Goal: Task Accomplishment & Management: Manage account settings

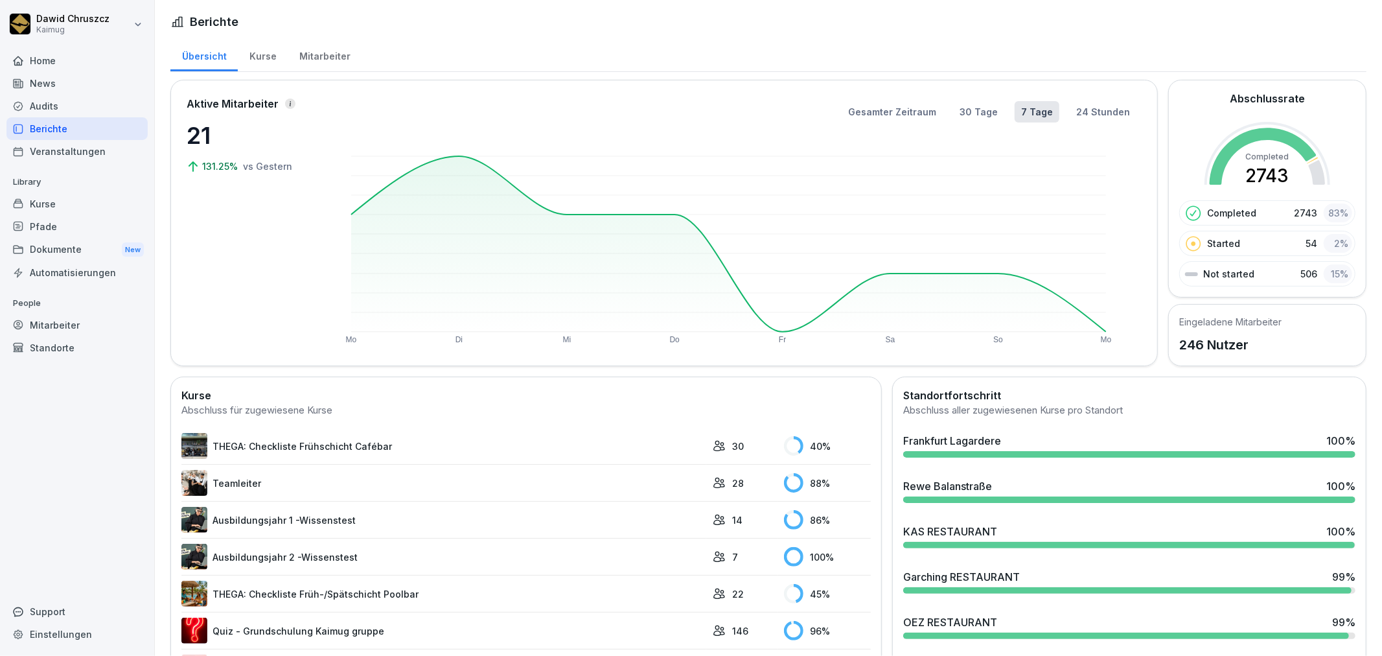
scroll to position [720, 0]
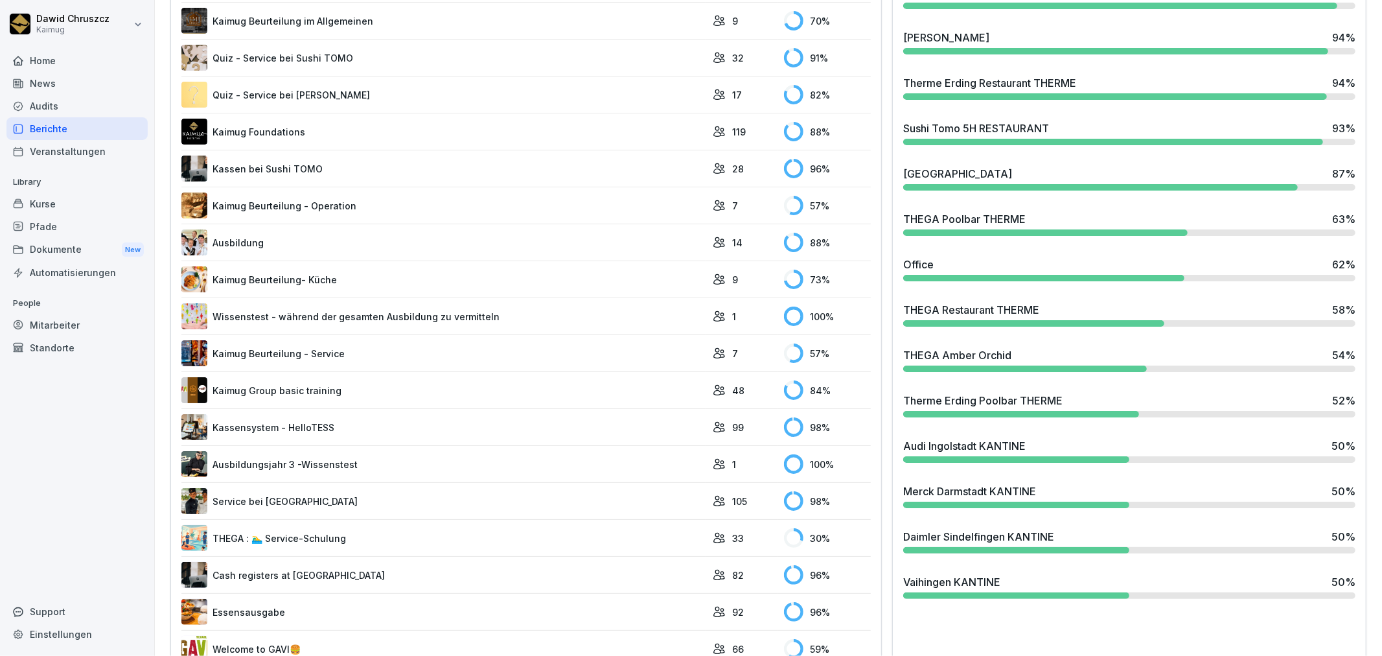
click at [47, 201] on div "Kurse" at bounding box center [76, 203] width 141 height 23
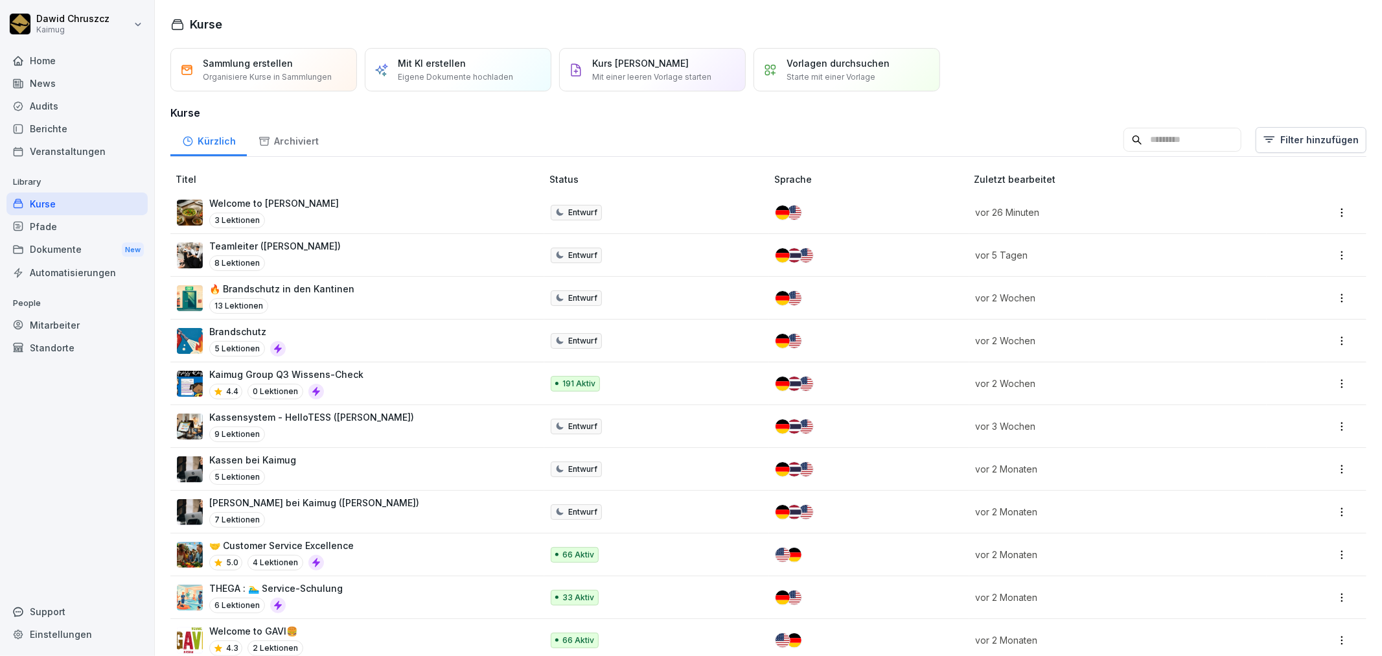
click at [291, 337] on div "Brandschutz 5 Lektionen" at bounding box center [353, 341] width 352 height 32
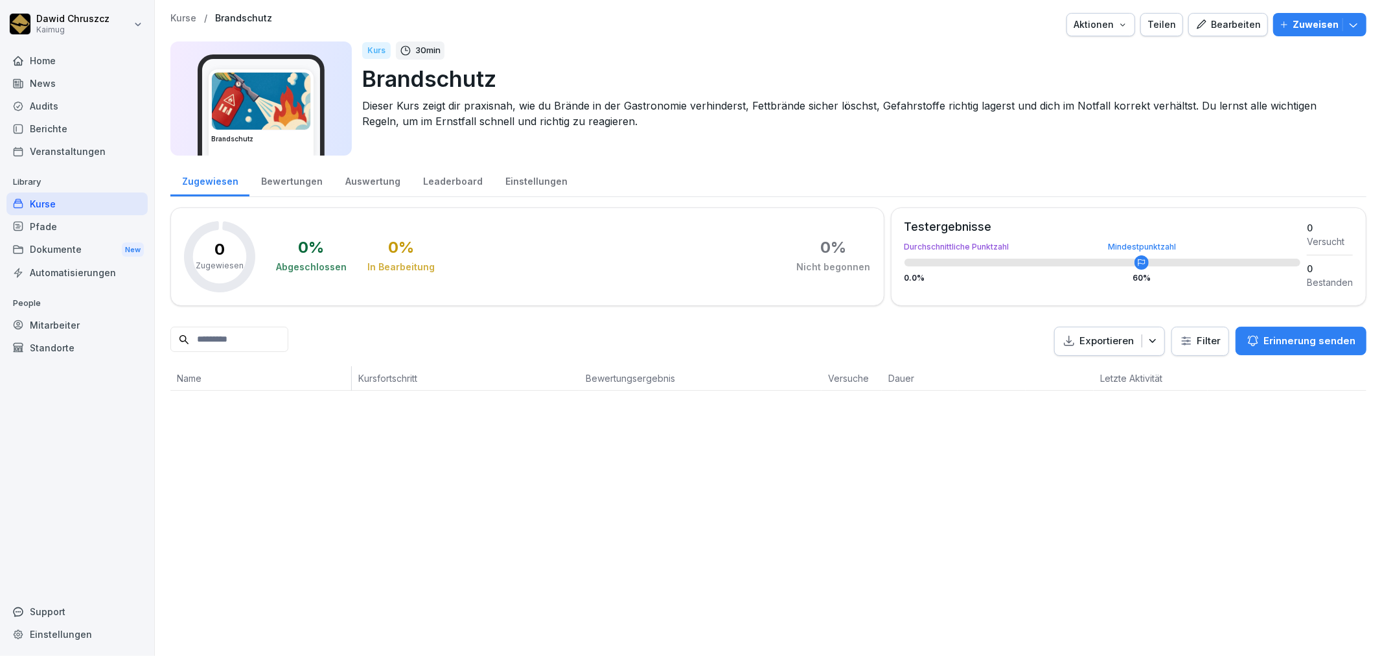
click at [1213, 25] on div "Bearbeiten" at bounding box center [1227, 24] width 65 height 14
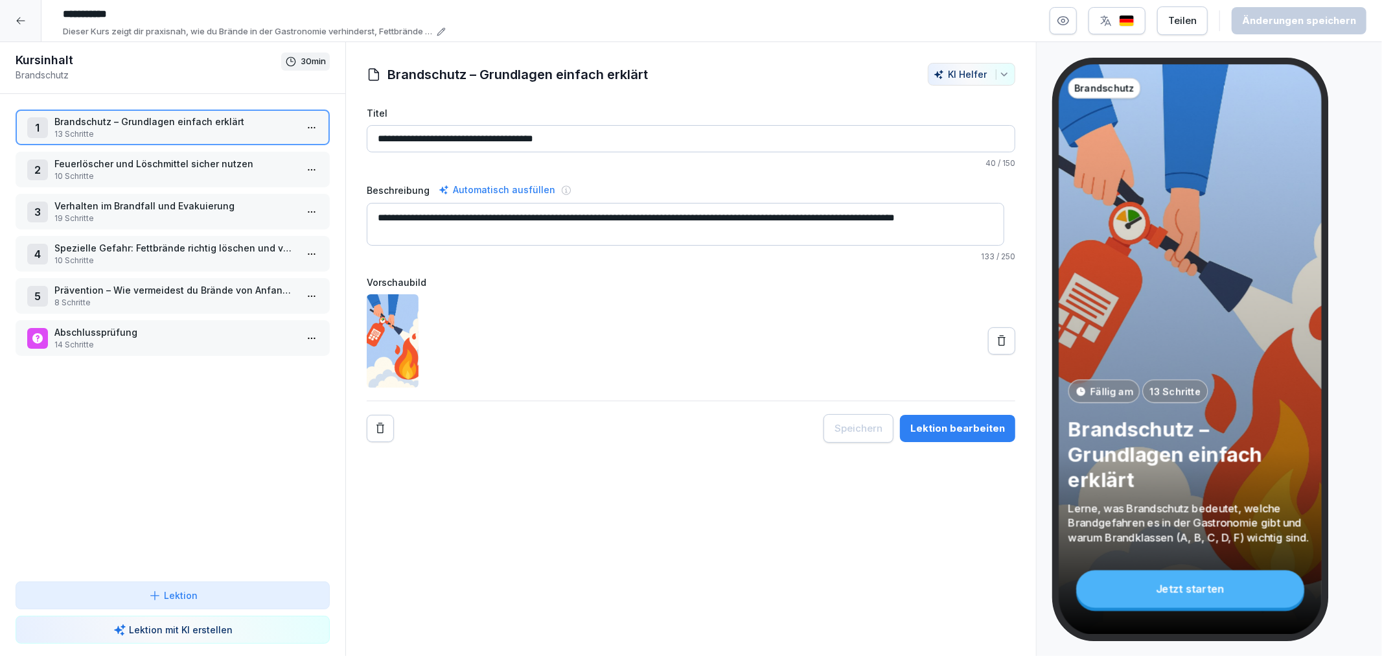
click at [963, 428] on div "Lektion bearbeiten" at bounding box center [957, 428] width 95 height 14
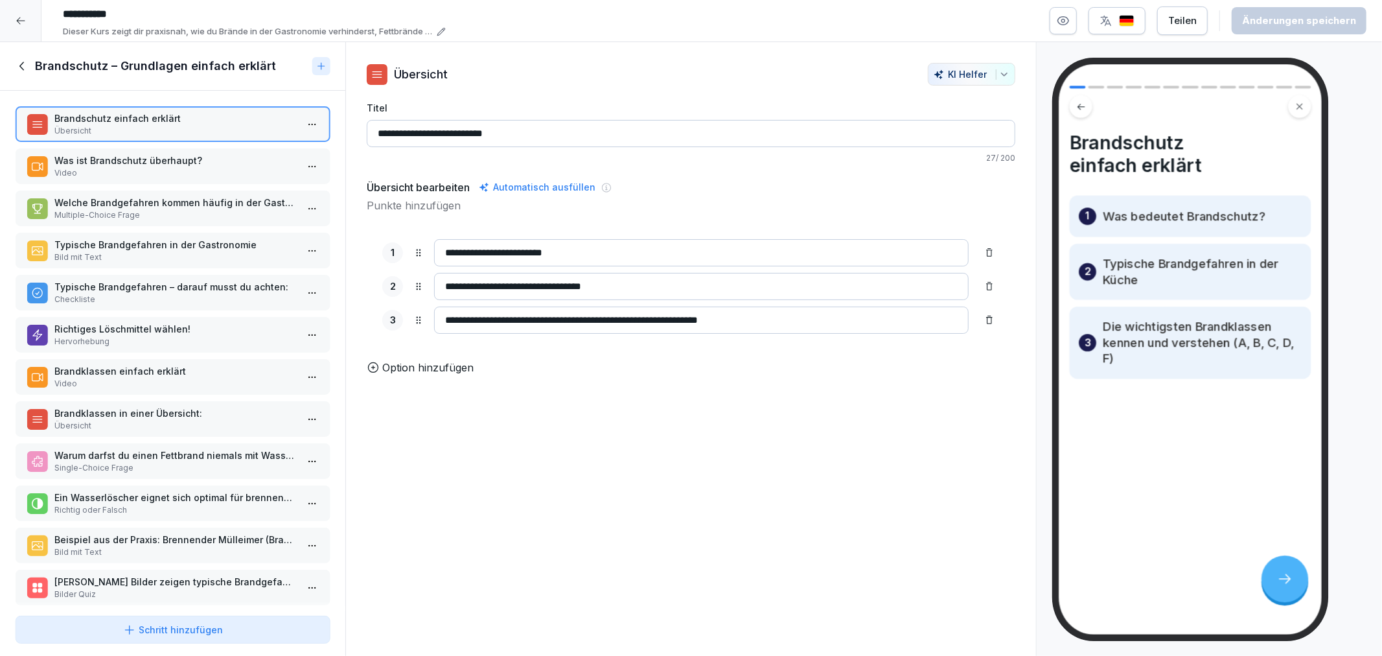
click at [151, 144] on div "Brandschutz einfach erklärt Übersicht Was ist Brandschutz überhaupt? Video Welc…" at bounding box center [172, 350] width 345 height 519
click at [161, 173] on p "Video" at bounding box center [175, 173] width 242 height 12
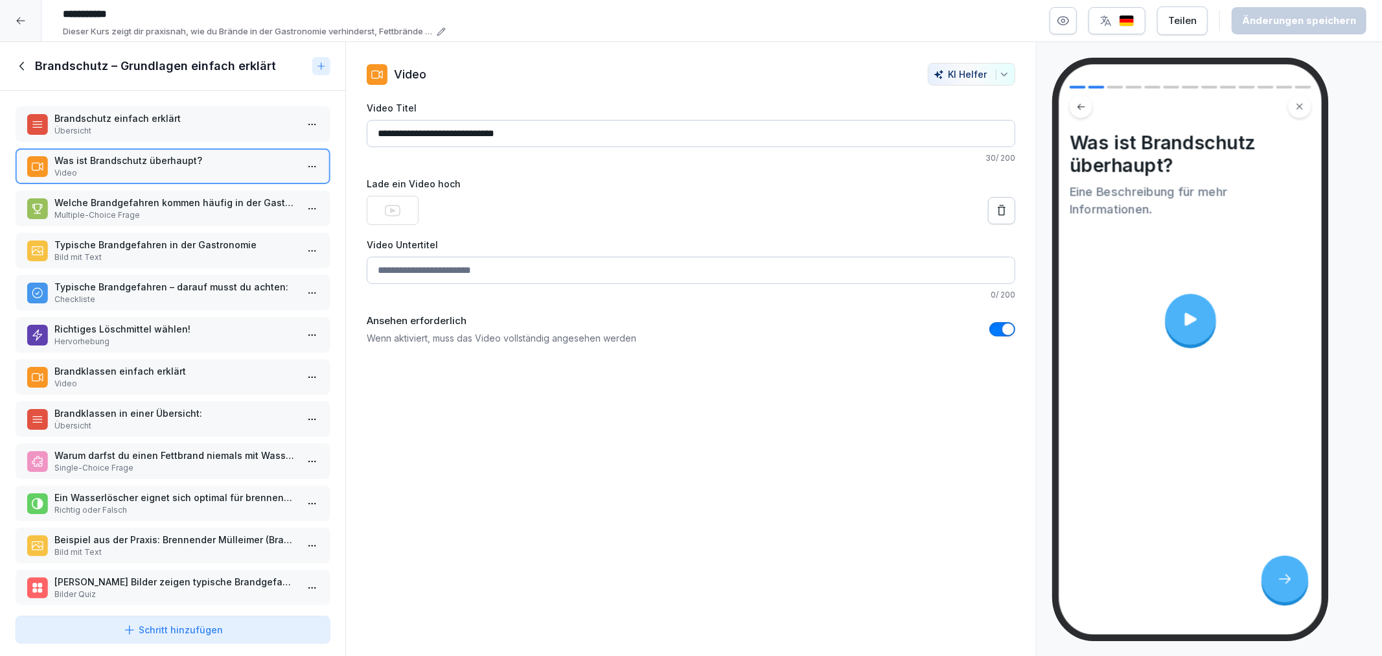
click at [117, 113] on p "Brandschutz einfach erklärt" at bounding box center [175, 118] width 242 height 14
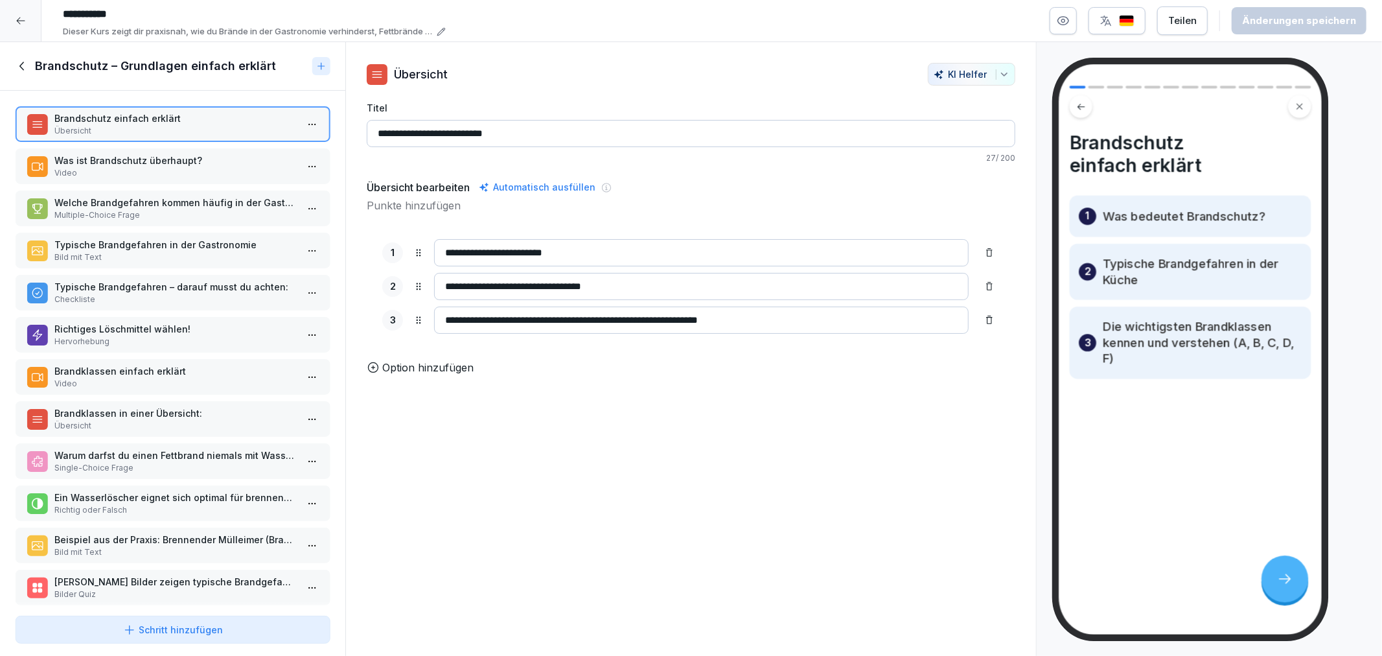
click at [23, 20] on icon at bounding box center [21, 21] width 10 height 10
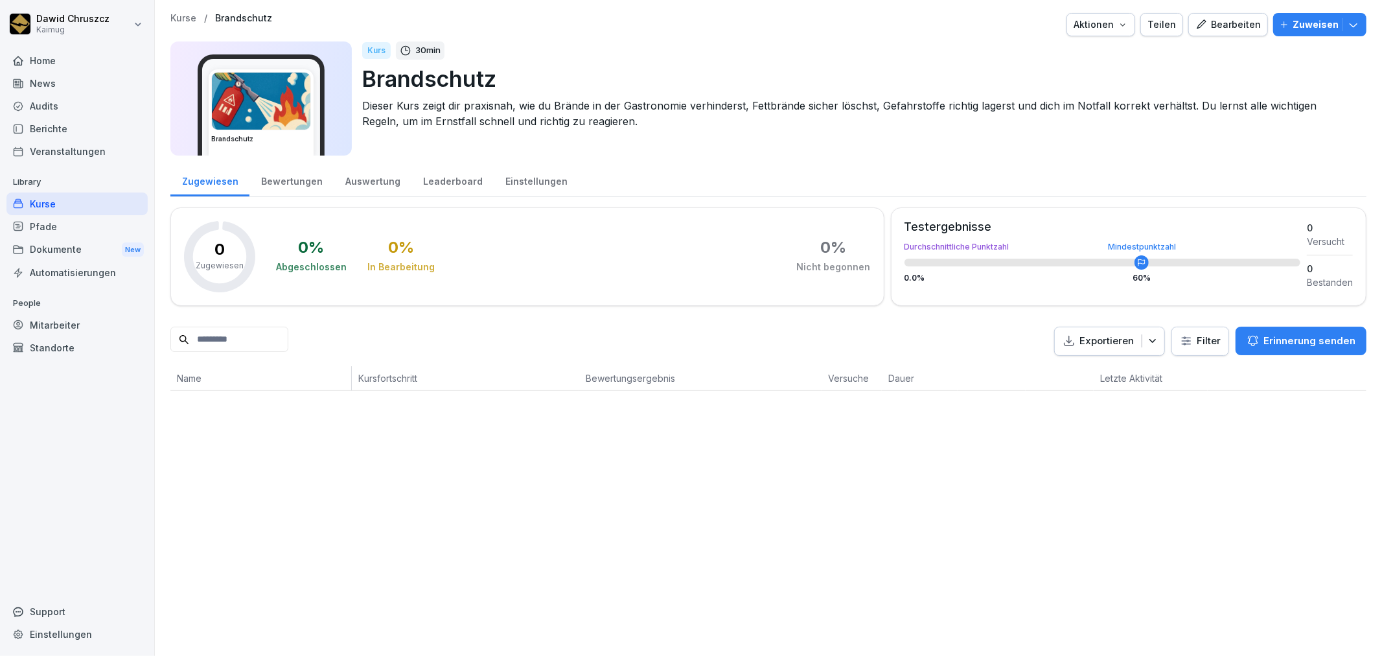
click at [182, 23] on p "Kurse" at bounding box center [183, 18] width 26 height 11
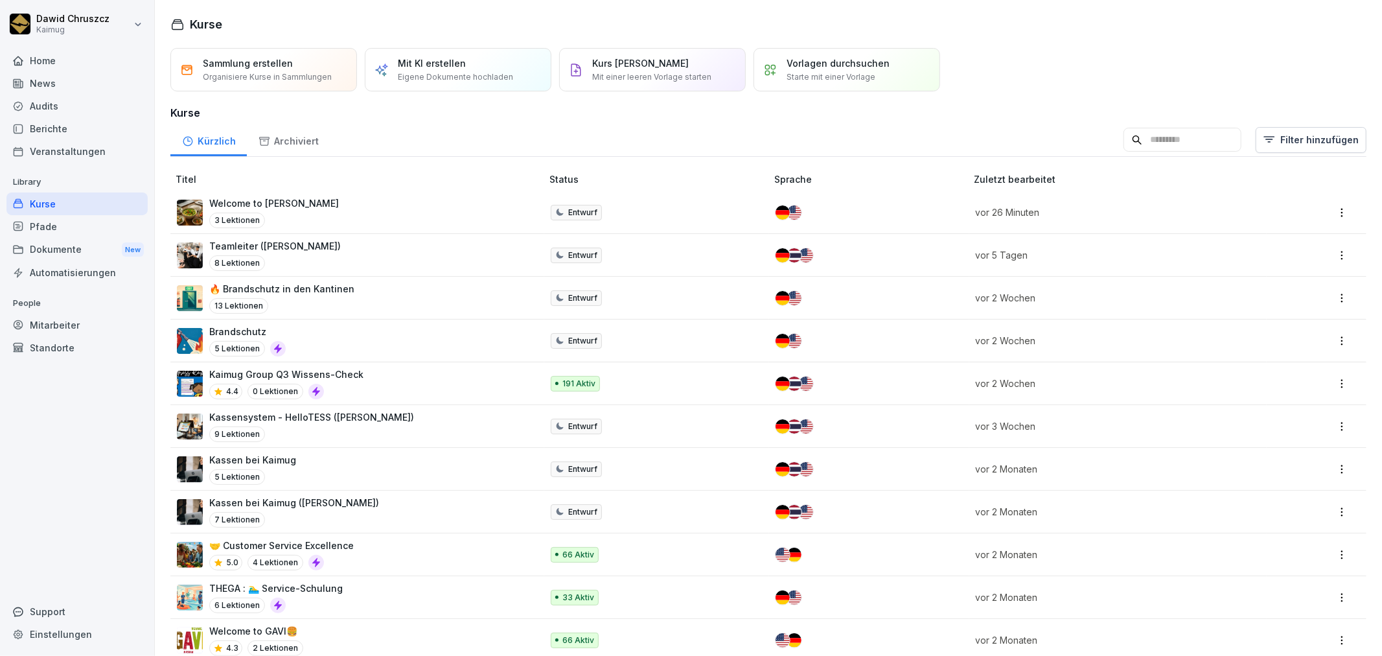
click at [294, 286] on p "🔥 Brandschutz in den Kantinen" at bounding box center [281, 289] width 145 height 14
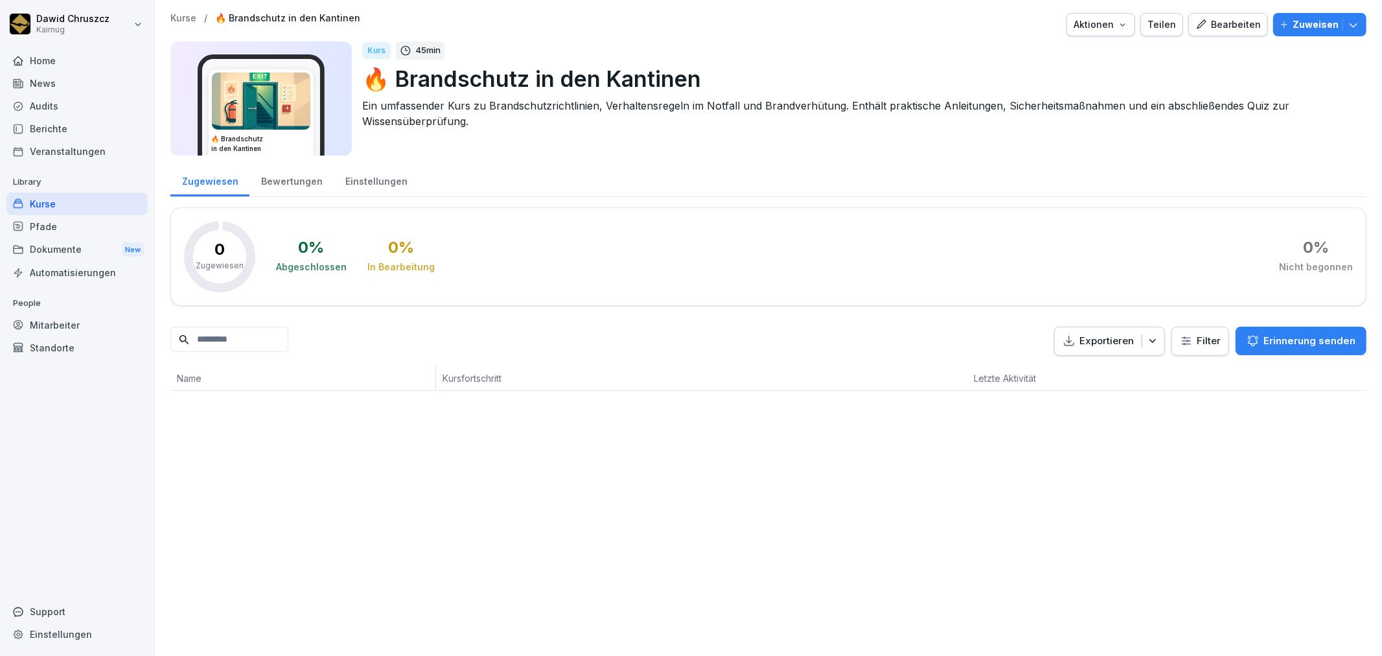
click at [1219, 9] on div "Kurse / 🔥 Brandschutz in den Kantinen Aktionen Teilen Bearbeiten Zuweisen 🔥 Bra…" at bounding box center [768, 202] width 1227 height 404
click at [1220, 20] on div "Bearbeiten" at bounding box center [1227, 24] width 65 height 14
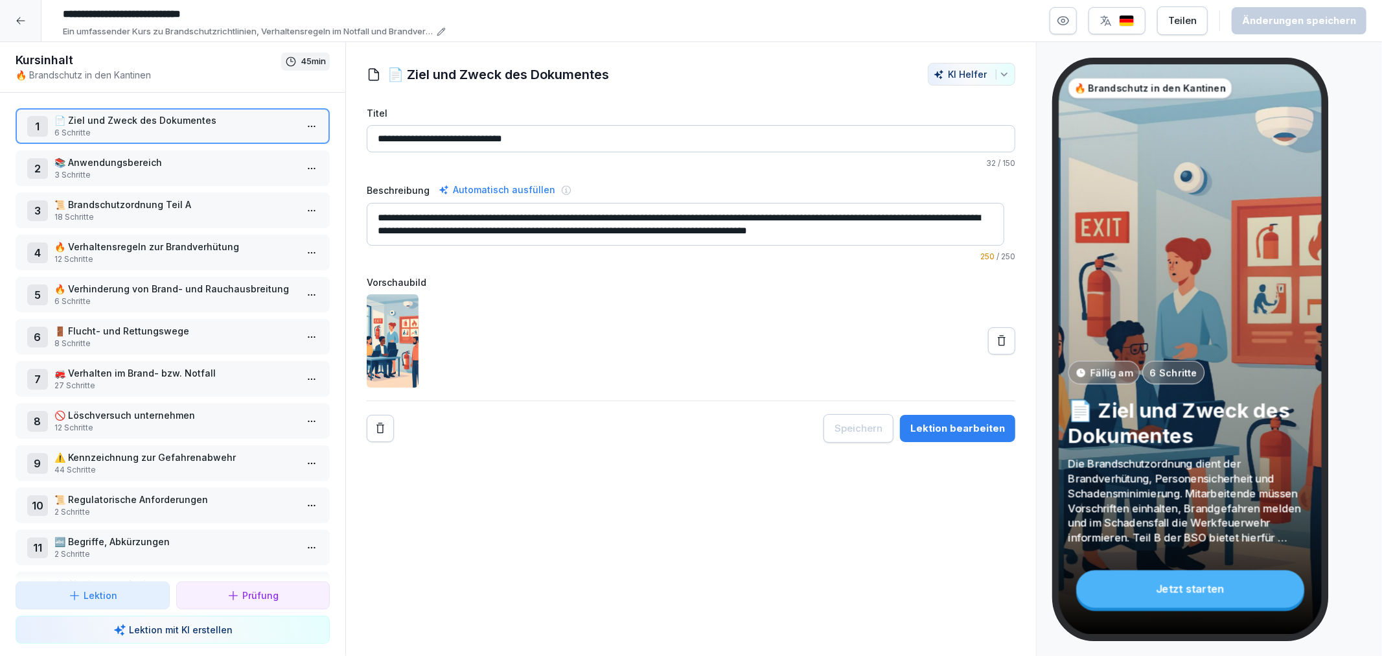
click at [168, 158] on p "📚 Anwendungsbereich" at bounding box center [175, 162] width 242 height 14
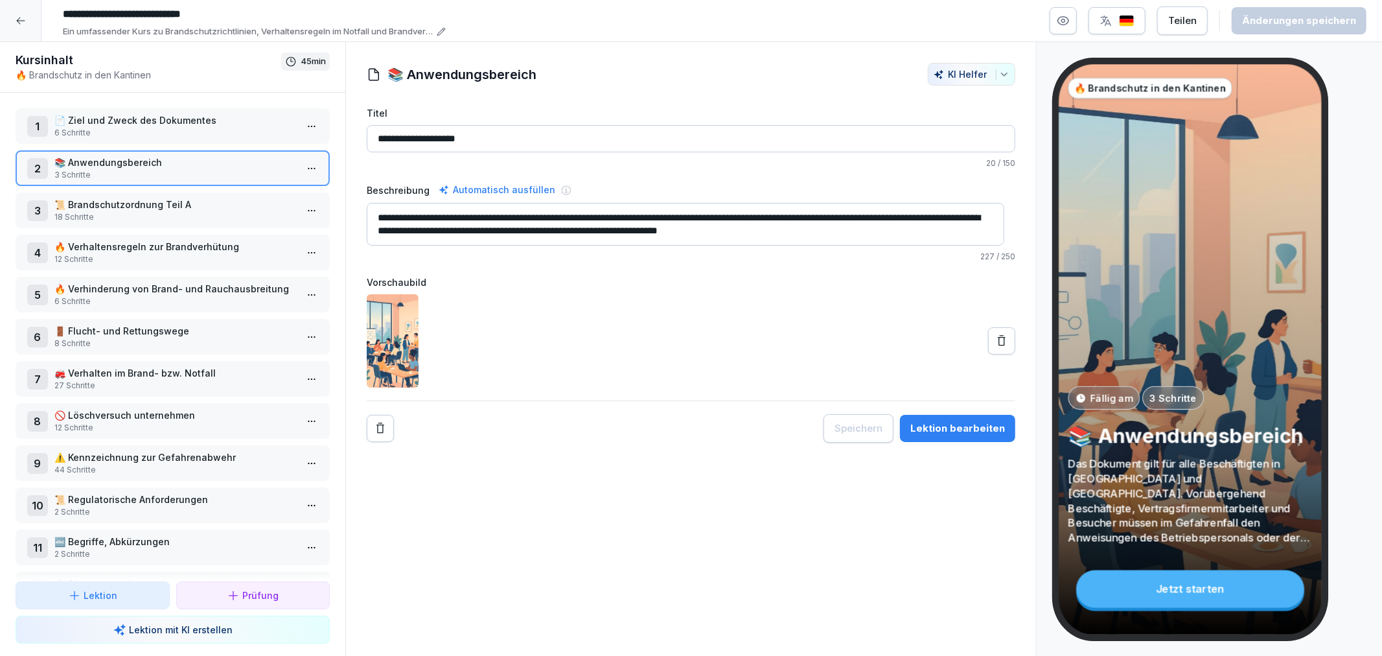
click at [143, 211] on p "18 Schritte" at bounding box center [175, 217] width 242 height 12
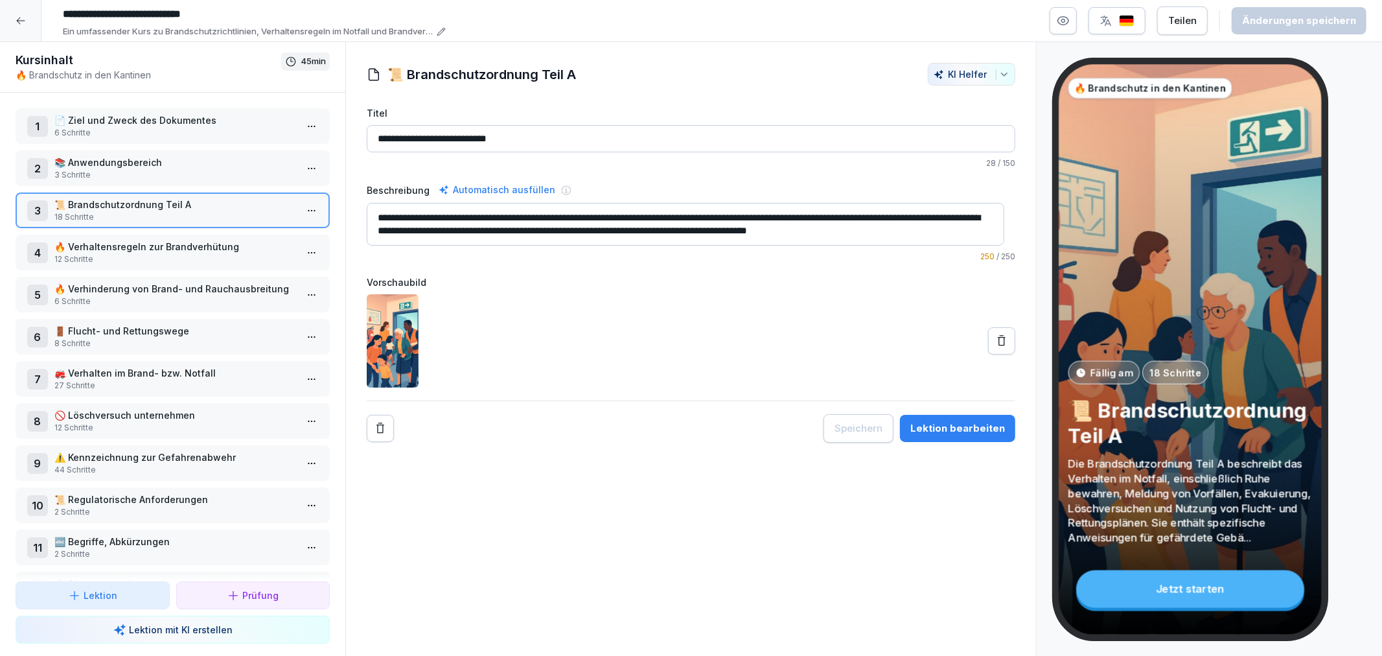
click at [969, 430] on div "Lektion bearbeiten" at bounding box center [957, 428] width 95 height 14
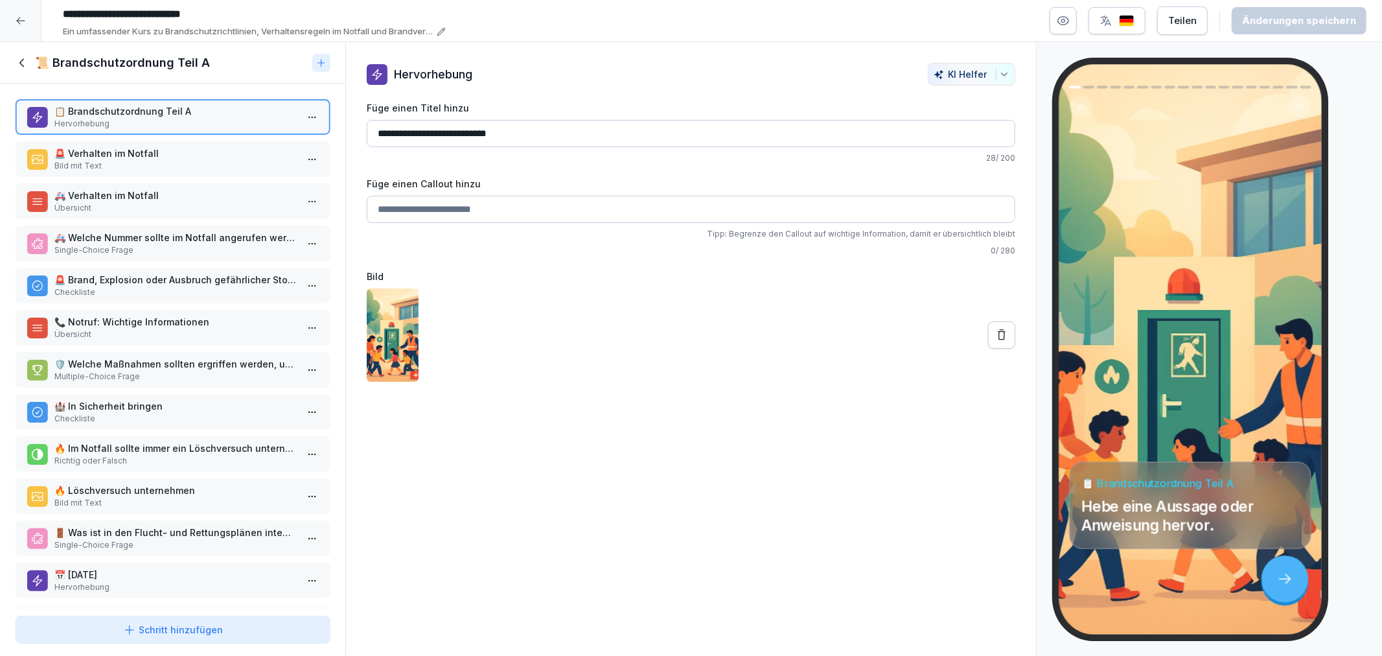
click at [104, 160] on p "Bild mit Text" at bounding box center [175, 166] width 242 height 12
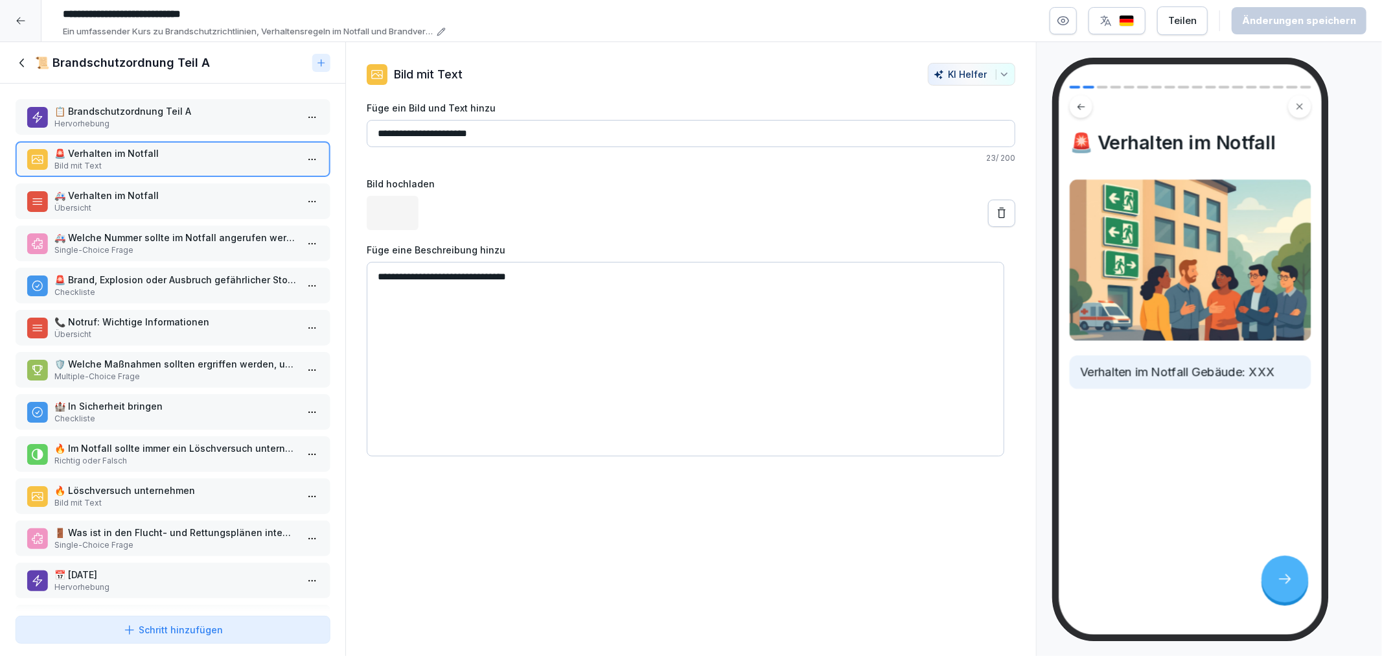
click at [114, 188] on p "🚑 Verhalten im Notfall" at bounding box center [175, 195] width 242 height 14
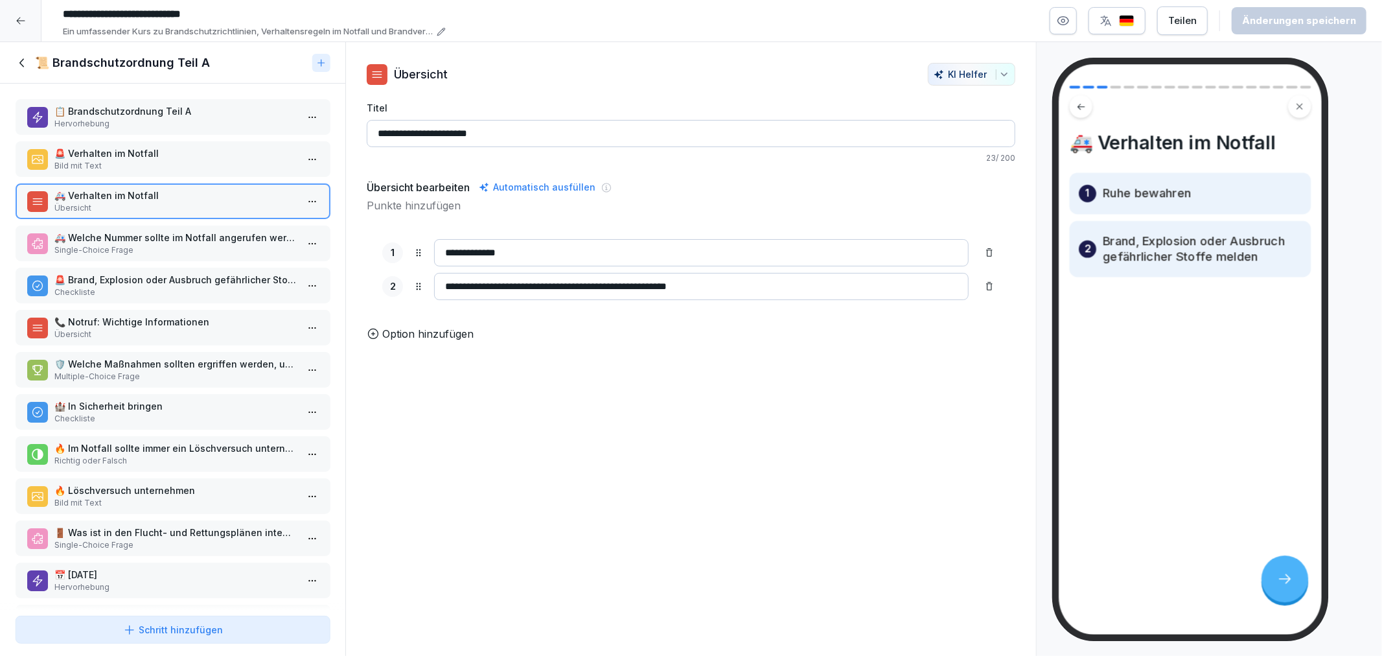
click at [115, 238] on p "🚑 Welche Nummer sollte im Notfall angerufen werden?" at bounding box center [175, 238] width 242 height 14
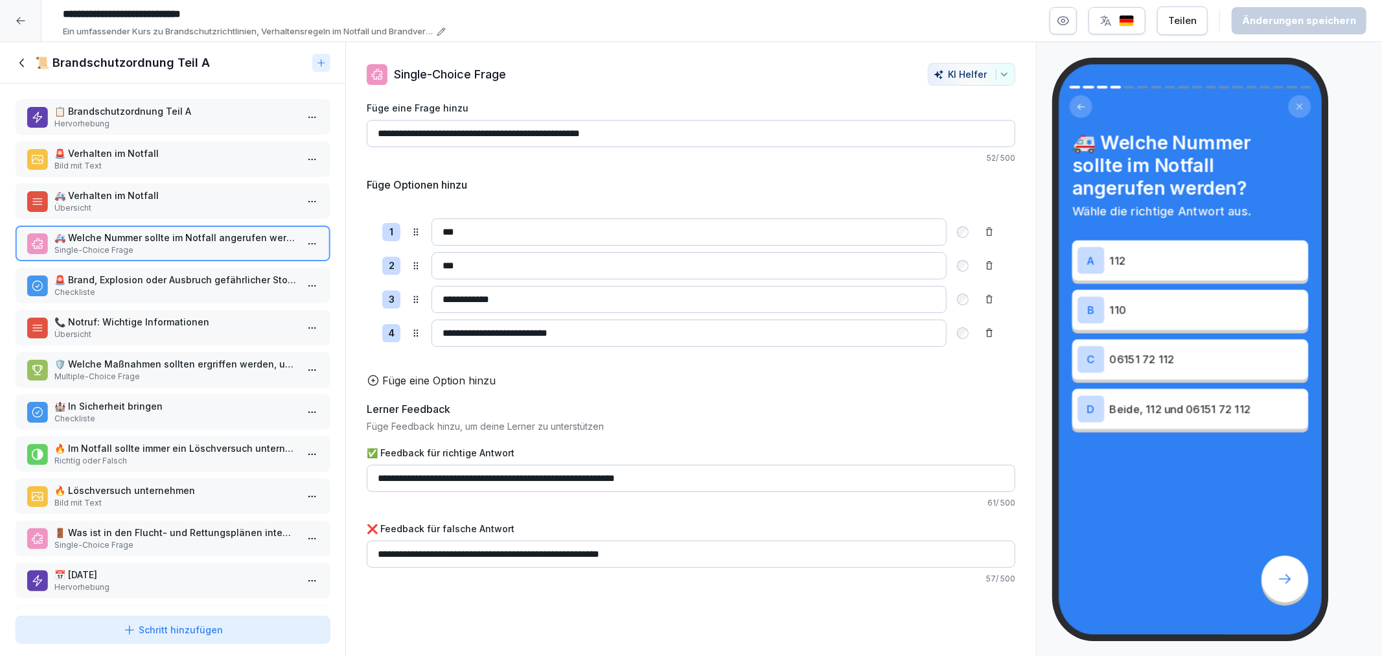
click at [124, 268] on div "🚨 Brand, Explosion oder Ausbruch gefährlicher Stoffe melden Checkliste" at bounding box center [173, 286] width 314 height 36
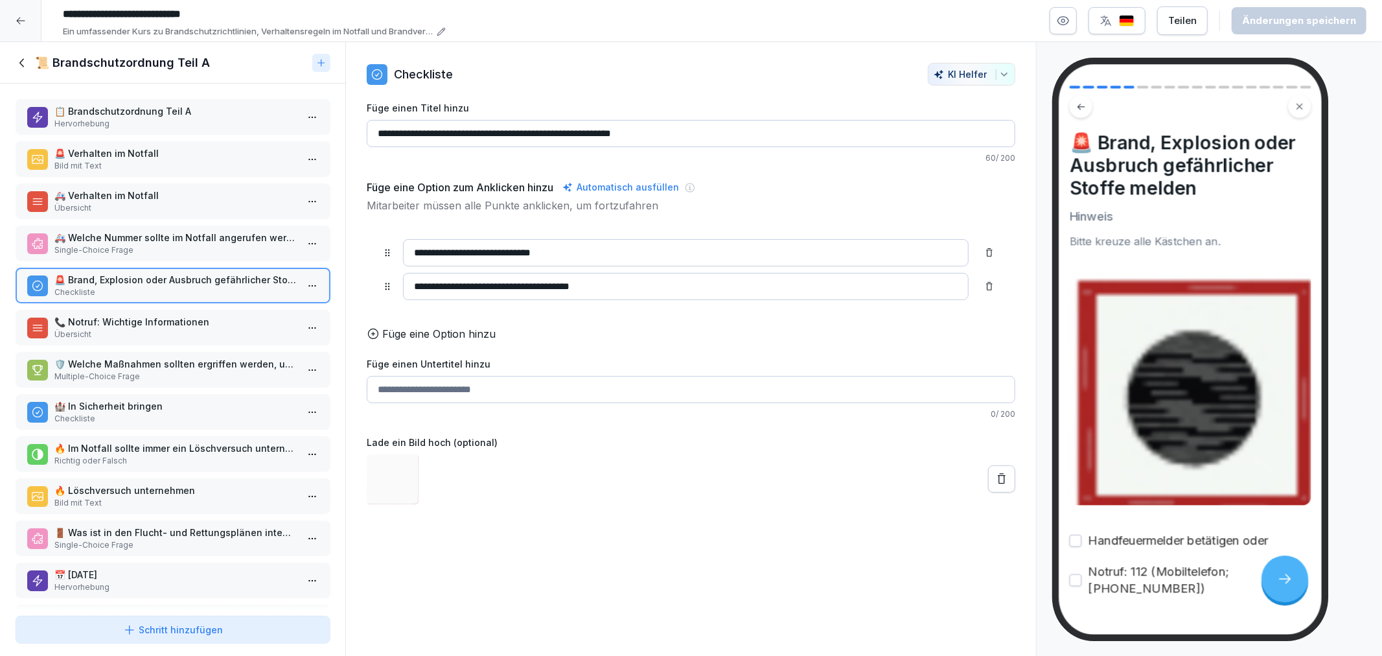
click at [141, 315] on p "📞 Notruf: Wichtige Informationen" at bounding box center [175, 322] width 242 height 14
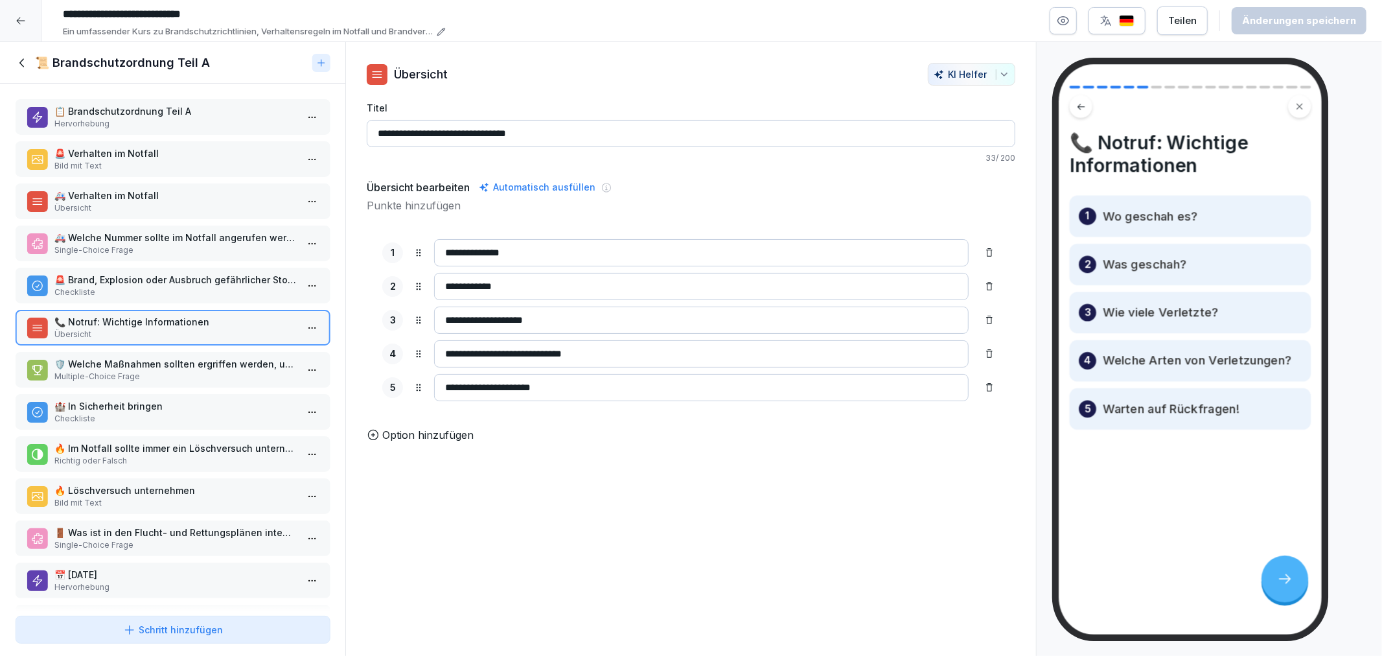
click at [152, 378] on div "🛡️ Welche Maßnahmen sollten ergriffen werden, um sich in Sicherheit zu bringen?…" at bounding box center [173, 370] width 314 height 36
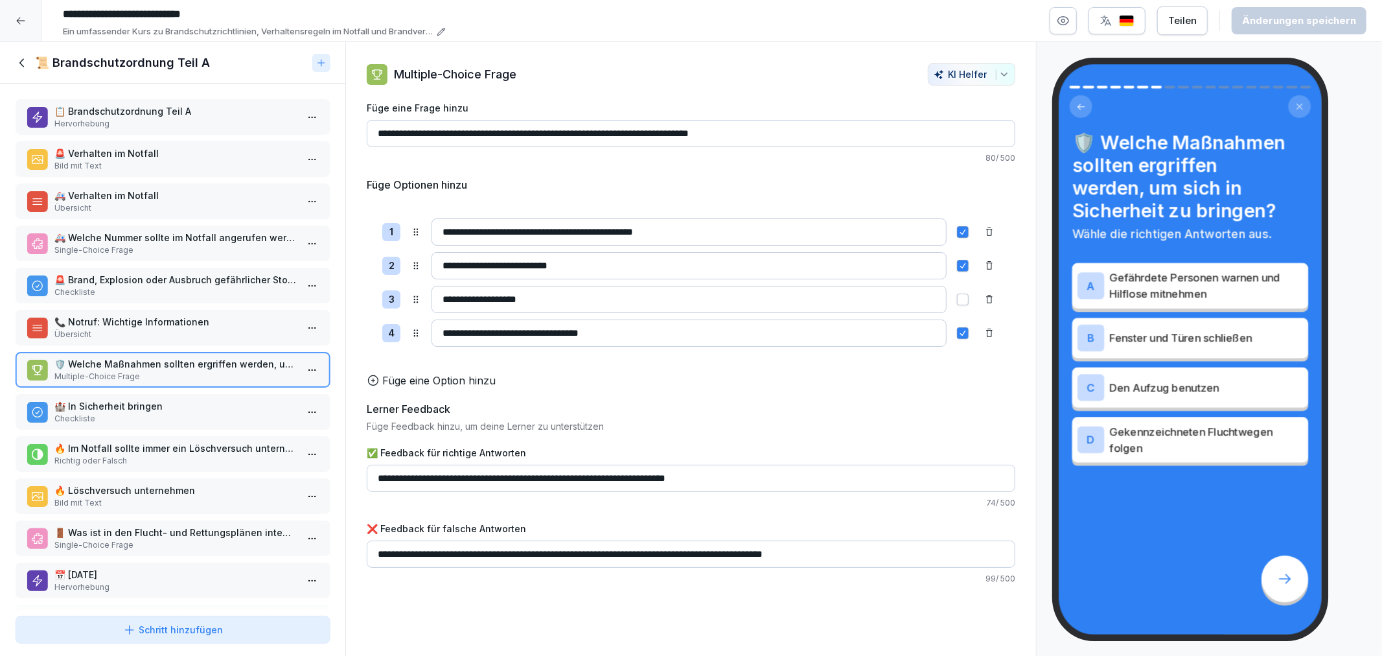
click at [141, 341] on div "📋 Brandschutzordnung Teil A Hervorhebung 🚨 Verhalten im Notfall Bild mit Text 🚑…" at bounding box center [172, 347] width 345 height 527
click at [130, 335] on div "📞 Notruf: Wichtige Informationen Übersicht" at bounding box center [173, 328] width 314 height 36
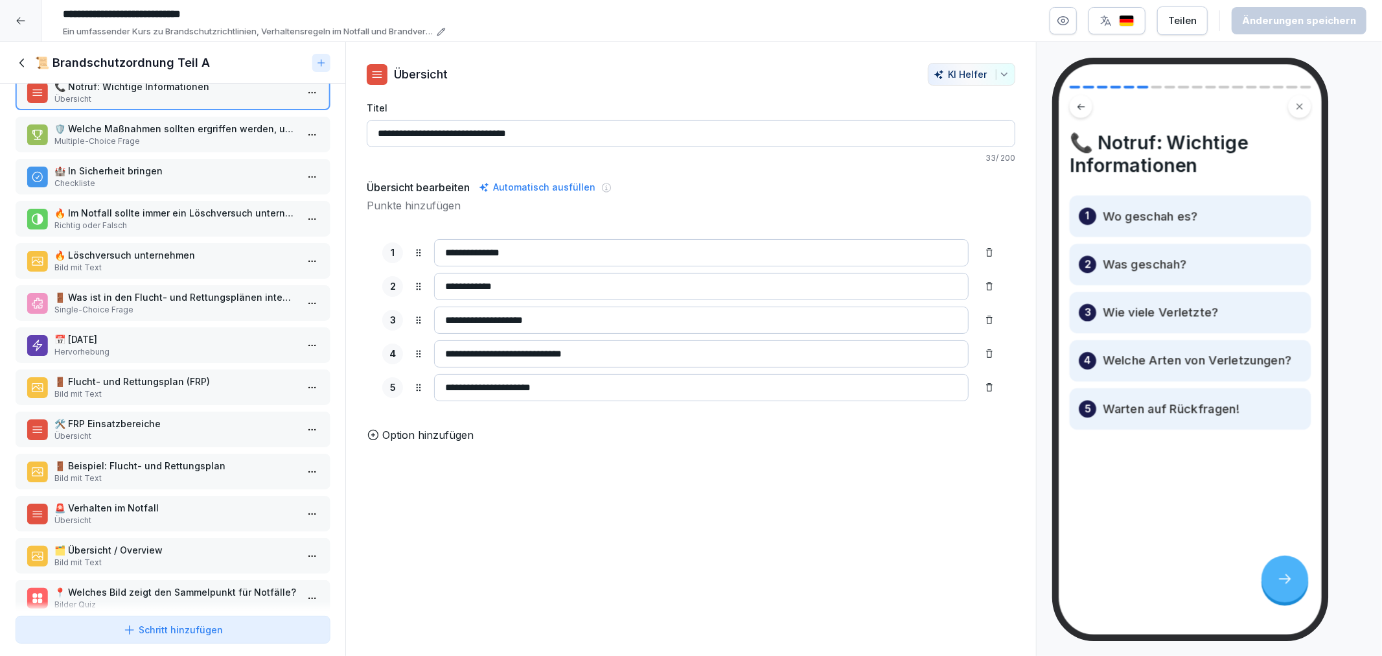
scroll to position [245, 0]
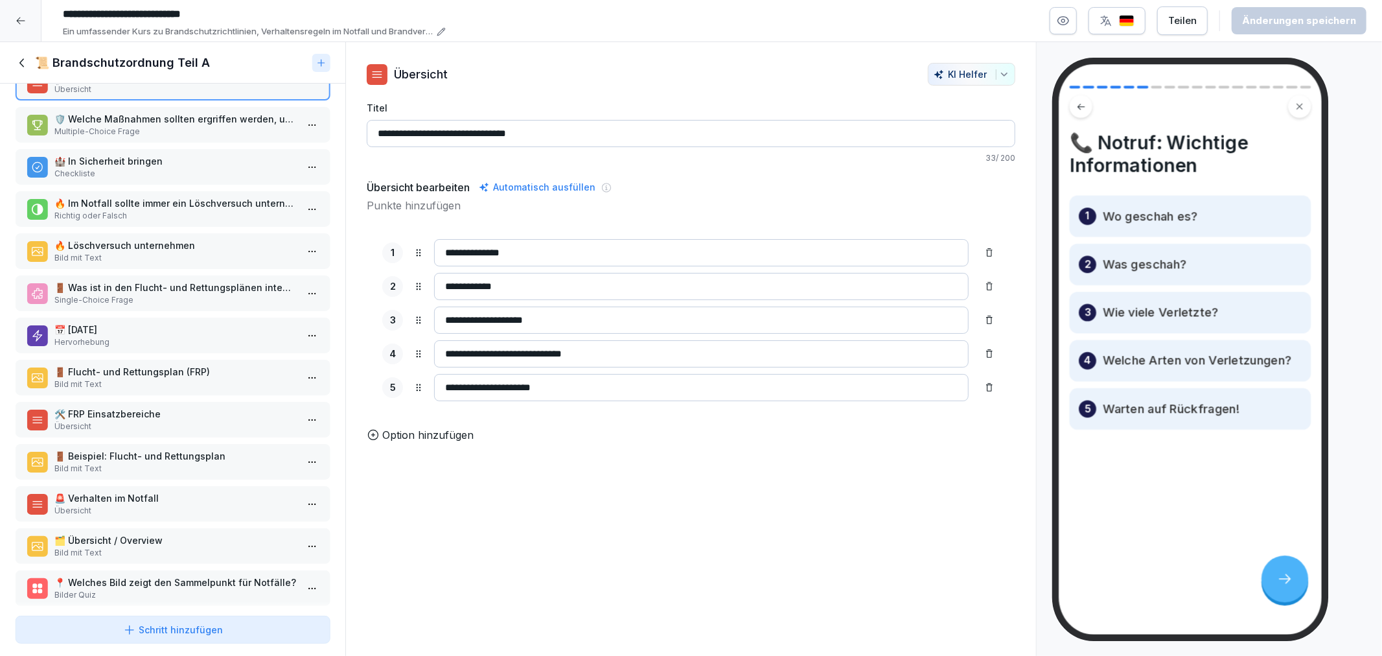
click at [121, 365] on p "🚪 Flucht- und Rettungsplan (FRP)" at bounding box center [175, 372] width 242 height 14
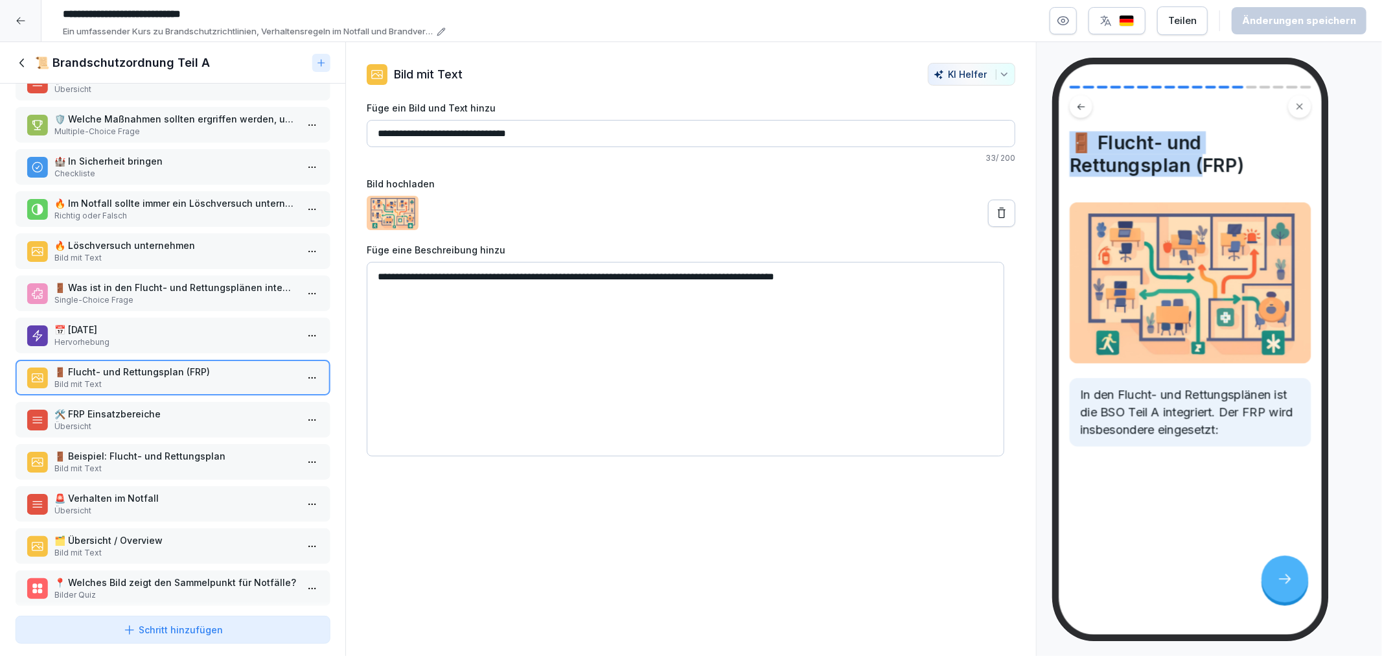
click at [1202, 188] on div "🚪 Flucht- und Rettungsplan (FRP) In den Flucht- und Rettungsplänen ist die BSO …" at bounding box center [1190, 288] width 242 height 315
click at [1254, 175] on h4 "🚪 Flucht- und Rettungsplan (FRP)" at bounding box center [1190, 153] width 242 height 45
drag, startPoint x: 1245, startPoint y: 166, endPoint x: 1095, endPoint y: 135, distance: 152.8
click at [1095, 135] on h4 "🚪 Flucht- und Rettungsplan (FRP)" at bounding box center [1190, 153] width 242 height 45
click at [144, 407] on p "🛠️ FRP Einsatzbereiche" at bounding box center [175, 414] width 242 height 14
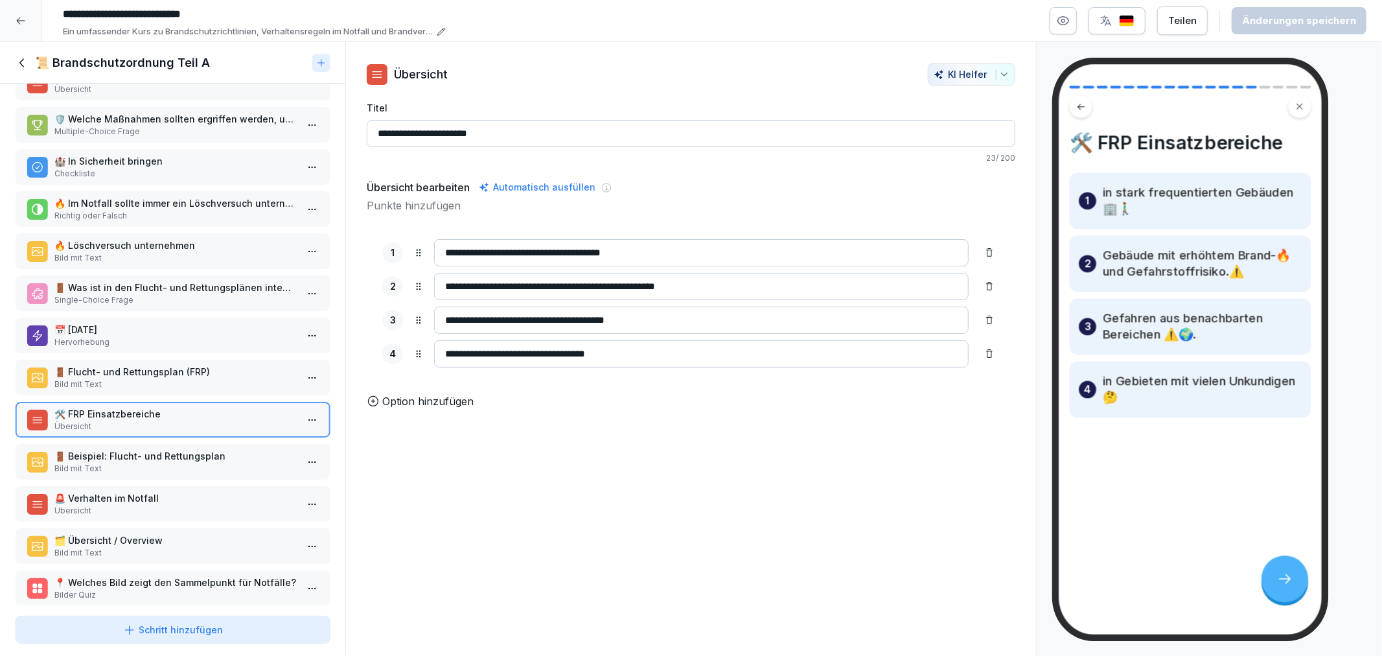
click at [137, 449] on p "🚪 Beispiel: Flucht- und Rettungsplan" at bounding box center [175, 456] width 242 height 14
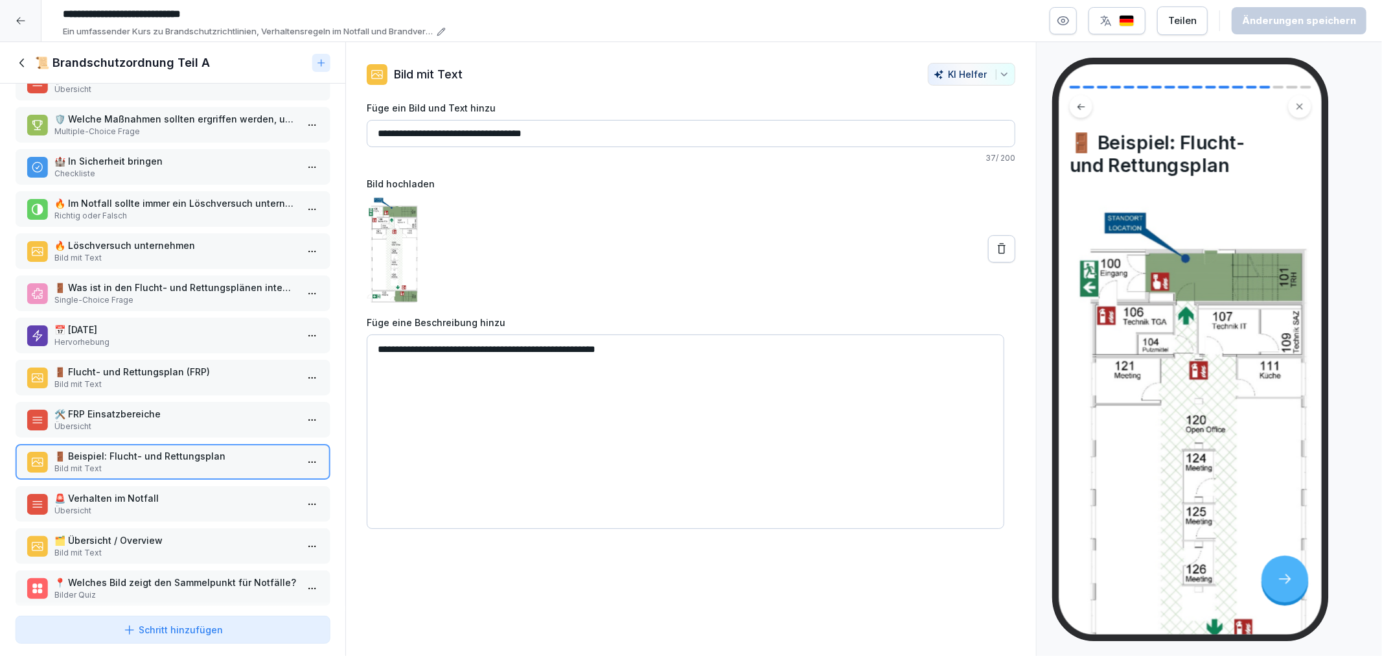
click at [146, 491] on p "🚨 Verhalten im Notfall" at bounding box center [175, 498] width 242 height 14
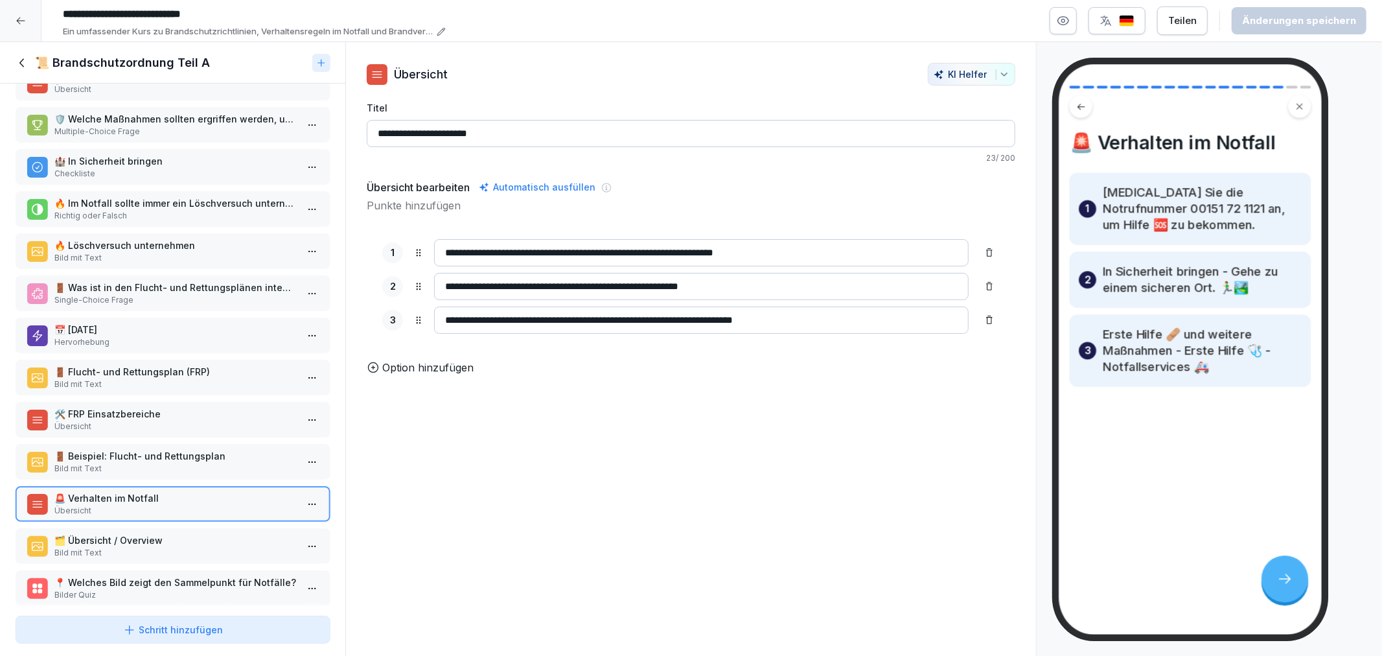
click at [137, 533] on p "🗂️ Übersicht / Overview" at bounding box center [175, 540] width 242 height 14
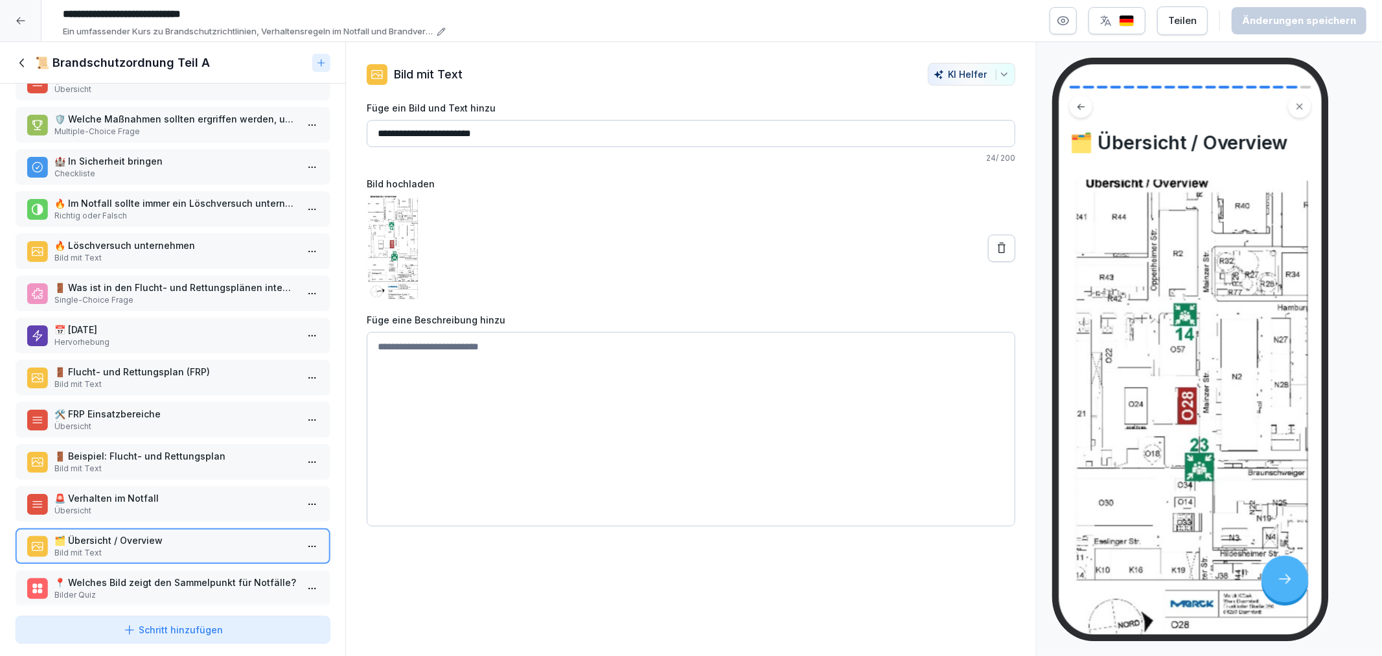
click at [180, 545] on div "📋 Brandschutzordnung Teil A Hervorhebung 🚨 Verhalten im Notfall Bild mit Text 🚑…" at bounding box center [172, 347] width 345 height 527
drag, startPoint x: 161, startPoint y: 571, endPoint x: 139, endPoint y: 536, distance: 41.0
click at [160, 589] on p "Bilder Quiz" at bounding box center [175, 595] width 242 height 12
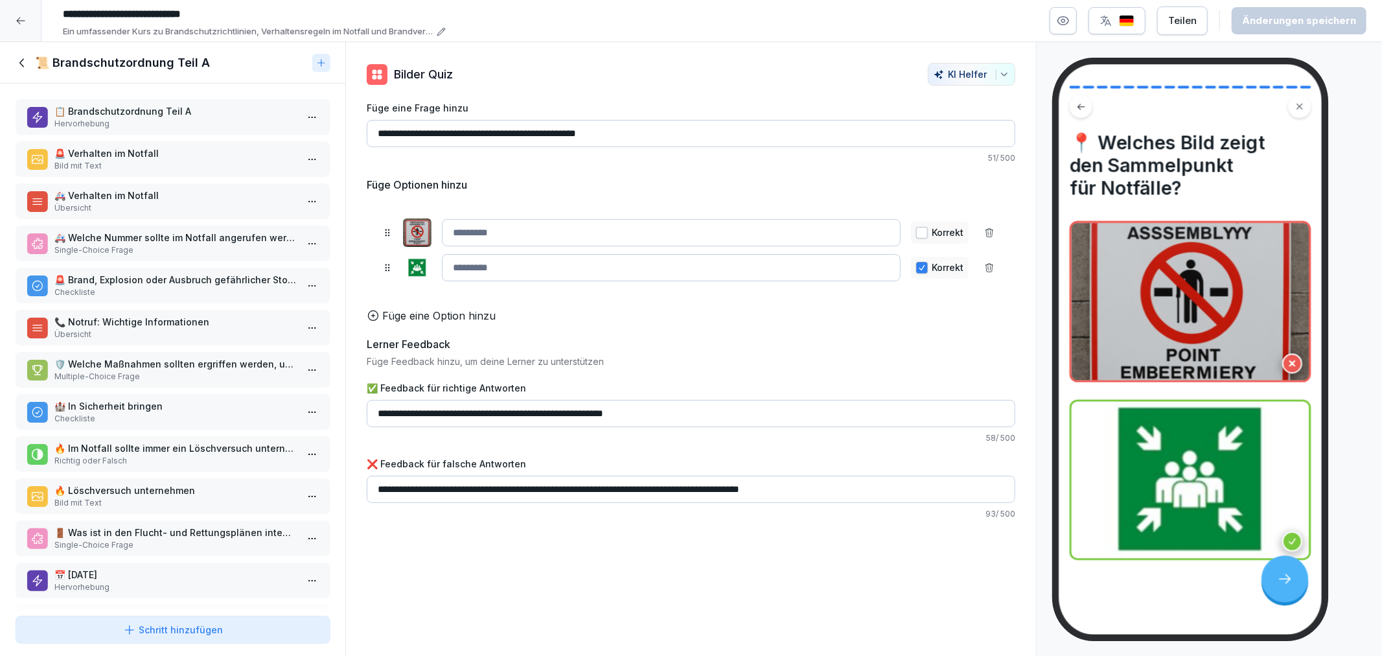
click at [17, 23] on icon at bounding box center [21, 21] width 10 height 10
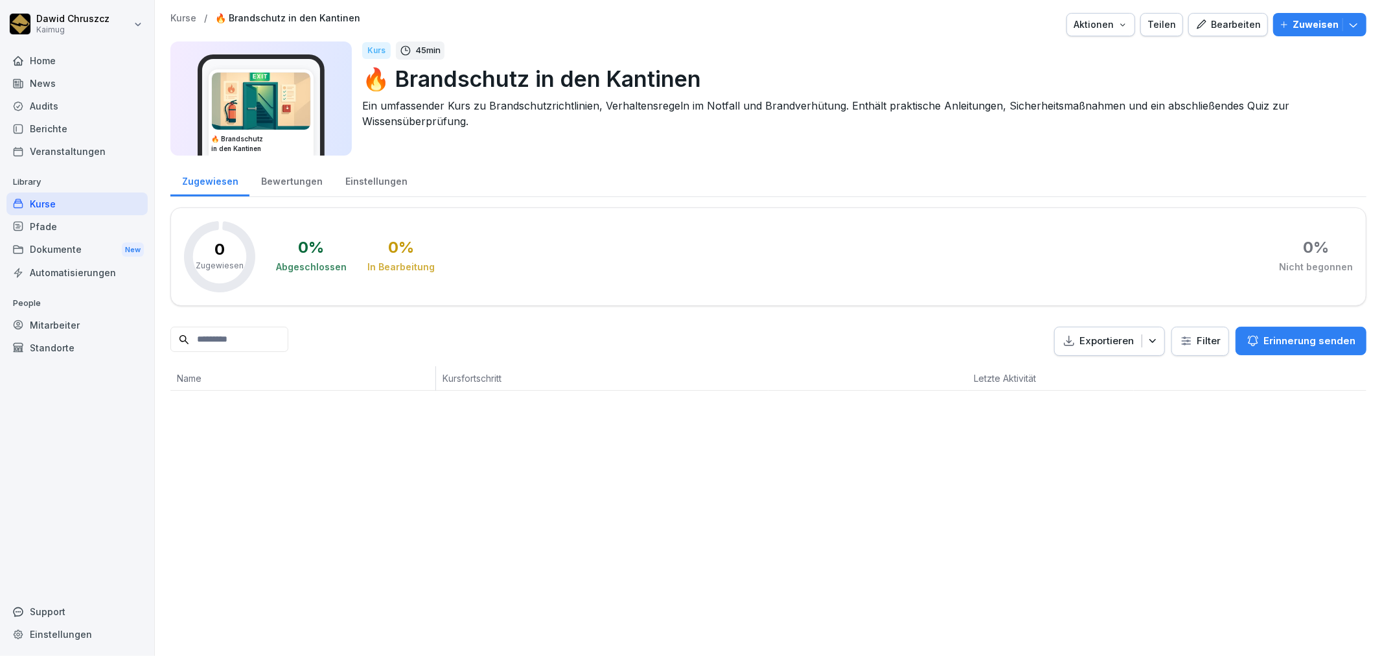
click at [191, 13] on p "Kurse" at bounding box center [183, 18] width 26 height 11
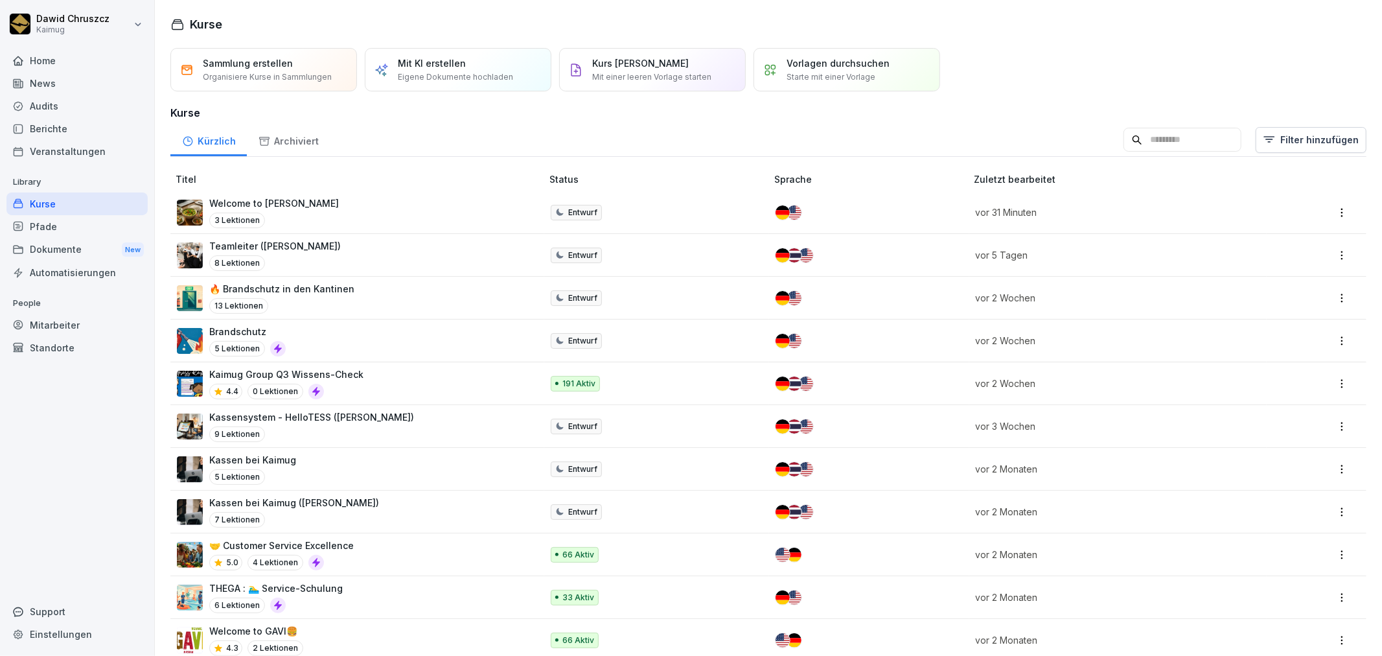
click at [339, 293] on p "🔥 Brandschutz in den Kantinen" at bounding box center [281, 289] width 145 height 14
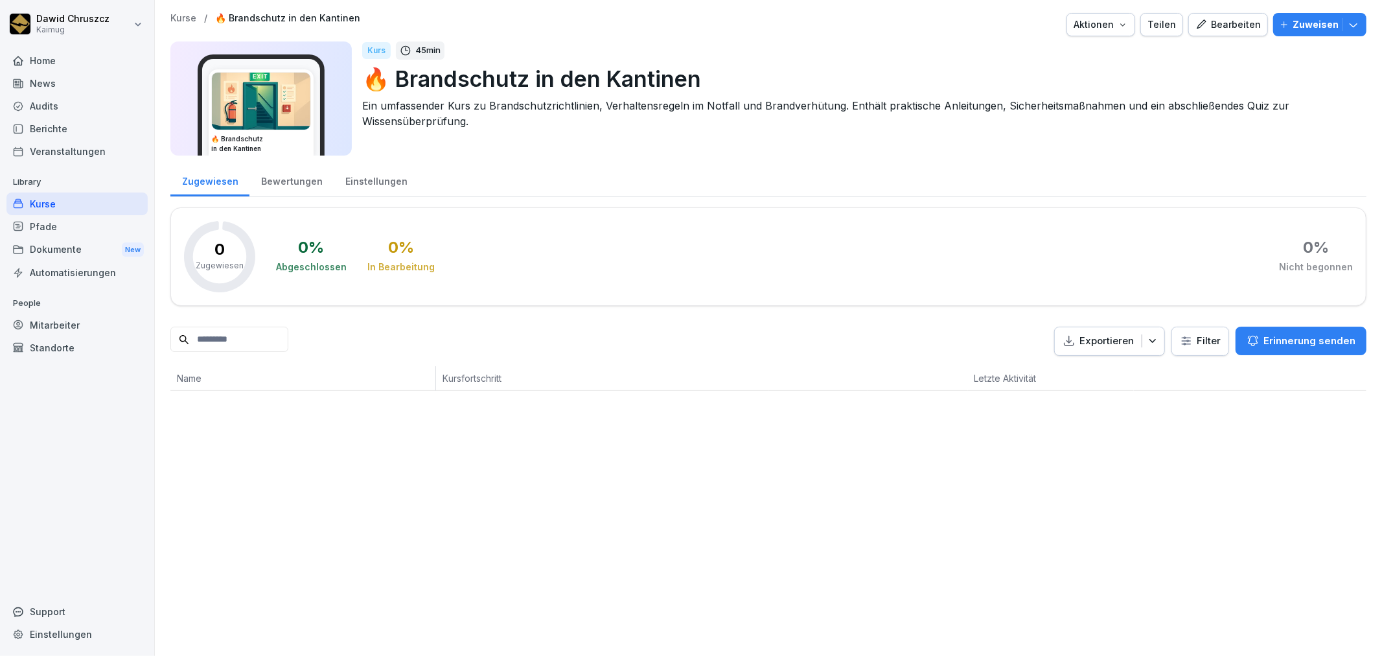
click at [1233, 17] on div "Bearbeiten" at bounding box center [1227, 24] width 65 height 14
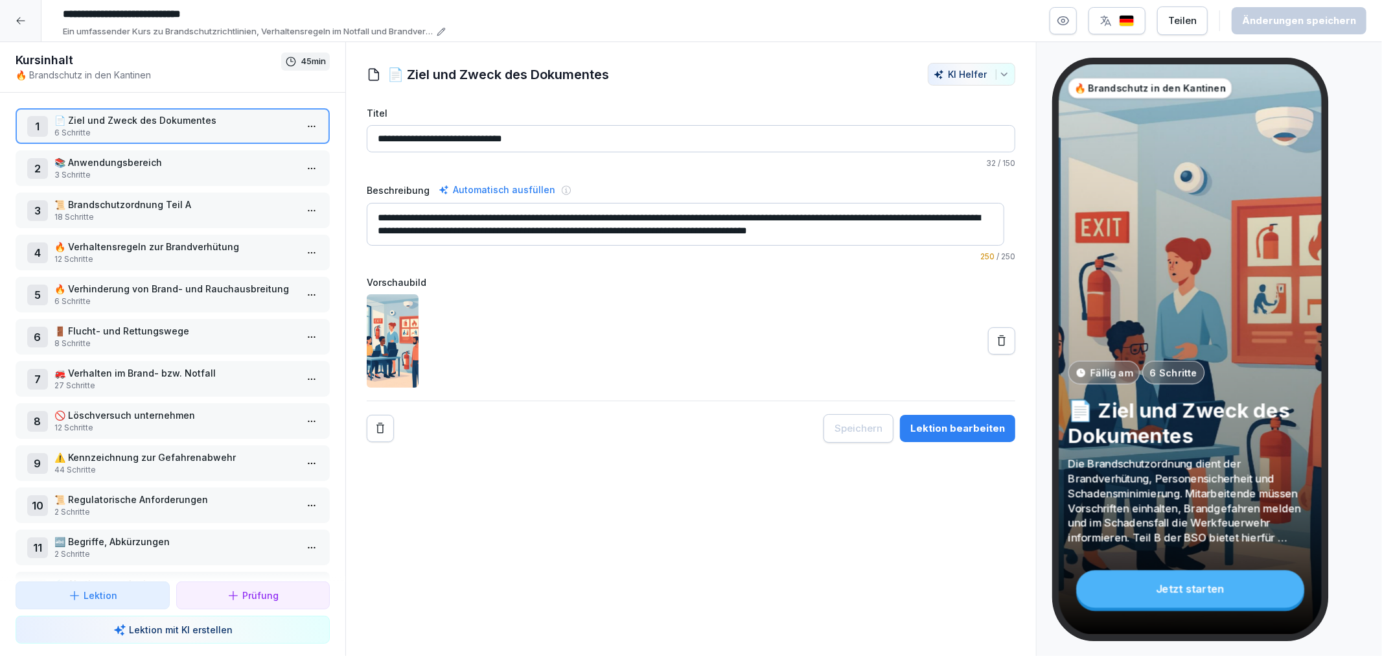
scroll to position [72, 0]
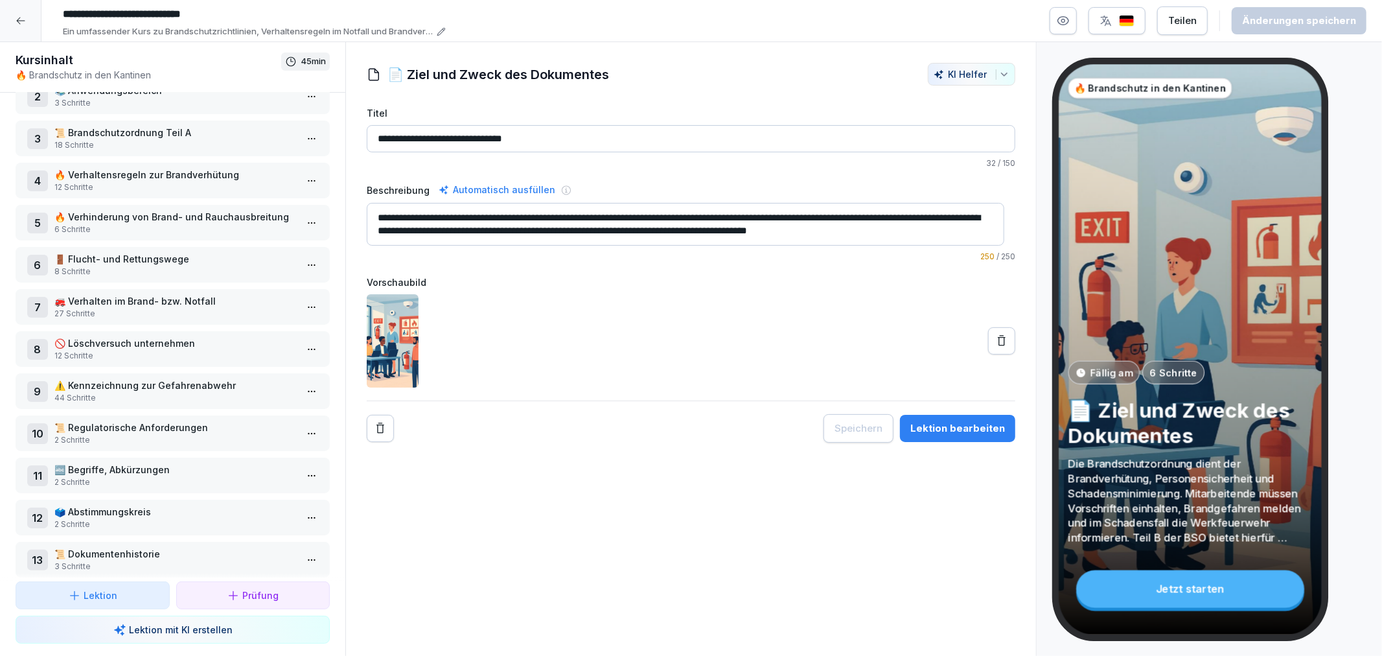
click at [135, 231] on div "5 🔥 Verhinderung von Brand- und Rauchausbreitung 6 Schritte" at bounding box center [173, 223] width 314 height 36
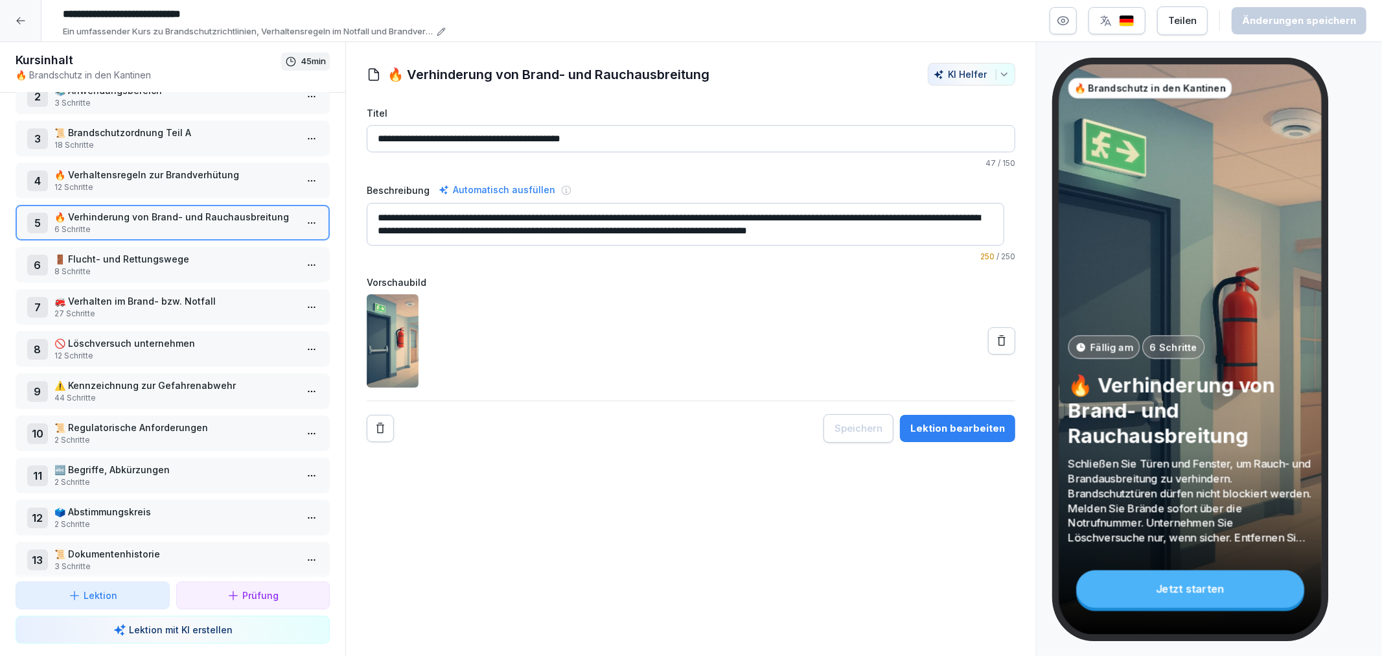
click at [106, 380] on p "⚠️ Kennzeichnung zur Gefahrenabwehr" at bounding box center [175, 385] width 242 height 14
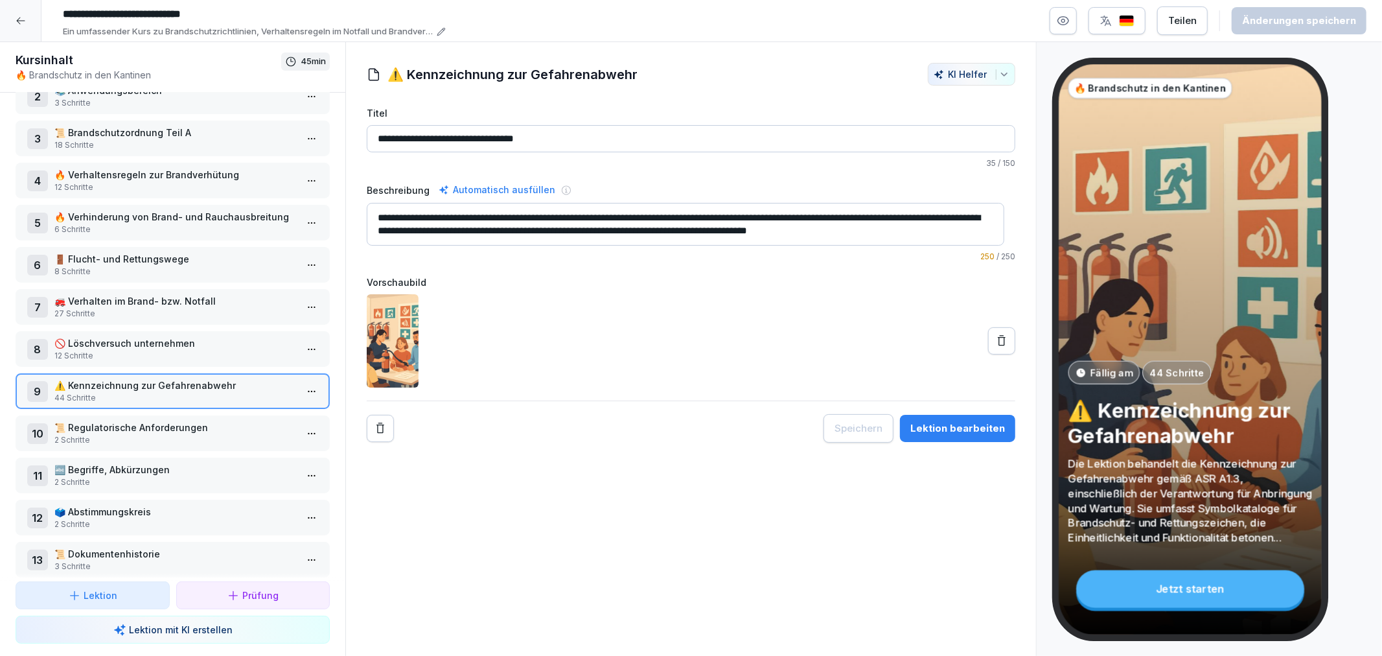
click at [969, 425] on div "Lektion bearbeiten" at bounding box center [957, 428] width 95 height 14
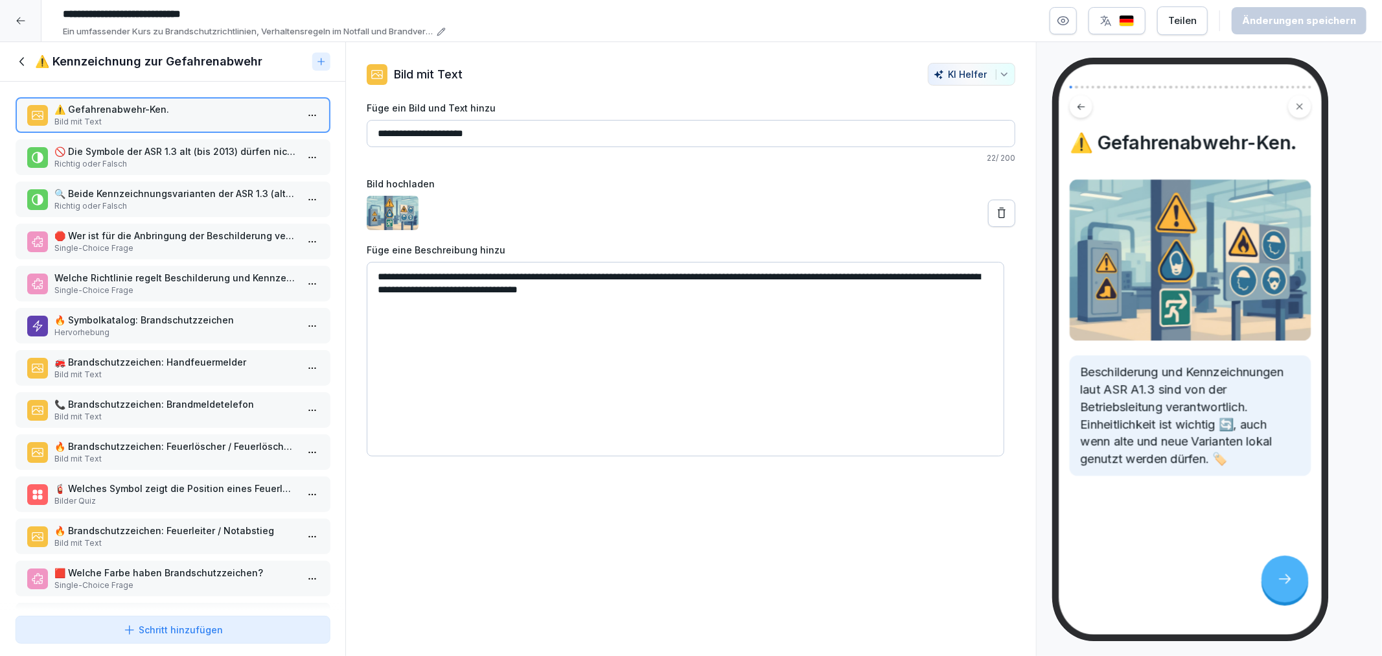
click at [190, 271] on p "Welche Richtlinie regelt Beschilderung und Kennzeichnungen?" at bounding box center [175, 278] width 242 height 14
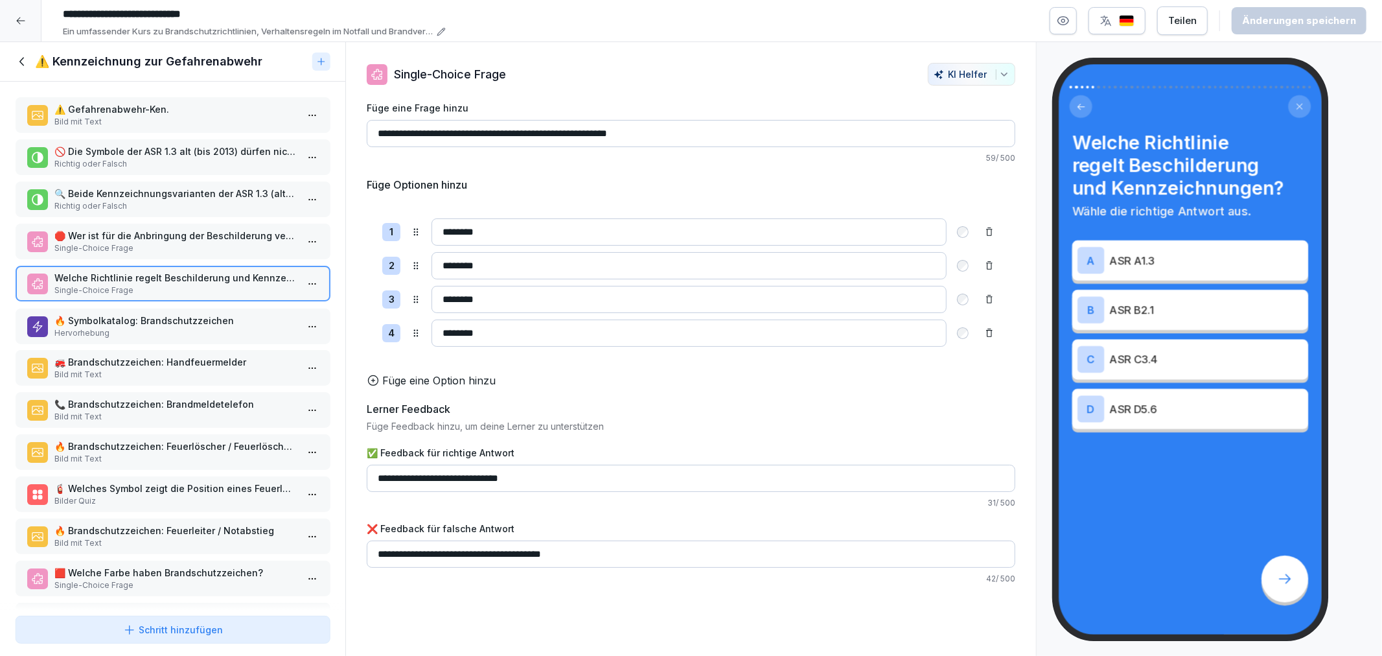
click at [188, 315] on p "🔥 Symbolkatalog: Brandschutzzeichen" at bounding box center [175, 321] width 242 height 14
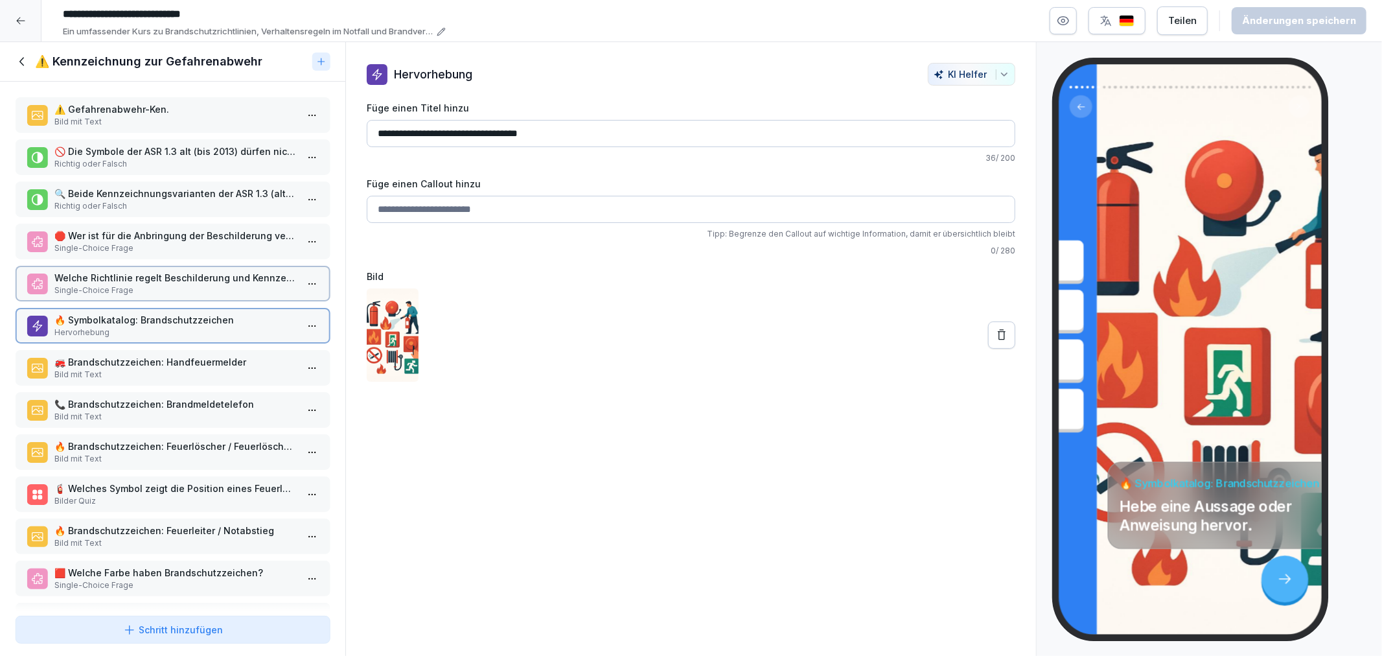
click at [197, 378] on div "⚠️ Gefahrenabwehr-Ken. Bild mit Text 🚫 Die Symbole der ASR 1.3 alt (bis 2013) d…" at bounding box center [172, 346] width 345 height 529
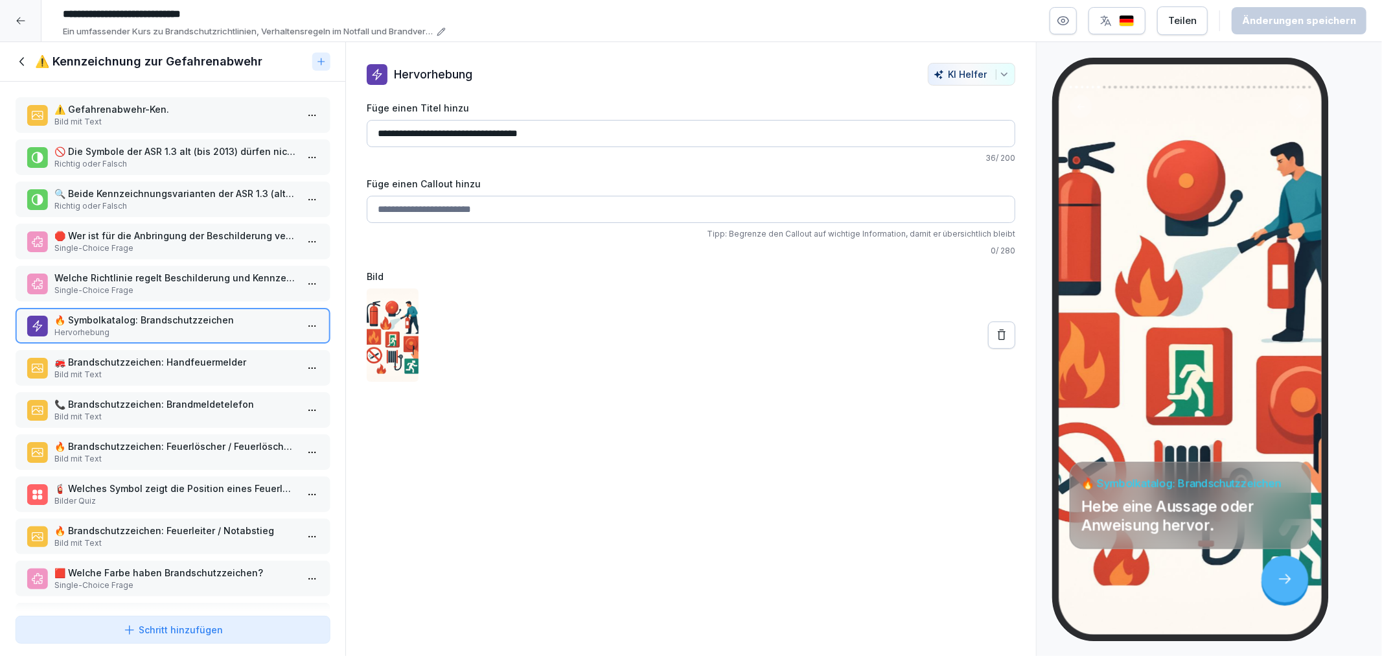
click at [225, 358] on p "🚒 Brandschutzzeichen: Handfeuermelder" at bounding box center [175, 362] width 242 height 14
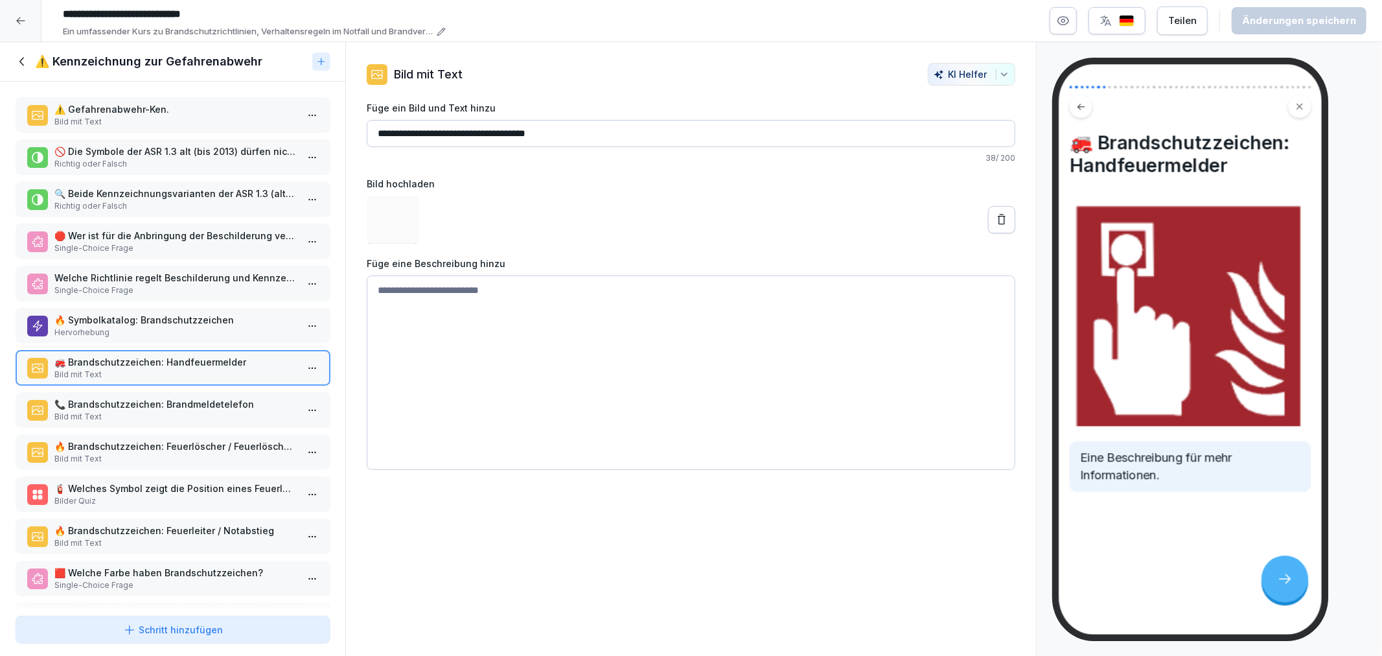
click at [164, 411] on p "Bild mit Text" at bounding box center [175, 417] width 242 height 12
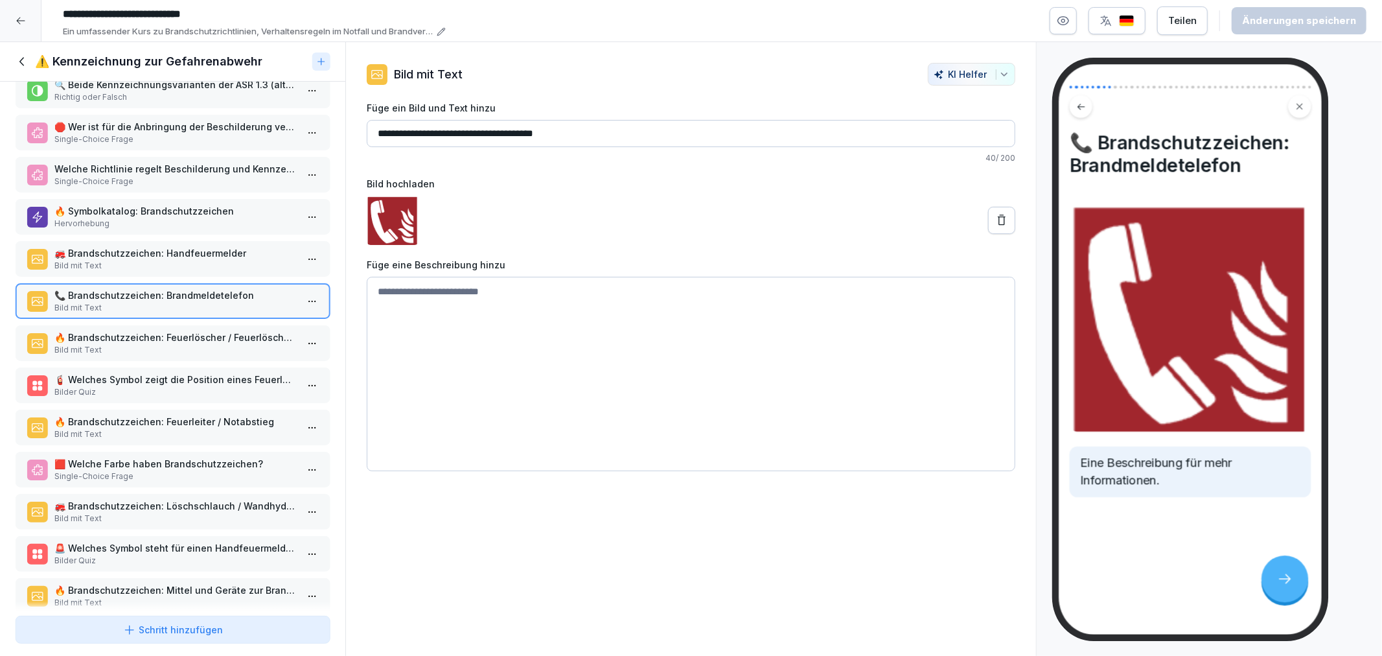
scroll to position [144, 0]
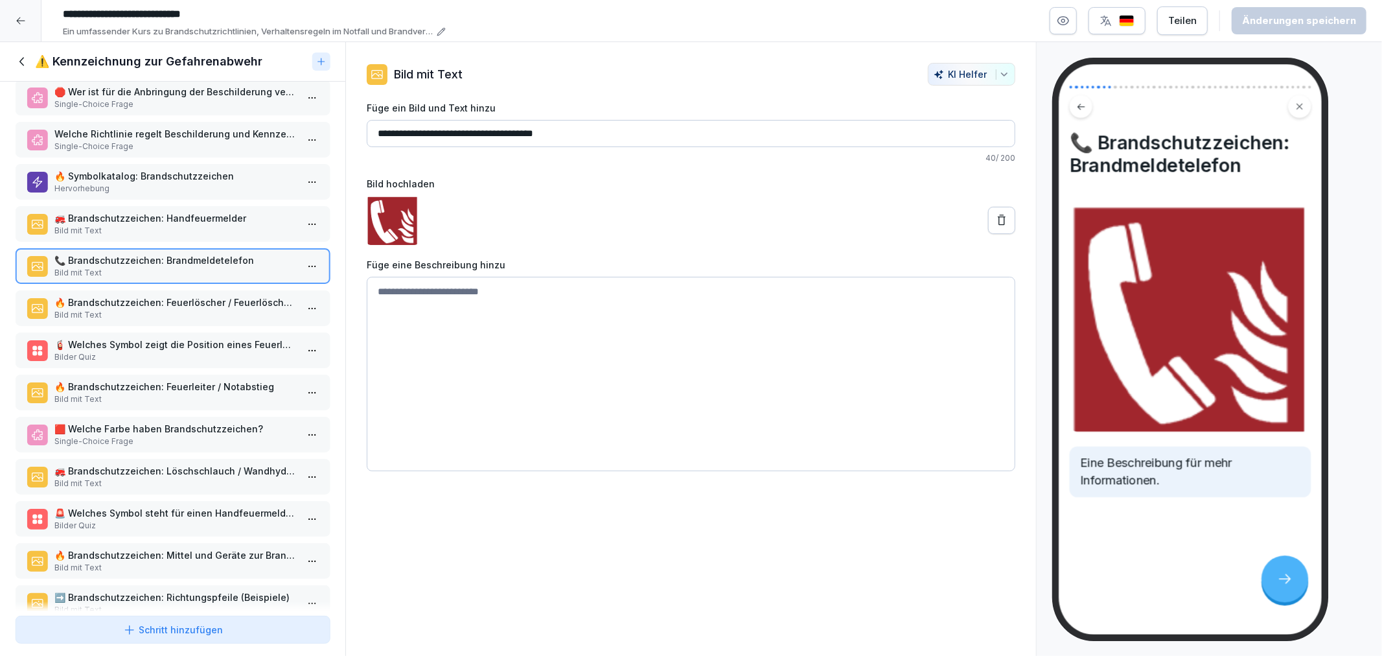
click at [163, 295] on p "🔥 Brandschutzzeichen: Feuerlöscher / Feuerlöschgerät" at bounding box center [175, 302] width 242 height 14
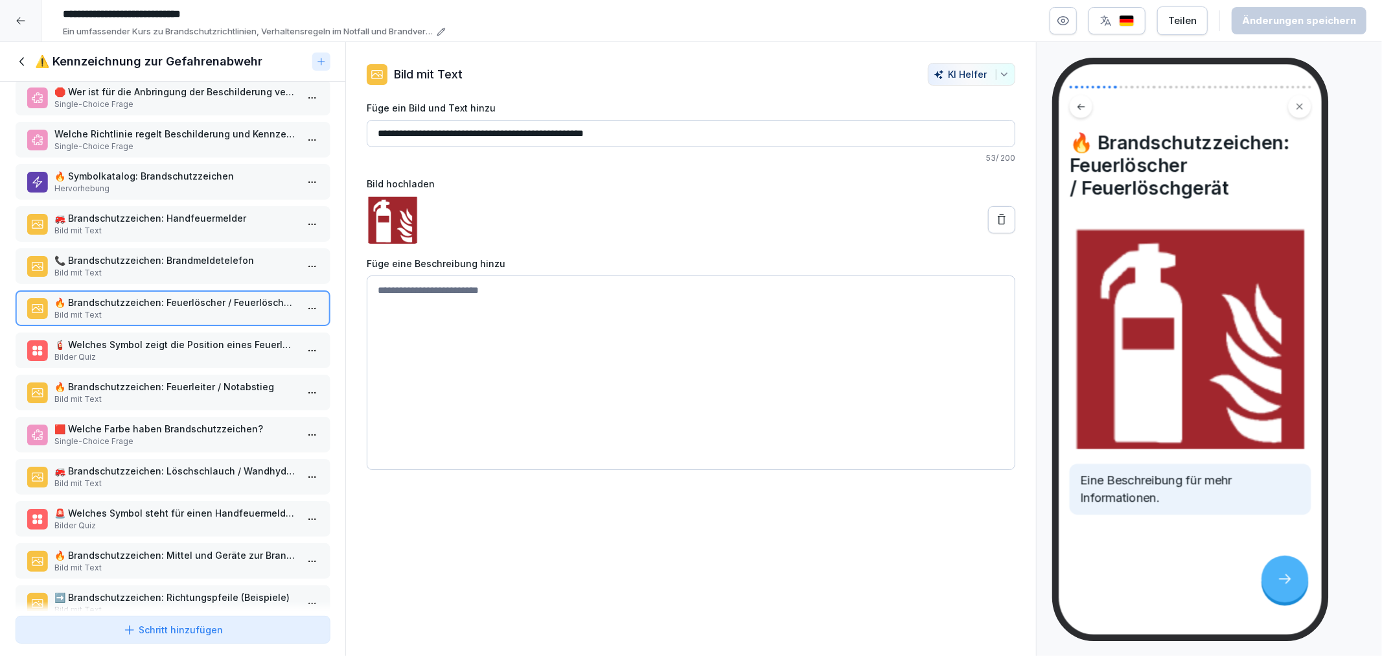
click at [152, 337] on p "🧯 Welches Symbol zeigt die Position eines Feuerlöschers an?" at bounding box center [175, 344] width 242 height 14
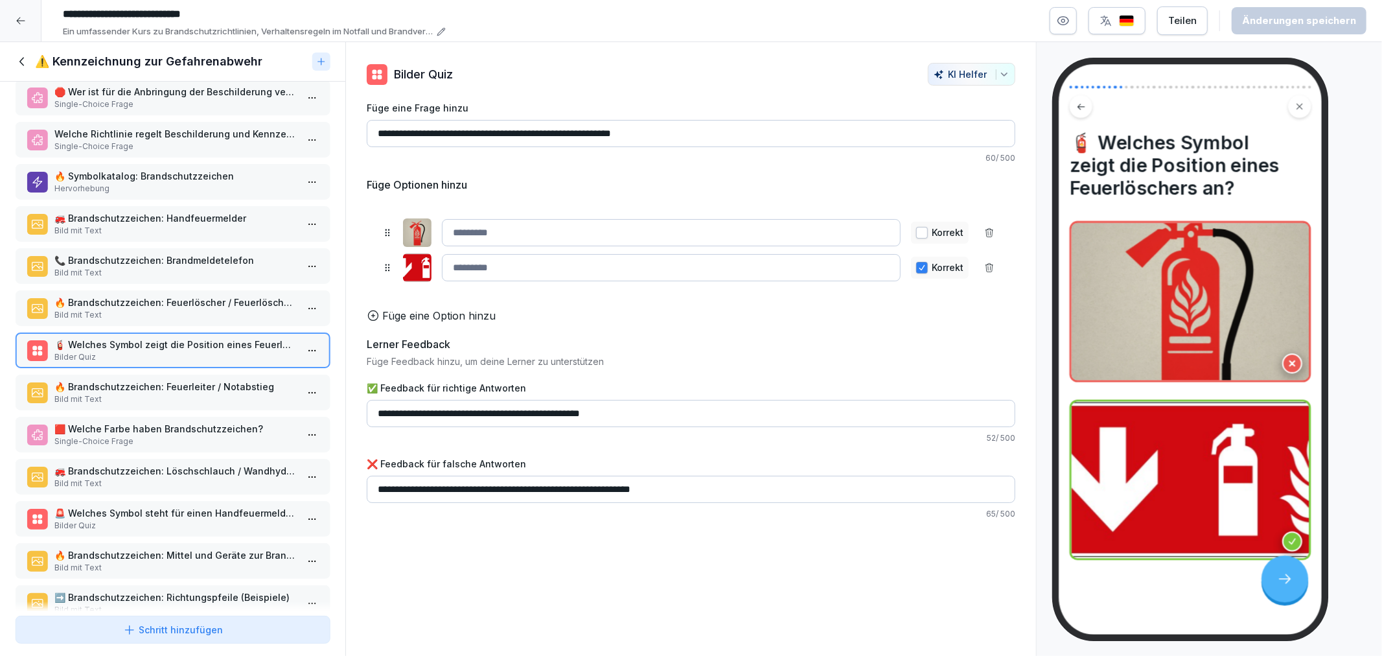
click at [21, 49] on div "⚠️ Kennzeichnung zur Gefahrenabwehr" at bounding box center [172, 62] width 345 height 40
click at [21, 50] on div "⚠️ Kennzeichnung zur Gefahrenabwehr" at bounding box center [172, 62] width 345 height 40
click at [21, 58] on icon at bounding box center [23, 61] width 14 height 14
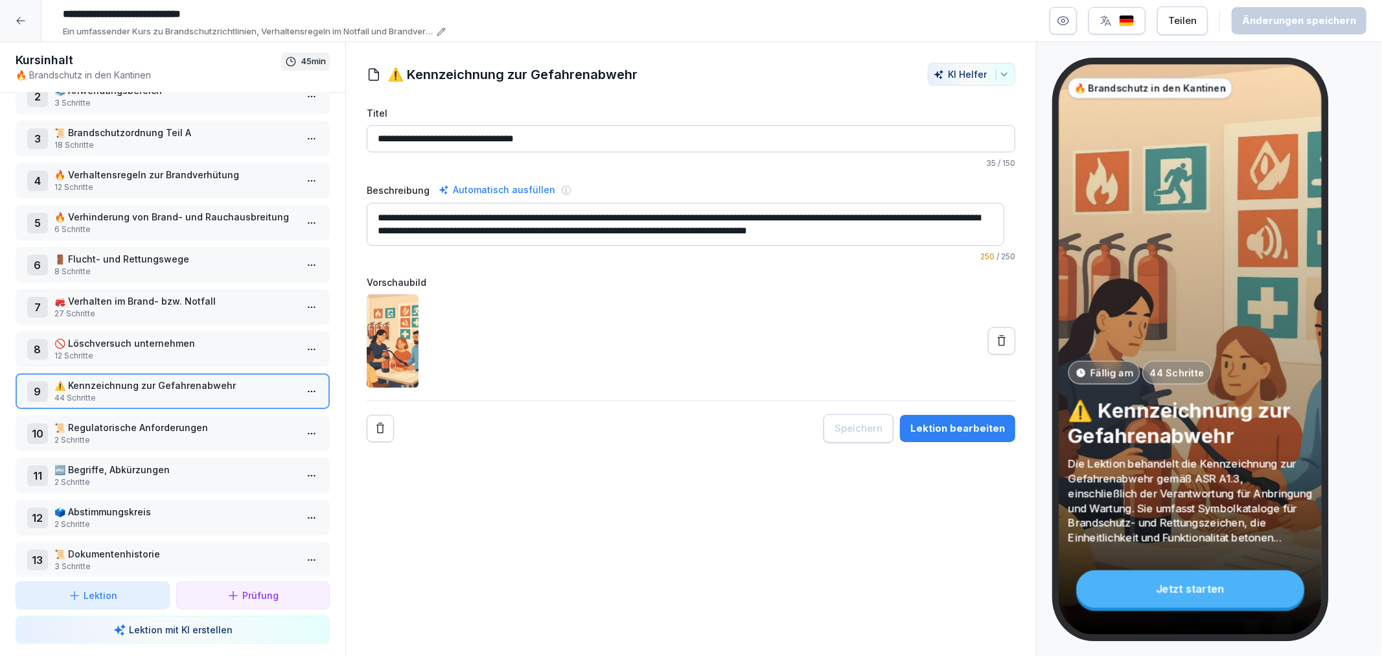
click at [1176, 27] on div "Teilen" at bounding box center [1182, 21] width 29 height 14
click at [1001, 16] on div "**********" at bounding box center [711, 20] width 1309 height 35
click at [13, 22] on div at bounding box center [20, 20] width 41 height 41
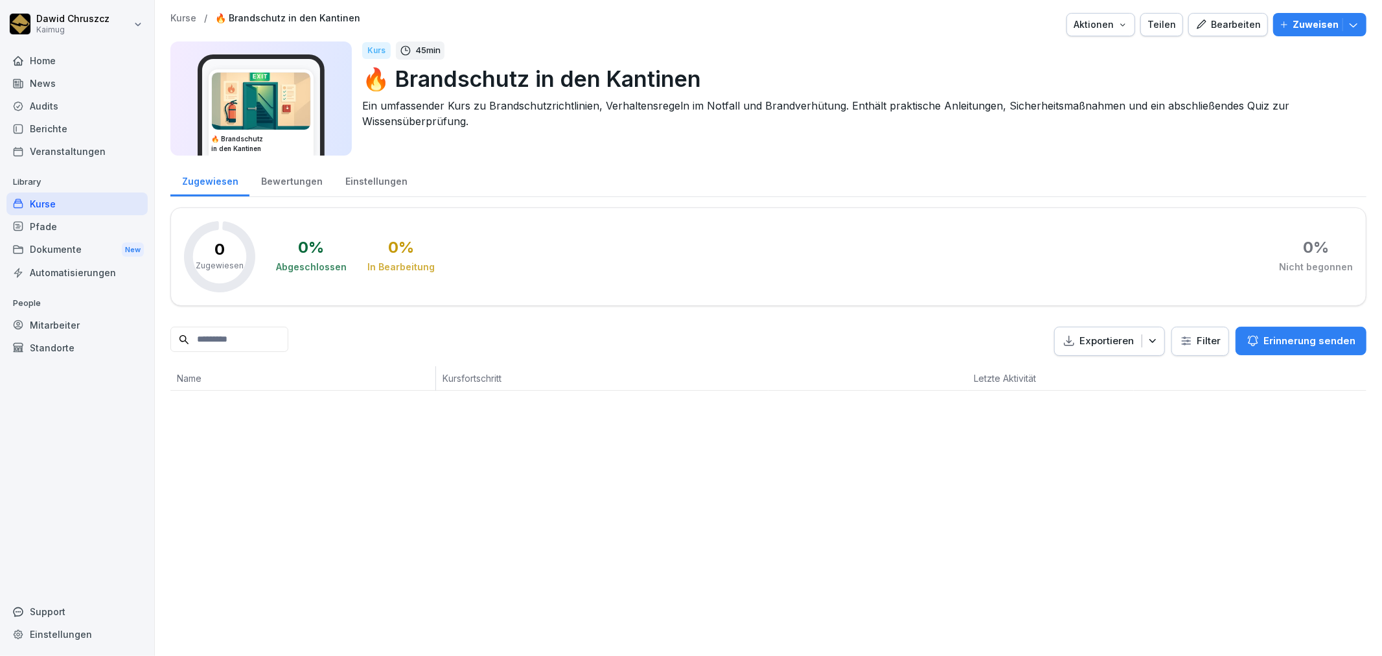
click at [1244, 34] on button "Bearbeiten" at bounding box center [1228, 24] width 80 height 23
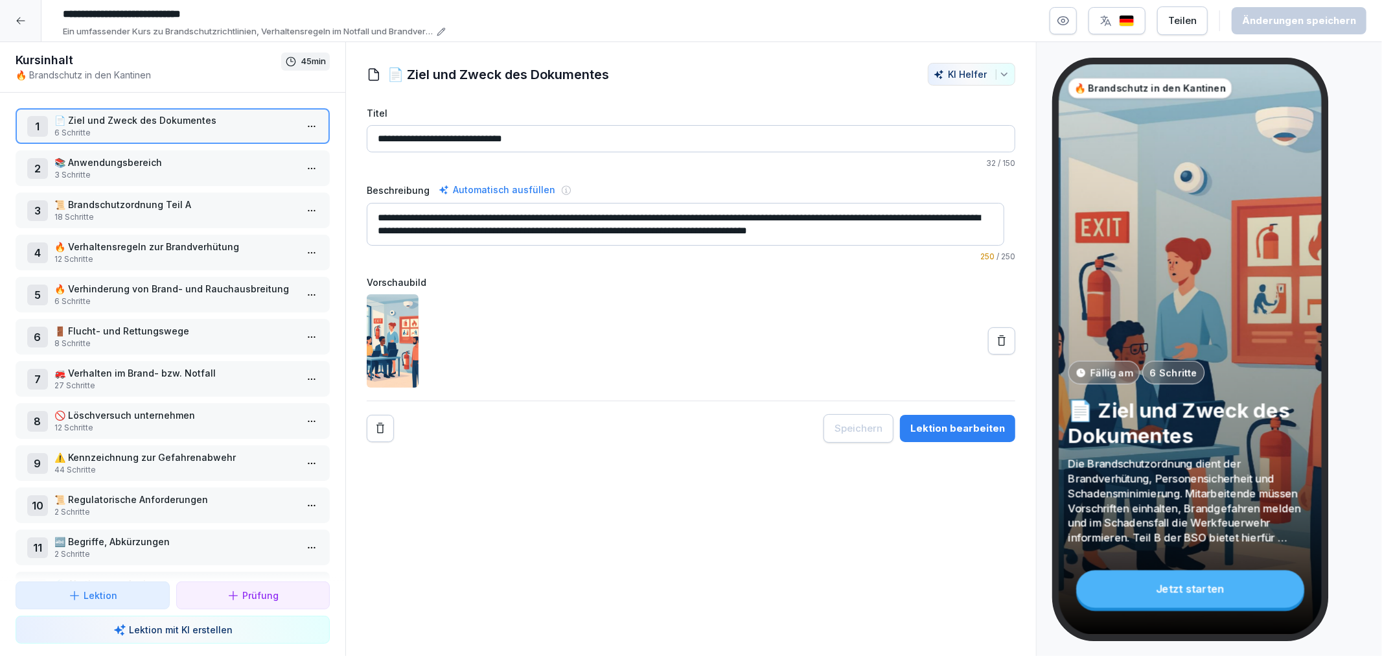
click at [16, 21] on icon at bounding box center [20, 20] width 8 height 7
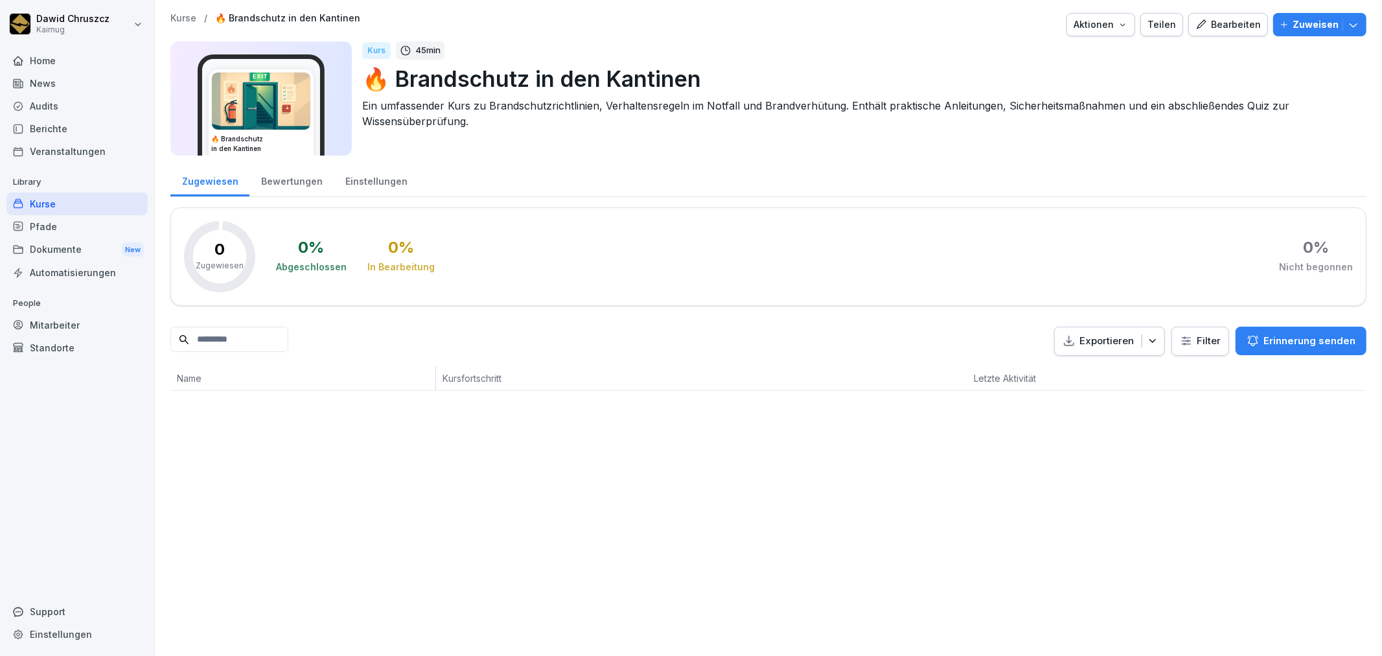
click at [40, 203] on div "Kurse" at bounding box center [76, 203] width 141 height 23
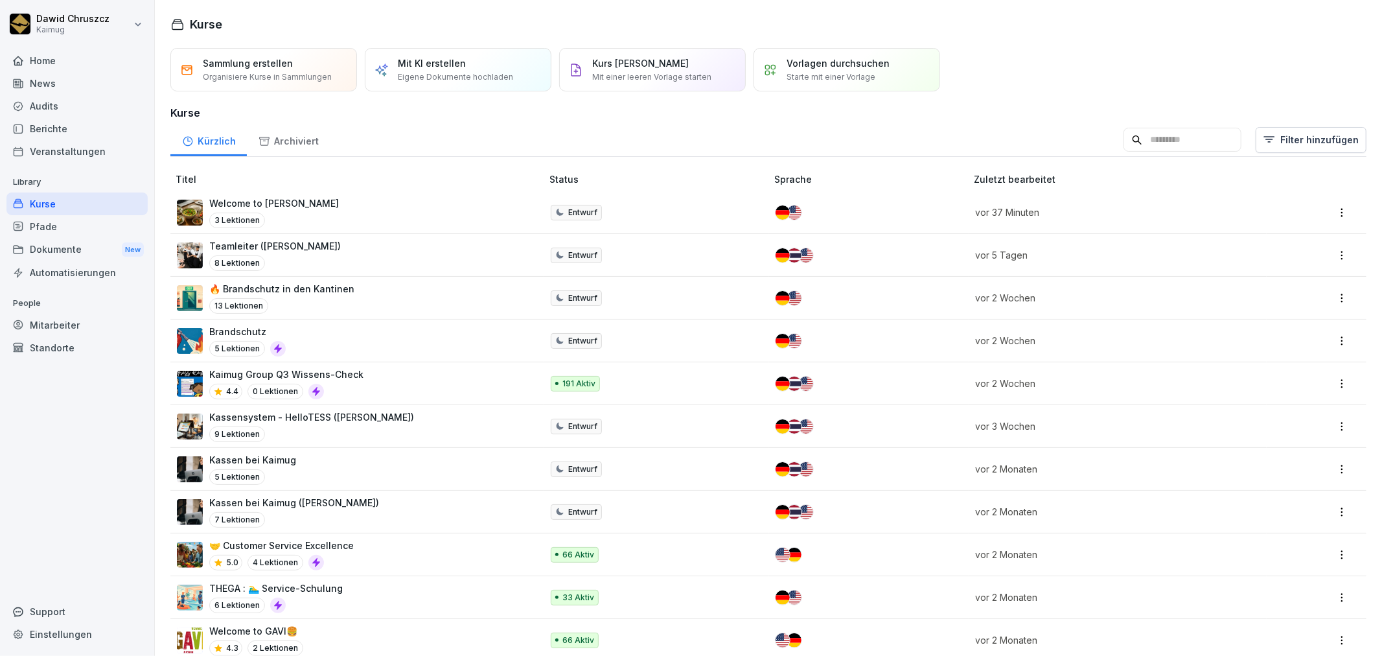
click at [319, 337] on div "Brandschutz 5 Lektionen" at bounding box center [353, 341] width 352 height 32
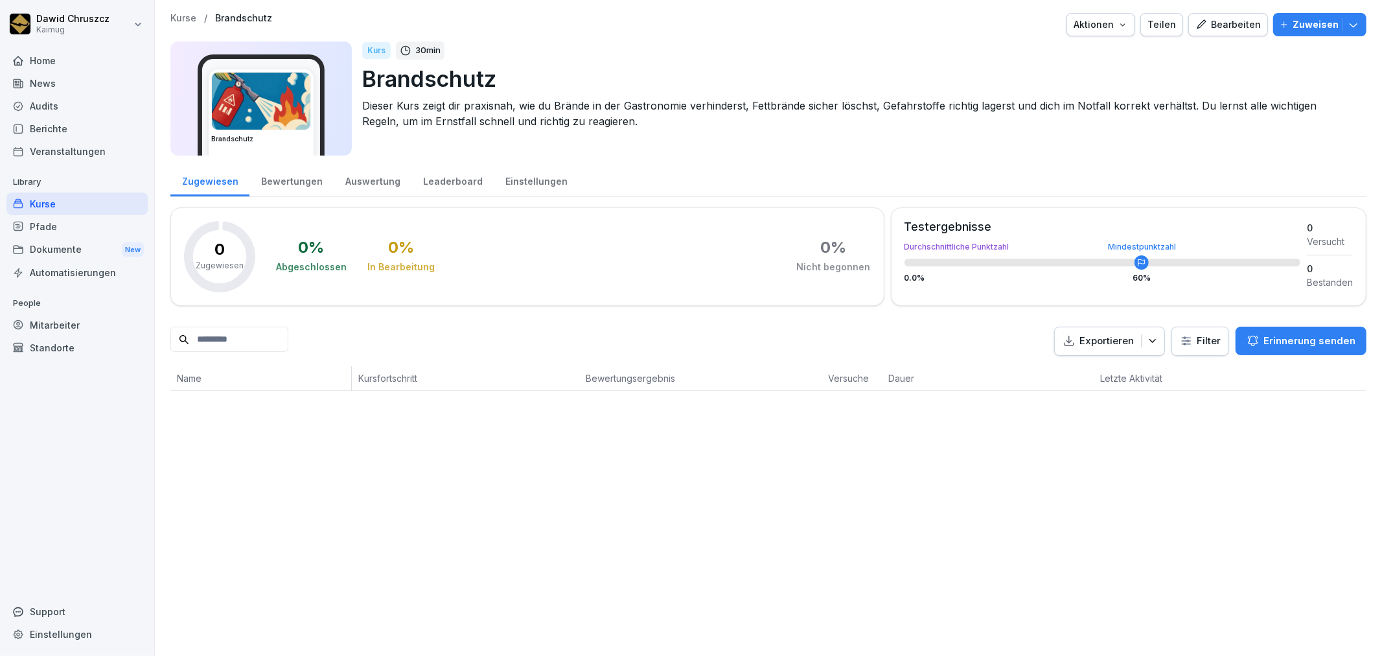
click at [1223, 34] on button "Bearbeiten" at bounding box center [1228, 24] width 80 height 23
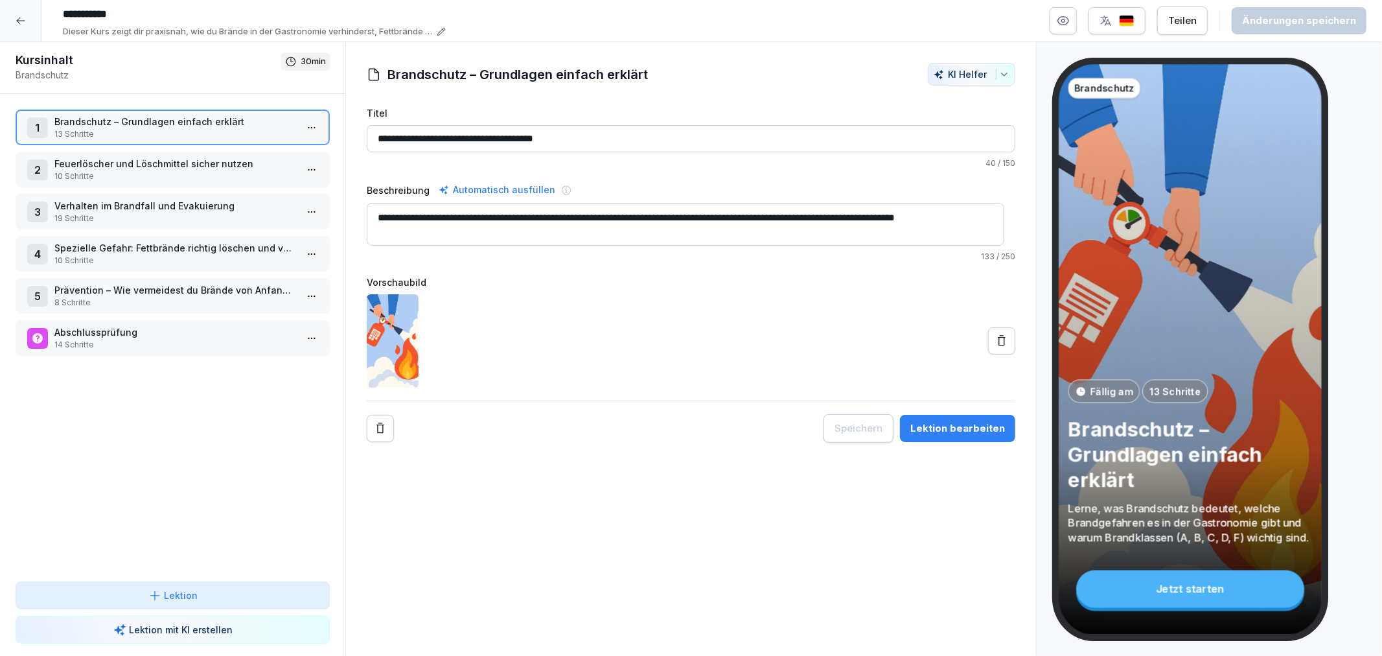
click at [170, 167] on p "Feuerlöscher und Löschmittel sicher nutzen" at bounding box center [175, 164] width 242 height 14
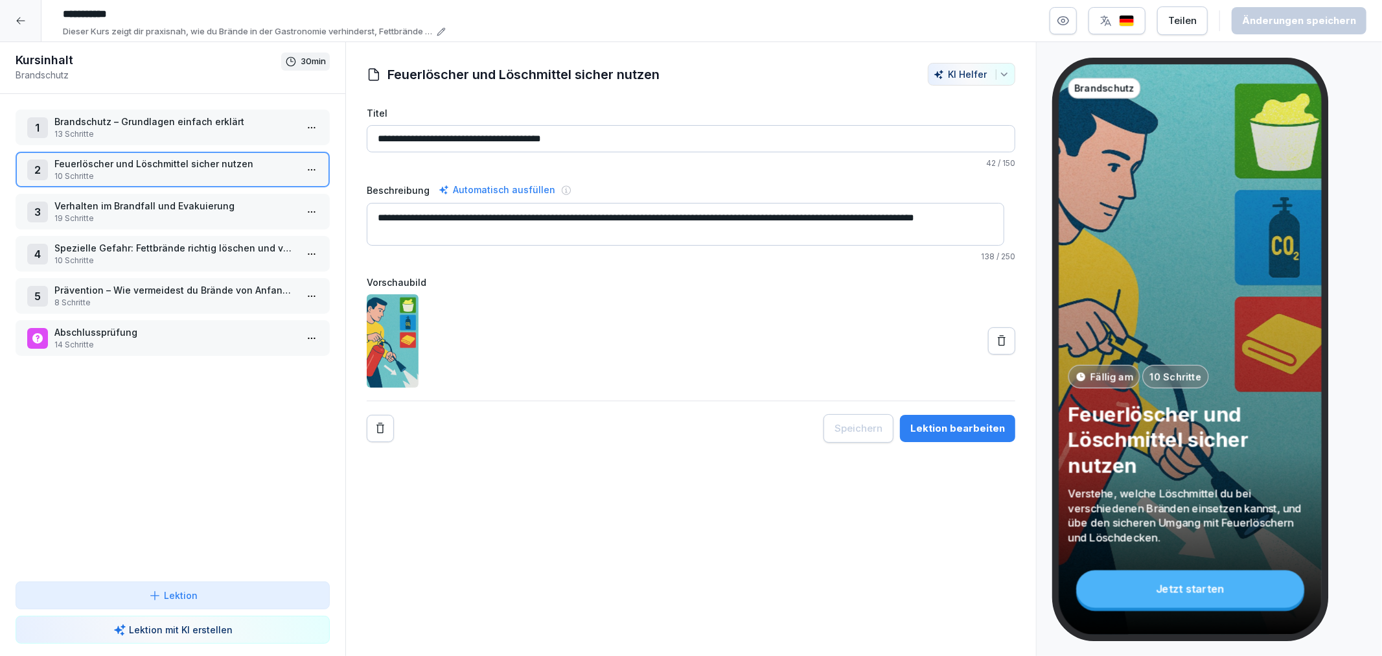
click at [156, 199] on p "Verhalten im Brandfall und Evakuierung" at bounding box center [175, 206] width 242 height 14
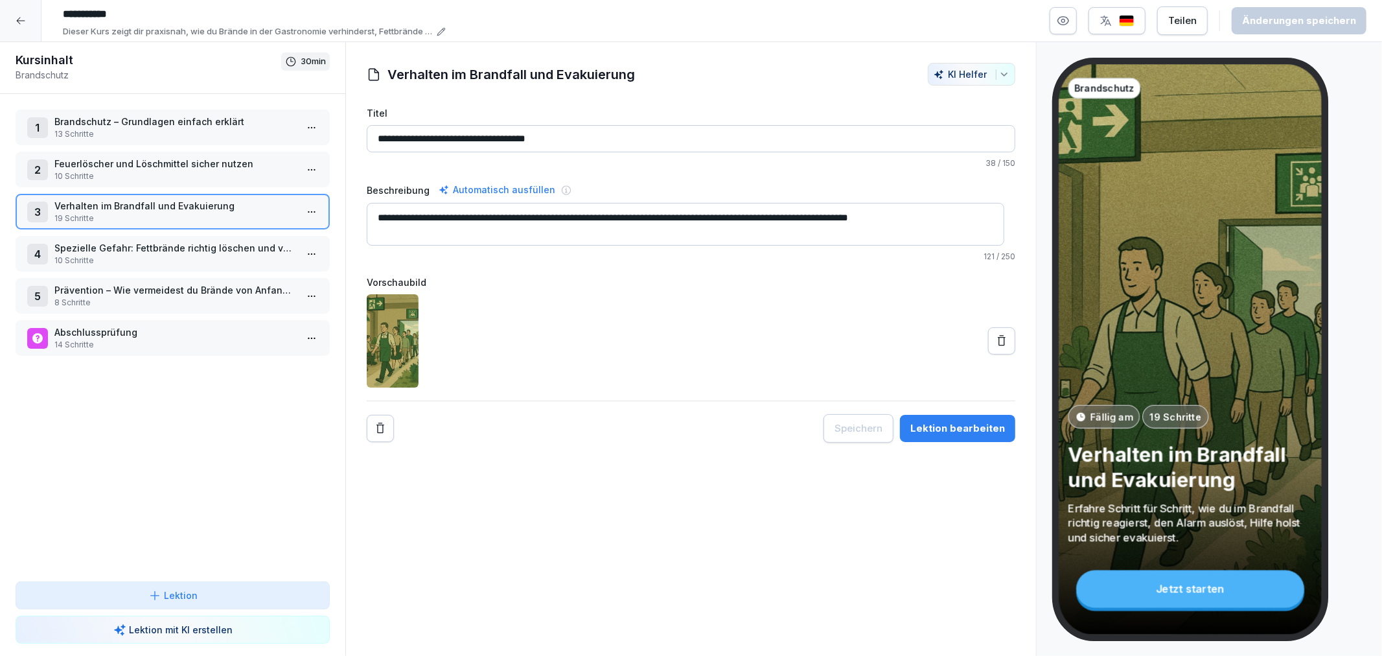
click at [139, 242] on p "Spezielle Gefahr: Fettbrände richtig löschen und vermeiden" at bounding box center [175, 248] width 242 height 14
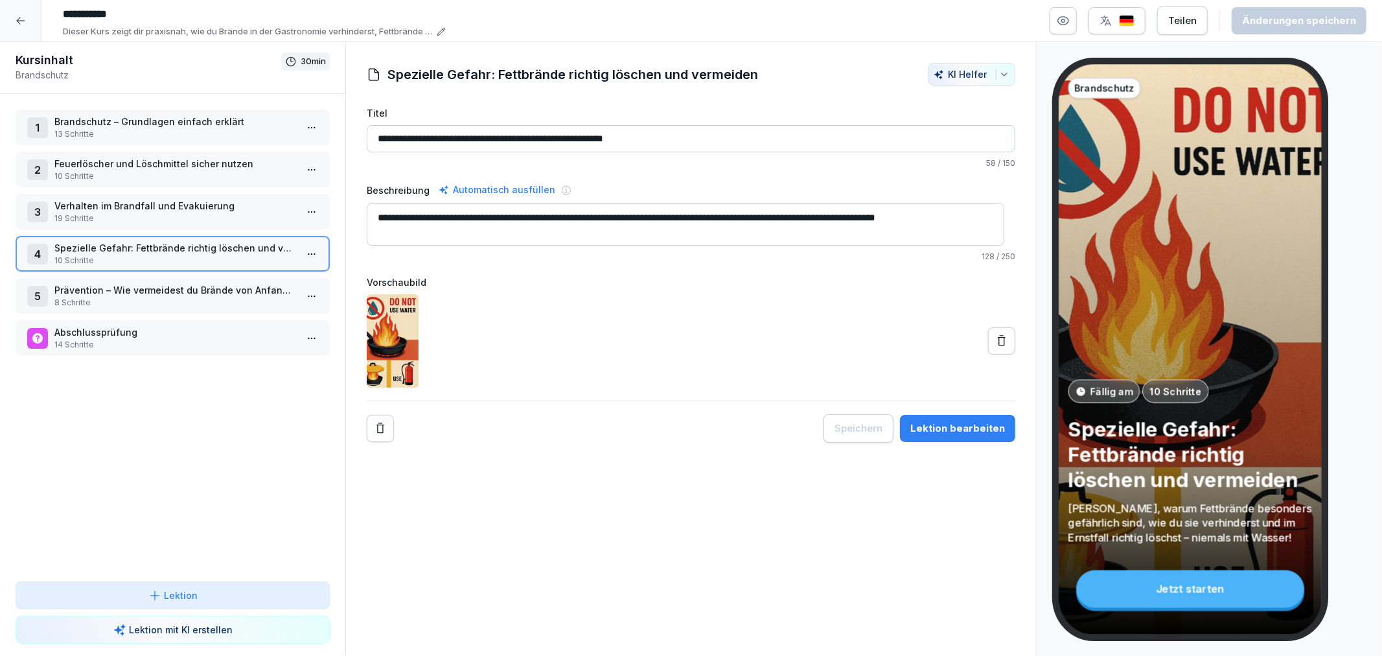
click at [170, 278] on div "5 Prävention – Wie vermeidest du Brände von Anfang an? 8 Schritte" at bounding box center [173, 296] width 314 height 36
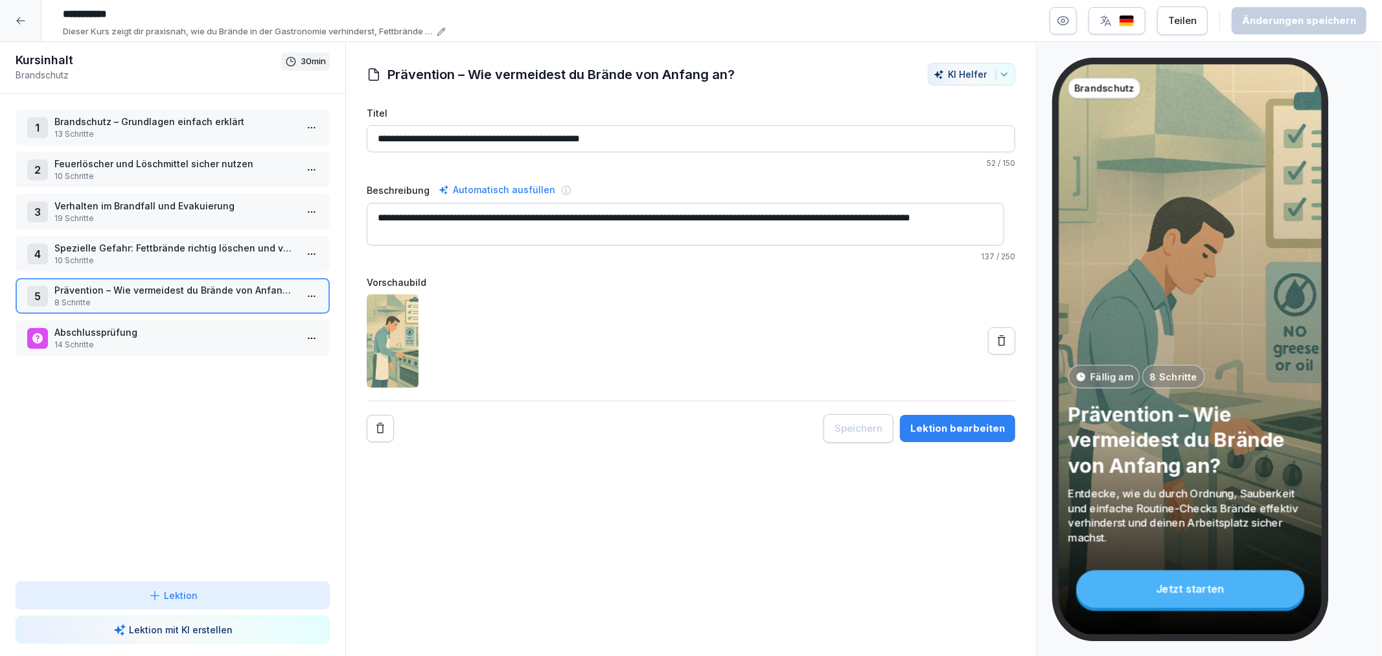
click at [152, 132] on p "13 Schritte" at bounding box center [175, 134] width 242 height 12
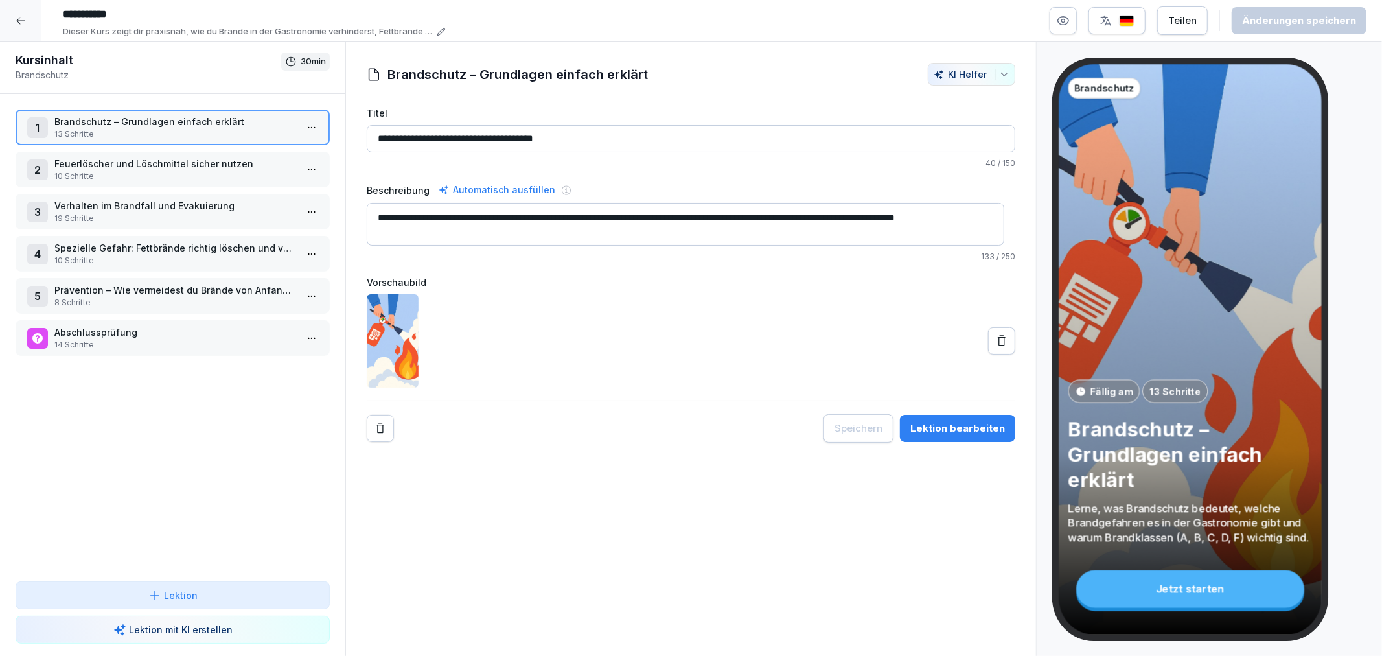
click at [150, 159] on p "Feuerlöscher und Löschmittel sicher nutzen" at bounding box center [175, 164] width 242 height 14
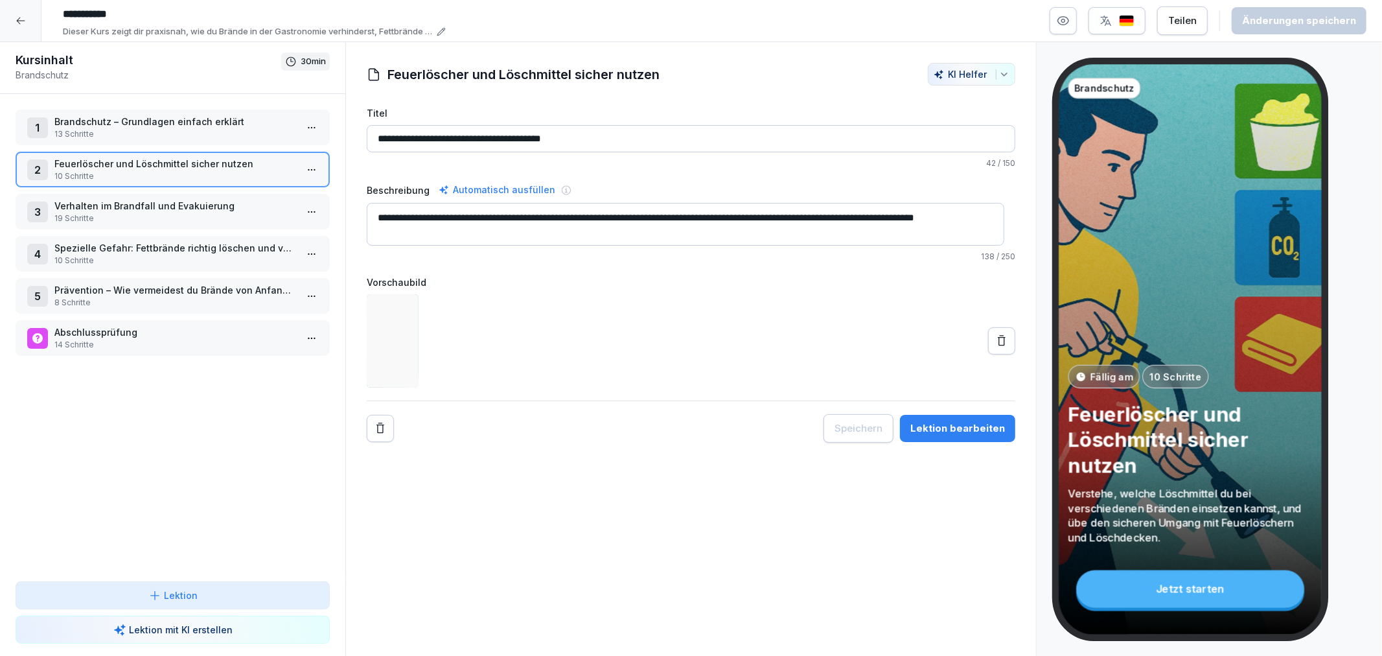
click at [149, 204] on p "Verhalten im Brandfall und Evakuierung" at bounding box center [175, 206] width 242 height 14
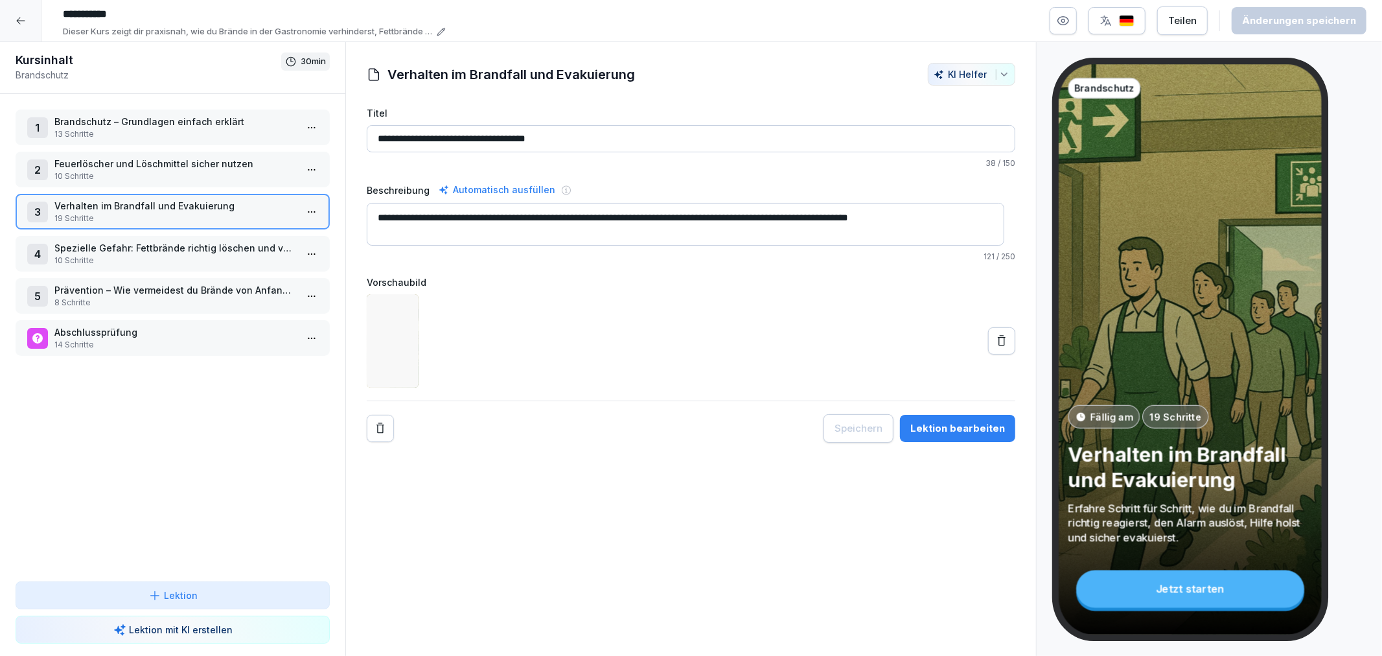
click at [143, 241] on p "Spezielle Gefahr: Fettbrände richtig löschen und vermeiden" at bounding box center [175, 248] width 242 height 14
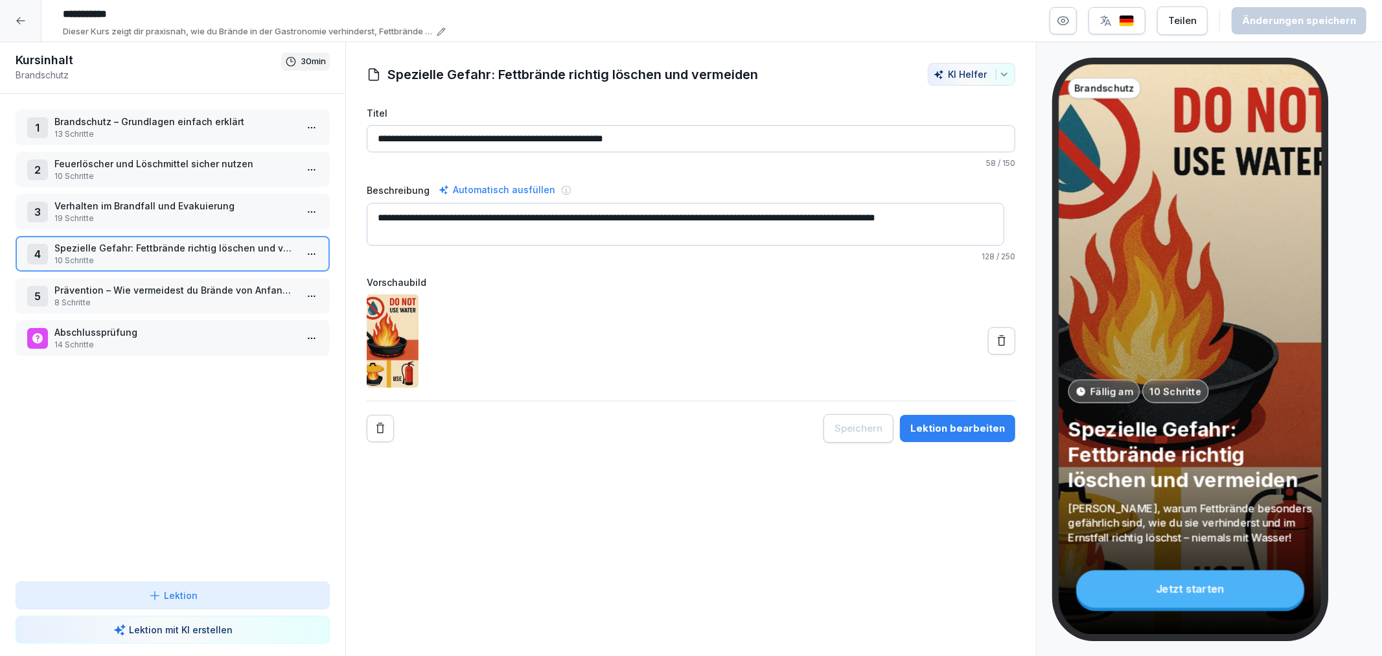
click at [137, 287] on p "Prävention – Wie vermeidest du Brände von Anfang an?" at bounding box center [175, 290] width 242 height 14
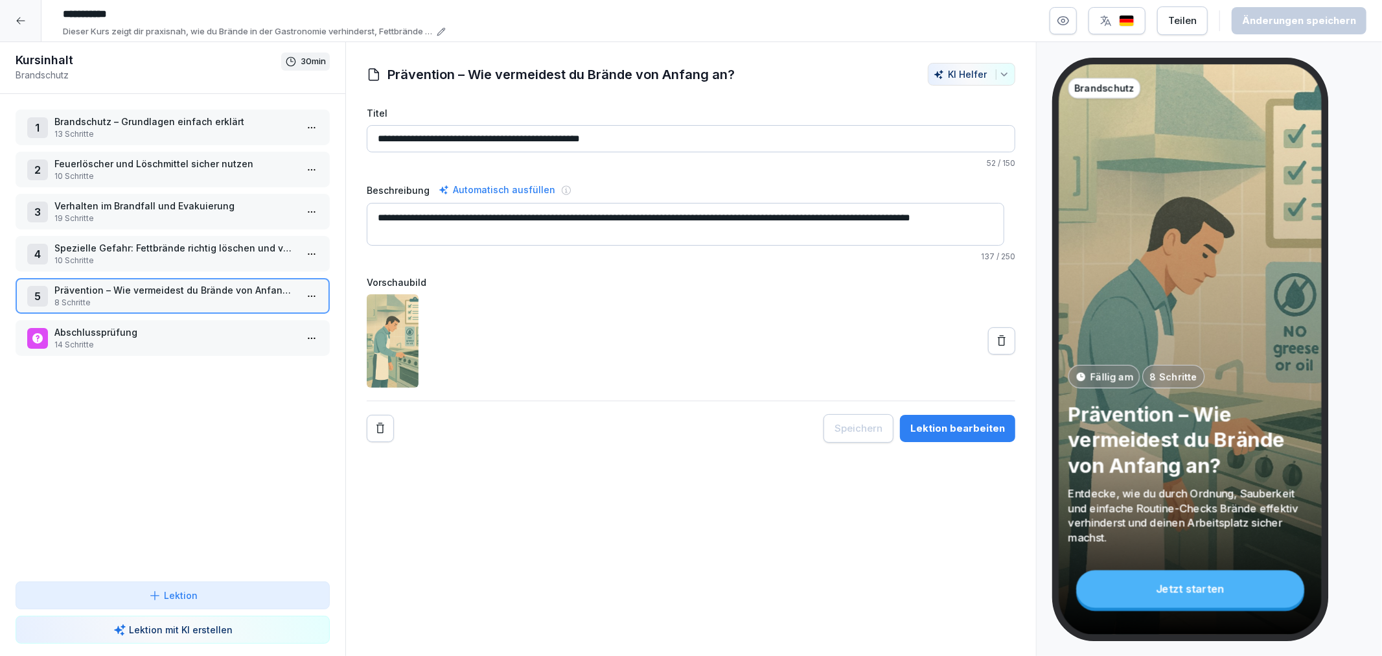
click at [24, 19] on icon at bounding box center [21, 21] width 10 height 10
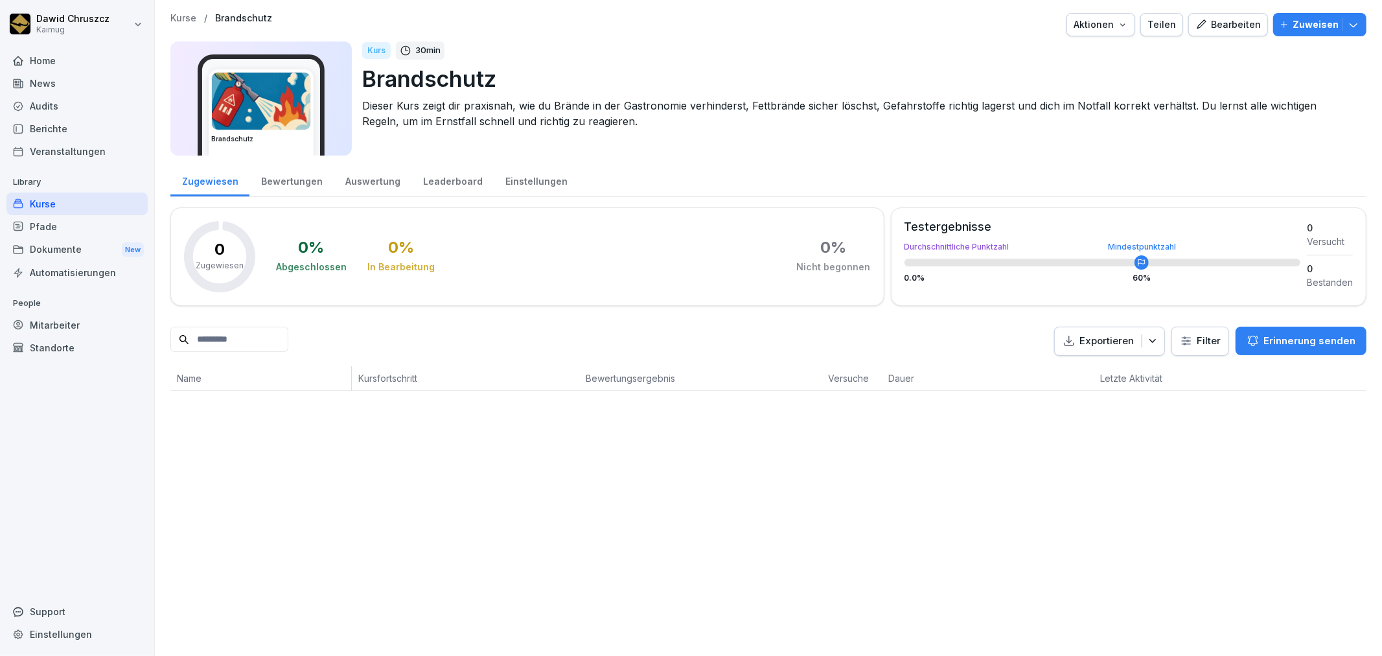
click at [54, 205] on div "Kurse" at bounding box center [76, 203] width 141 height 23
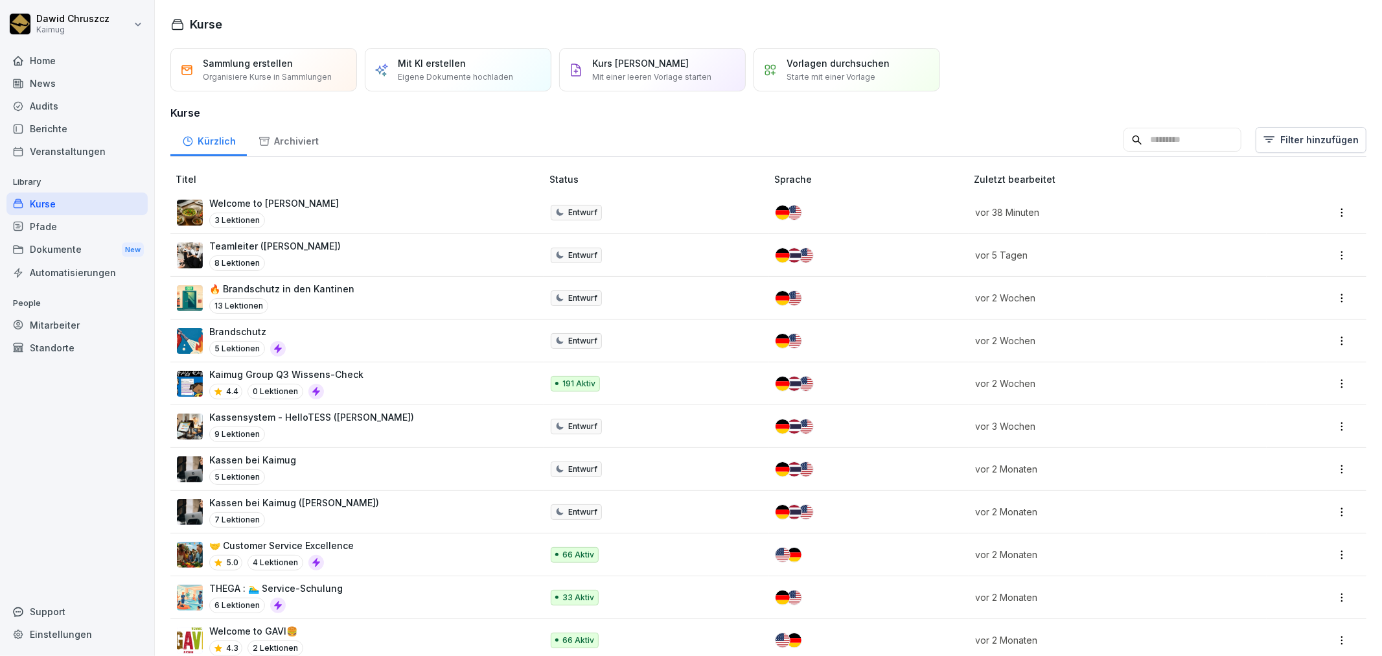
click at [319, 287] on p "🔥 Brandschutz in den Kantinen" at bounding box center [281, 289] width 145 height 14
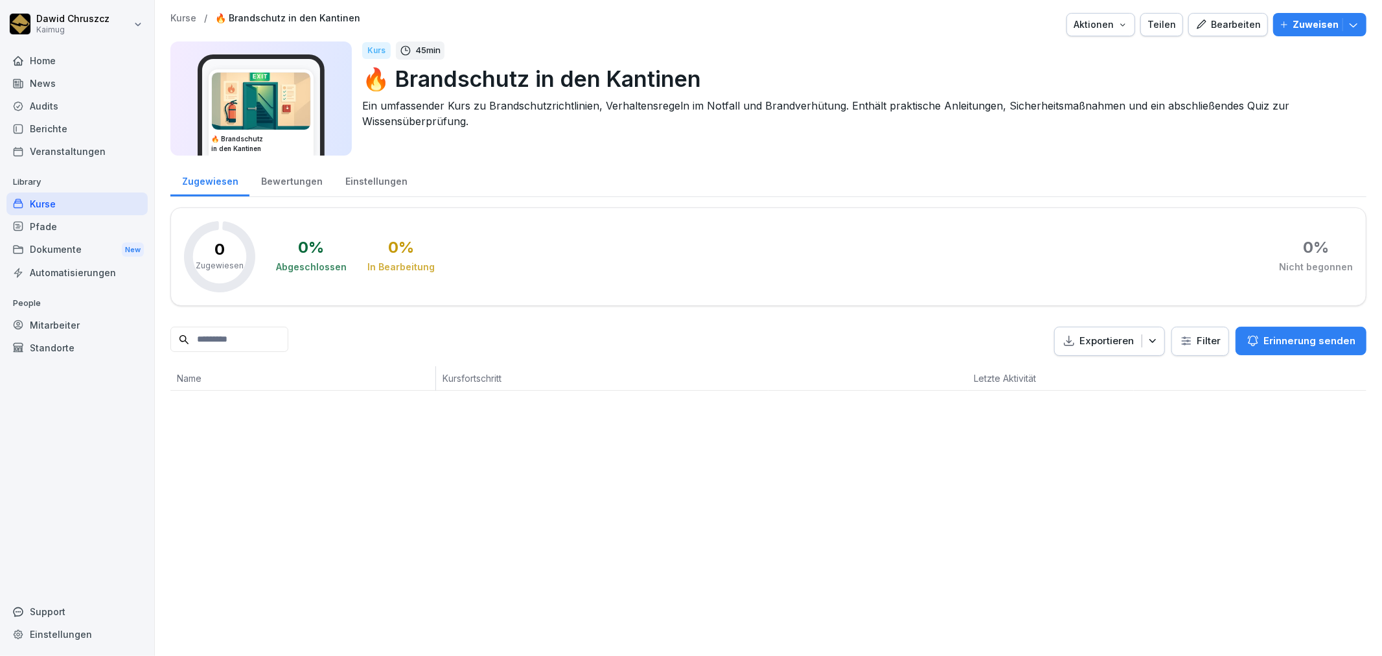
click at [1215, 18] on div "Bearbeiten" at bounding box center [1227, 24] width 65 height 14
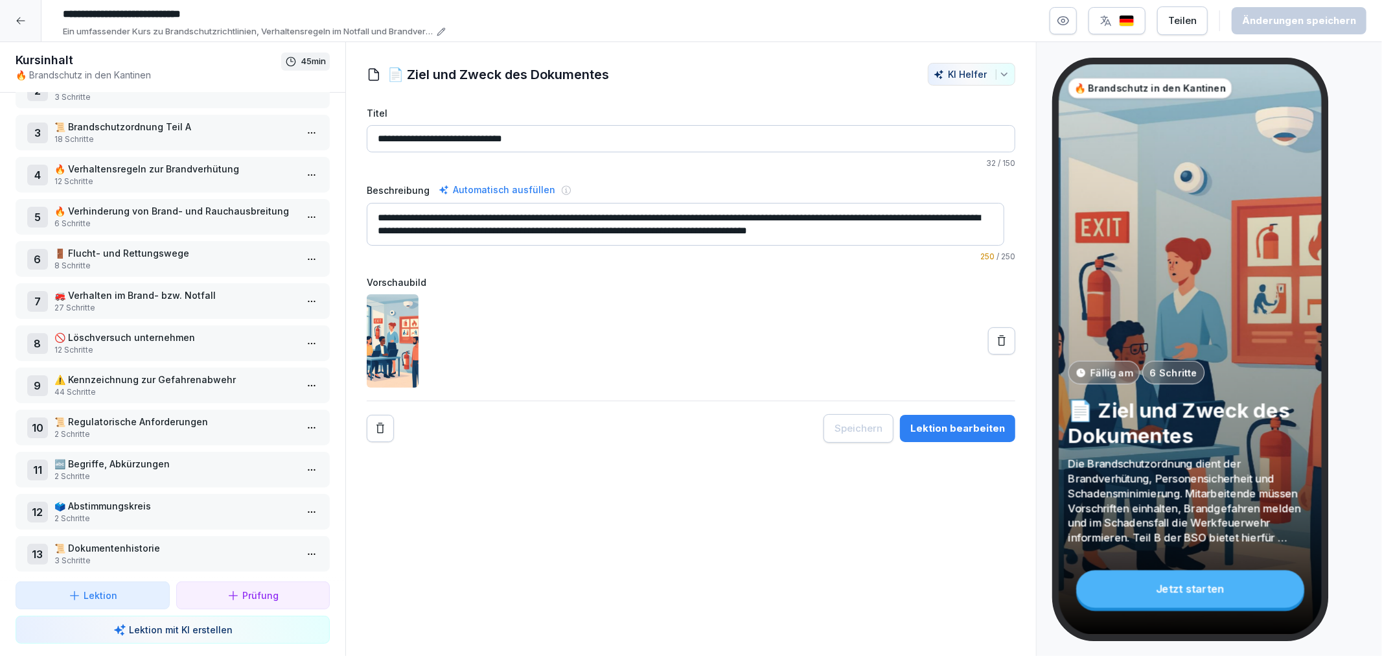
scroll to position [79, 0]
click at [93, 372] on p "⚠️ Kennzeichnung zur Gefahrenabwehr" at bounding box center [175, 378] width 242 height 14
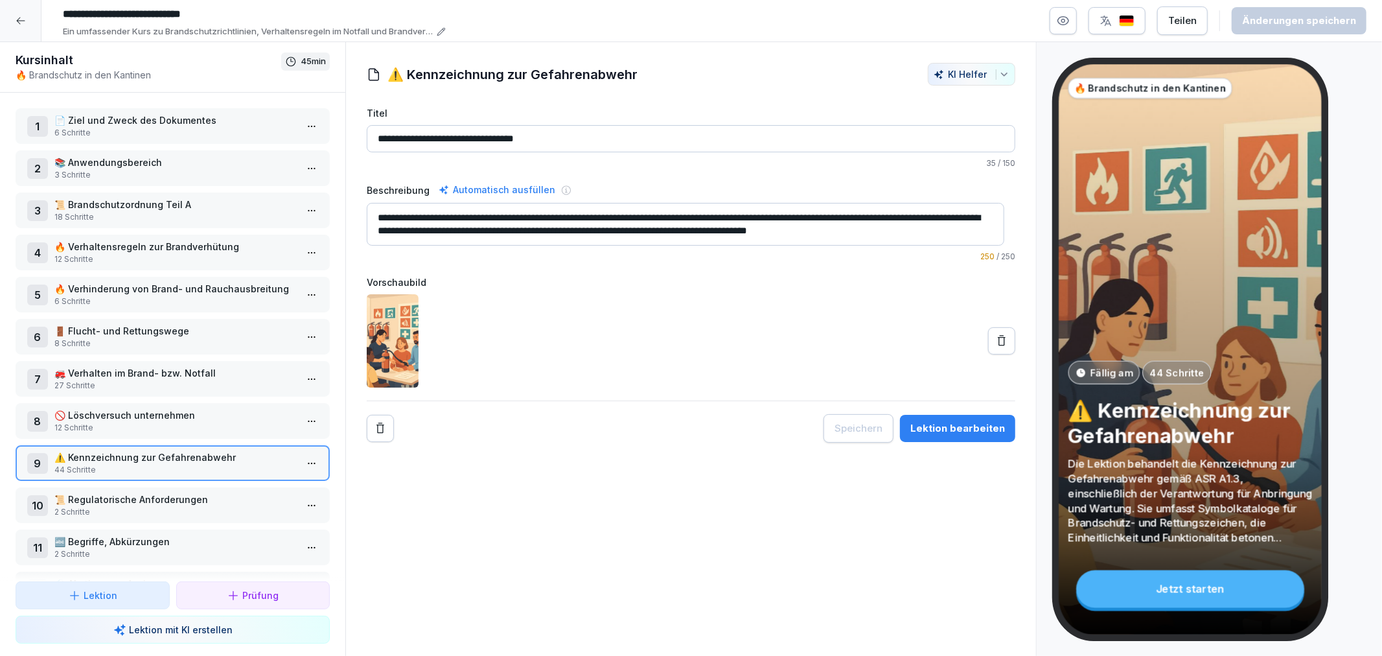
click at [14, 17] on div at bounding box center [20, 20] width 41 height 41
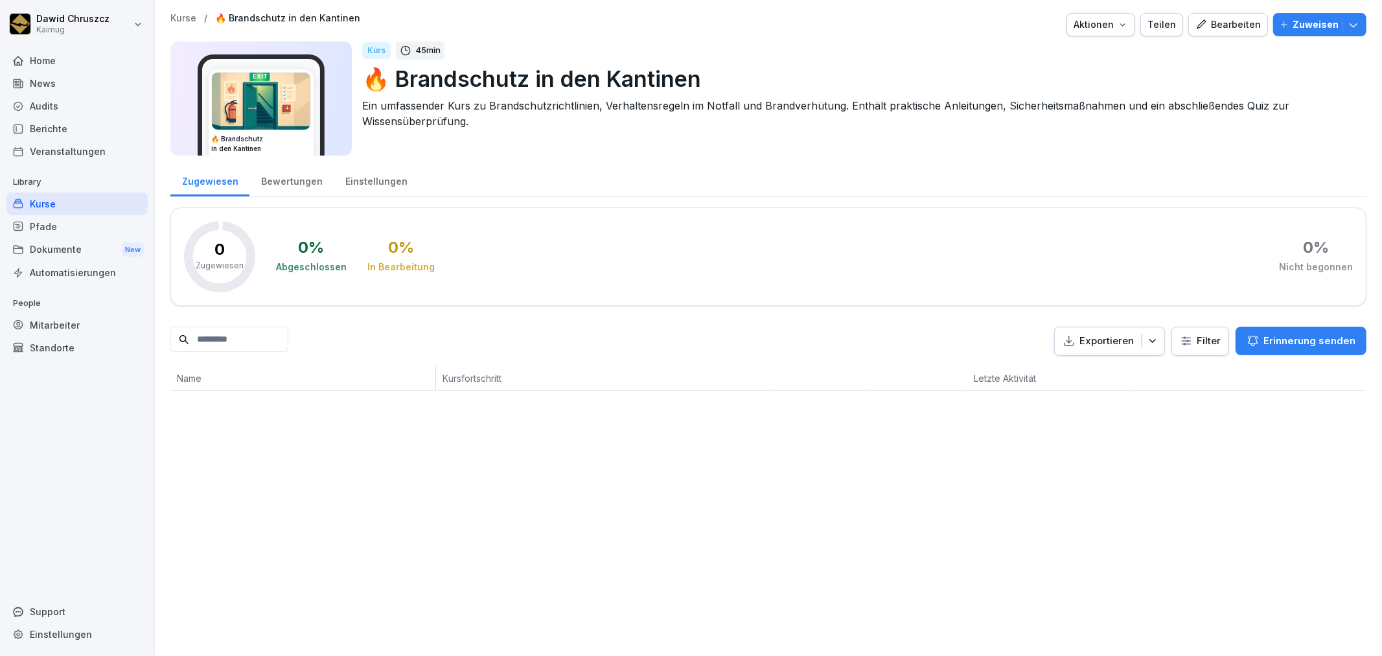
click at [695, 225] on div "0 % Abgeschlossen 0 % In Bearbeitung 0 % Nicht begonnen" at bounding box center [814, 256] width 1077 height 71
click at [1220, 21] on div "Bearbeiten" at bounding box center [1227, 24] width 65 height 14
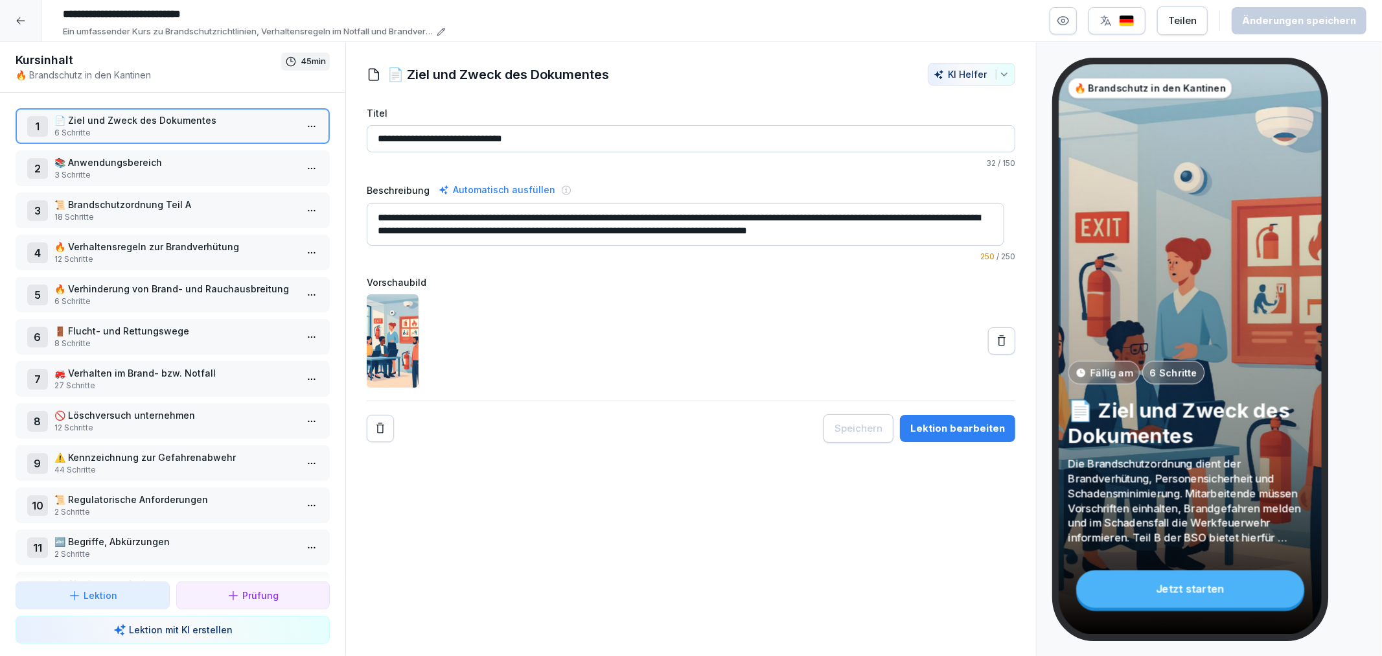
scroll to position [79, 0]
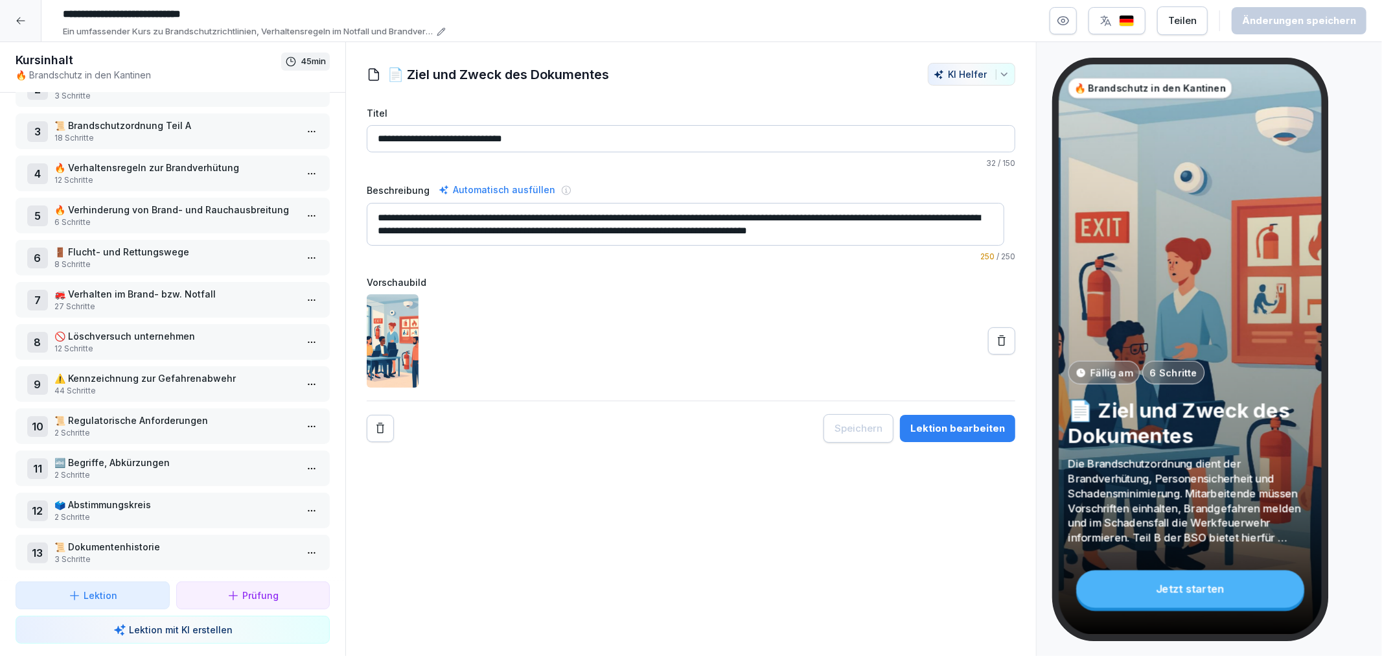
click at [130, 385] on p "44 Schritte" at bounding box center [175, 391] width 242 height 12
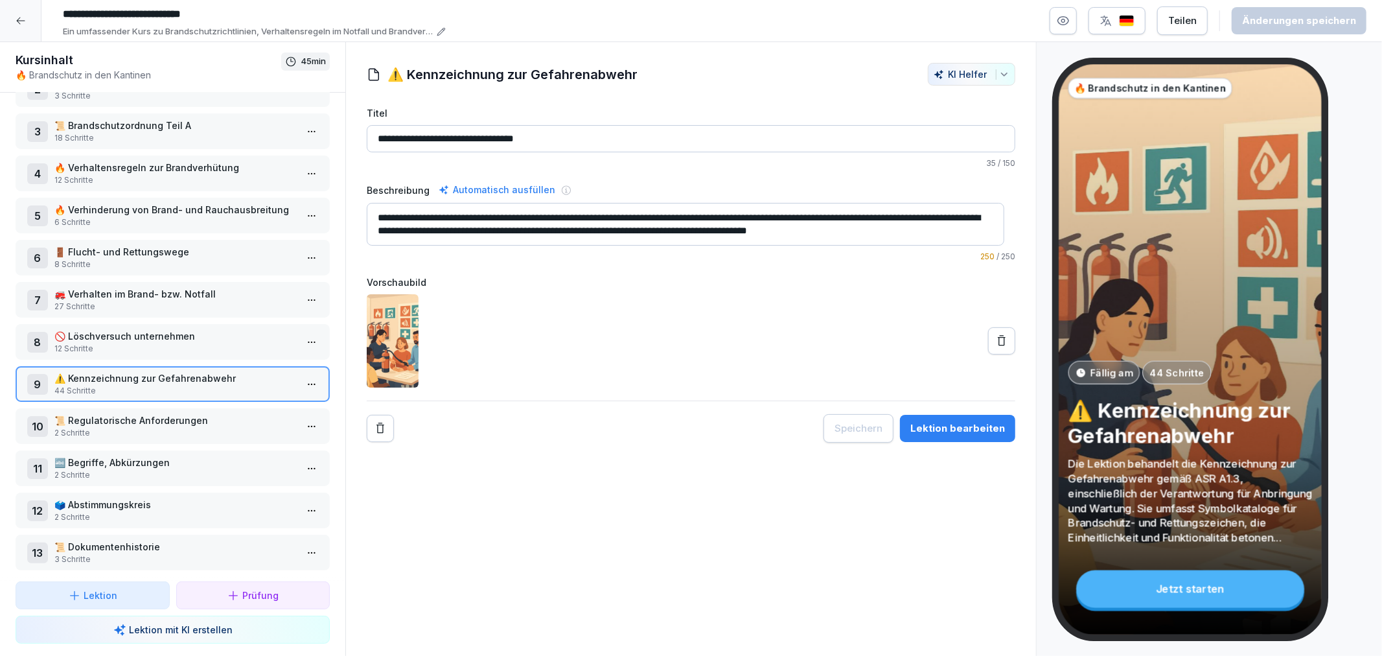
click at [957, 436] on button "Lektion bearbeiten" at bounding box center [957, 428] width 115 height 27
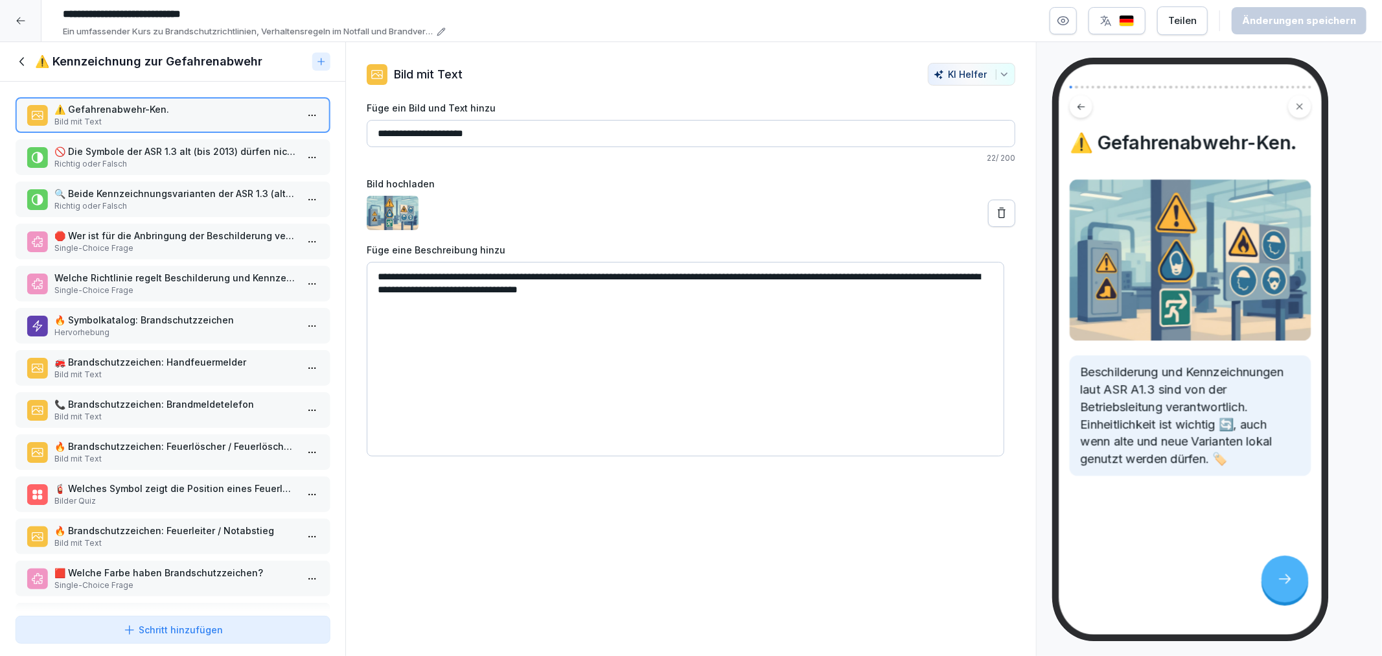
click at [209, 160] on p "Richtig oder Falsch" at bounding box center [175, 164] width 242 height 12
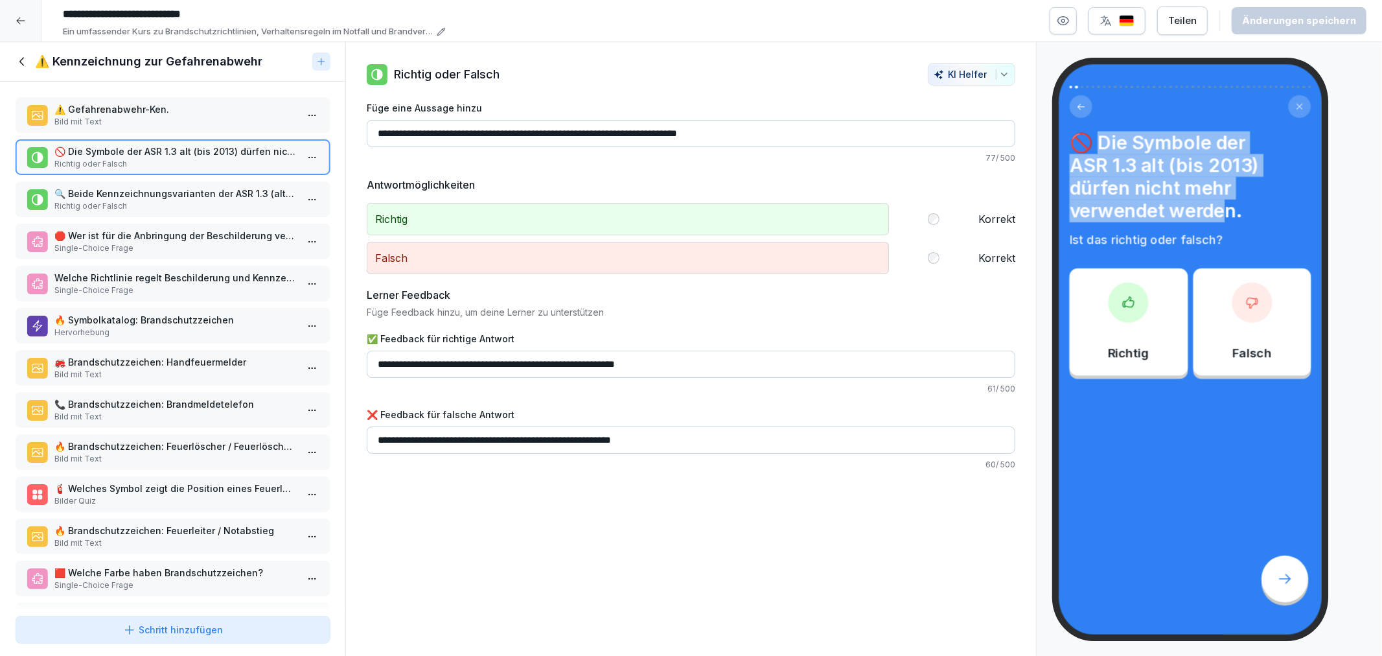
drag, startPoint x: 1103, startPoint y: 136, endPoint x: 1222, endPoint y: 211, distance: 140.5
click at [1222, 211] on h4 "🚫 Die Symbole der ASR 1.3 alt (bis 2013) dürfen nicht mehr verwendet werden." at bounding box center [1190, 176] width 242 height 91
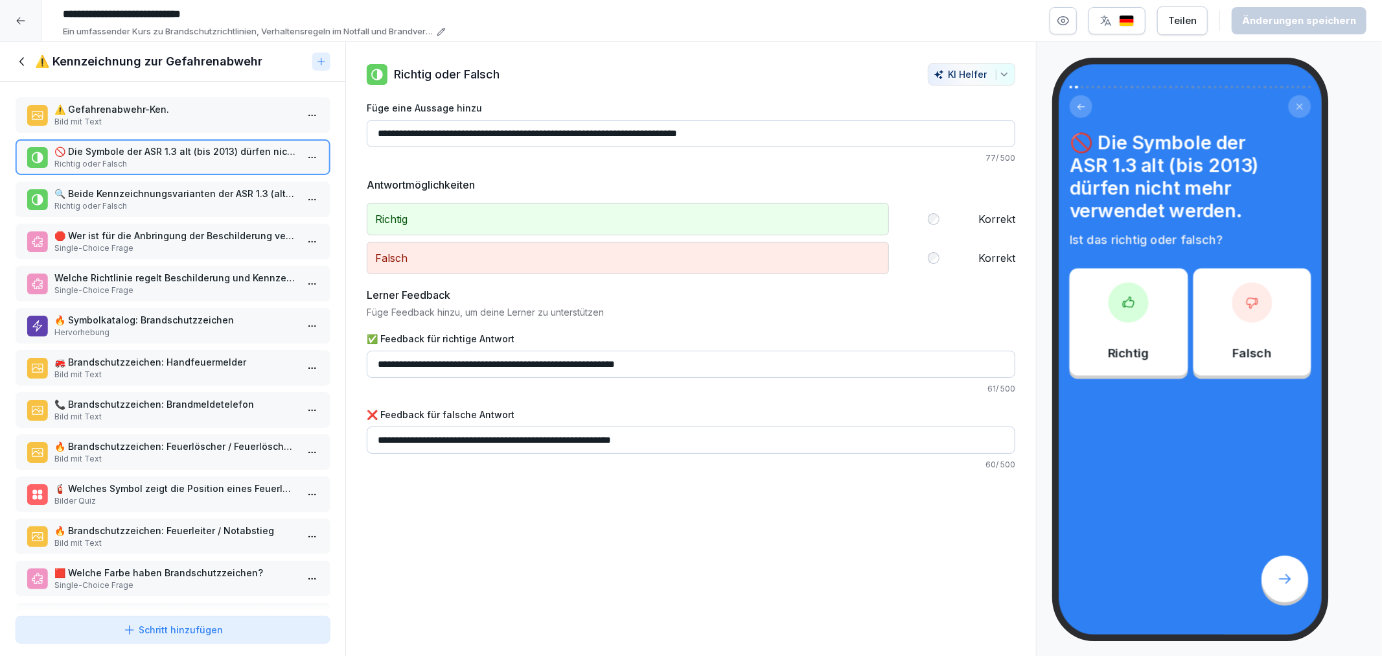
click at [1274, 204] on h4 "🚫 Die Symbole der ASR 1.3 alt (bis 2013) dürfen nicht mehr verwendet werden." at bounding box center [1190, 176] width 242 height 91
click at [170, 121] on p "Bild mit Text" at bounding box center [175, 122] width 242 height 12
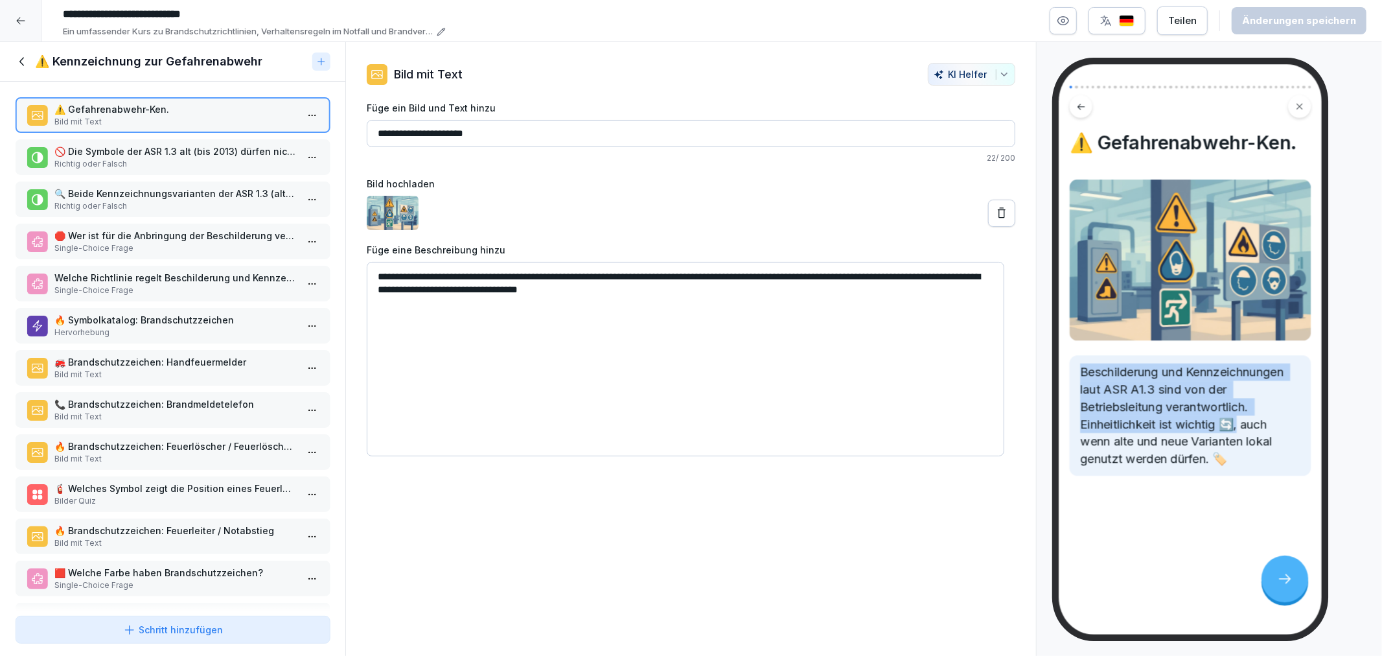
drag, startPoint x: 1082, startPoint y: 376, endPoint x: 1244, endPoint y: 426, distance: 169.4
click at [1244, 426] on p "Beschilderung und Kennzeichnungen laut ASR A1.3 sind von der Betriebsleitung ve…" at bounding box center [1190, 415] width 220 height 104
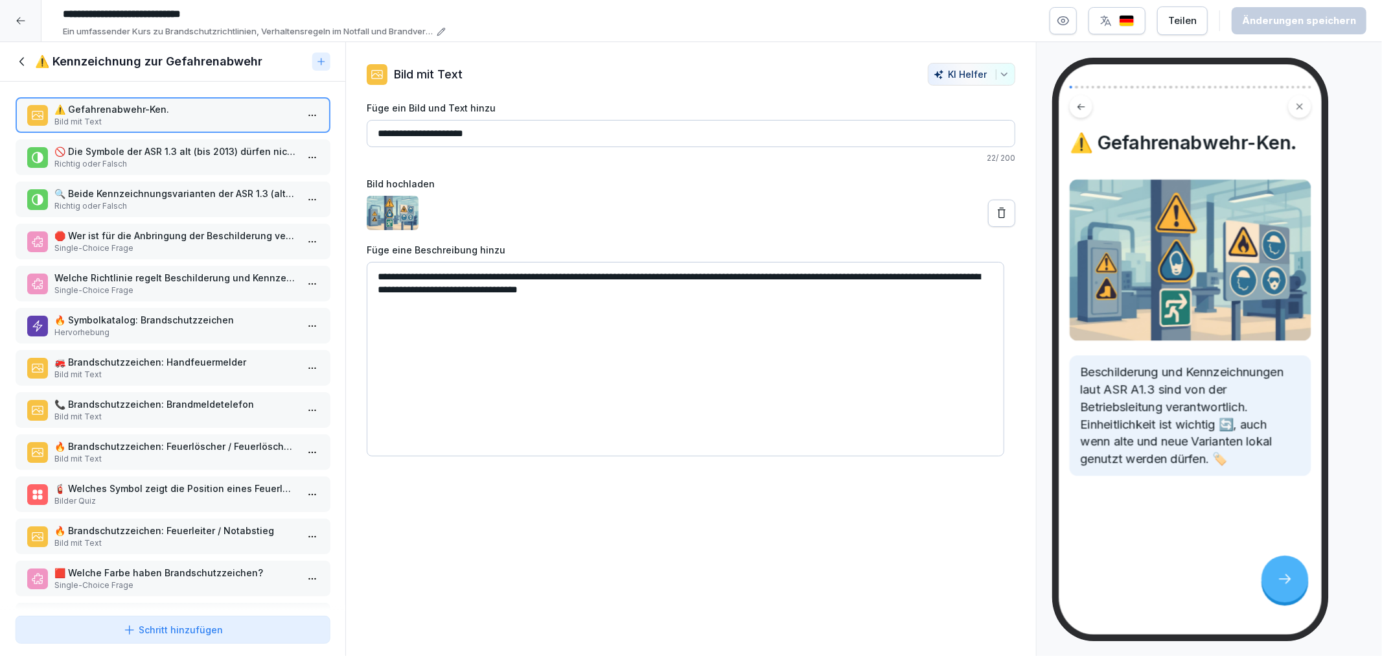
click at [106, 169] on div "🚫 Die Symbole der ASR 1.3 alt (bis 2013) dürfen nicht mehr verwendet werden. Ri…" at bounding box center [173, 157] width 314 height 36
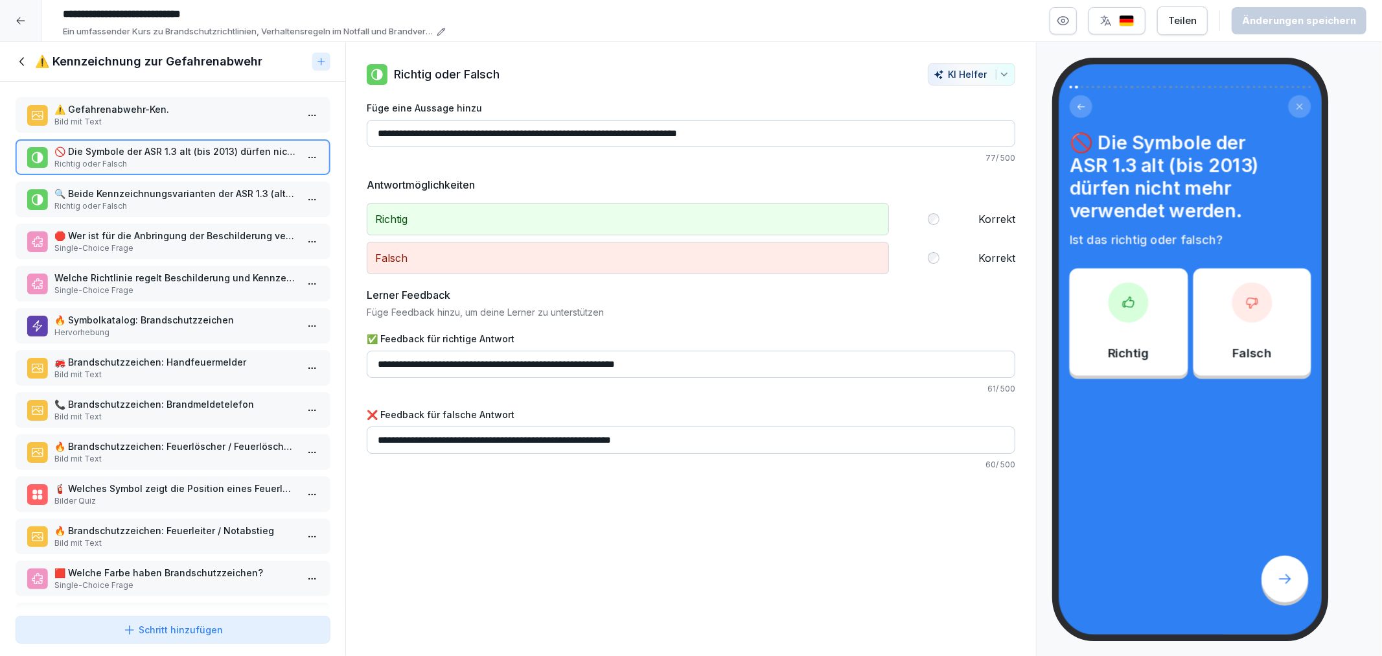
click at [137, 181] on div "🔍 Beide Kennzeichnungsvarianten der ASR 1.3 (alt und neu) können vor Ort verwen…" at bounding box center [173, 199] width 314 height 36
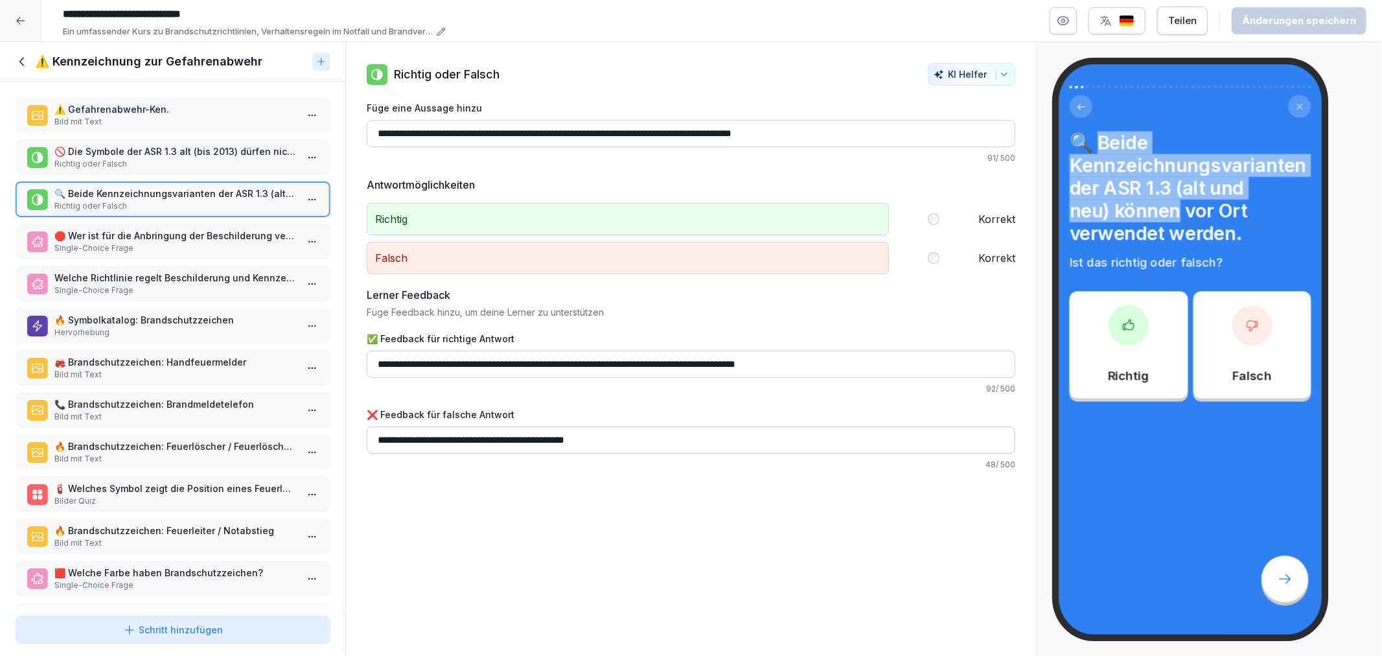
drag, startPoint x: 1103, startPoint y: 137, endPoint x: 1181, endPoint y: 207, distance: 104.6
click at [1181, 207] on h4 "🔍 Beide Kennzeichnungsvarianten der ASR 1.3 (alt und neu) können vor Ort verwen…" at bounding box center [1190, 188] width 242 height 114
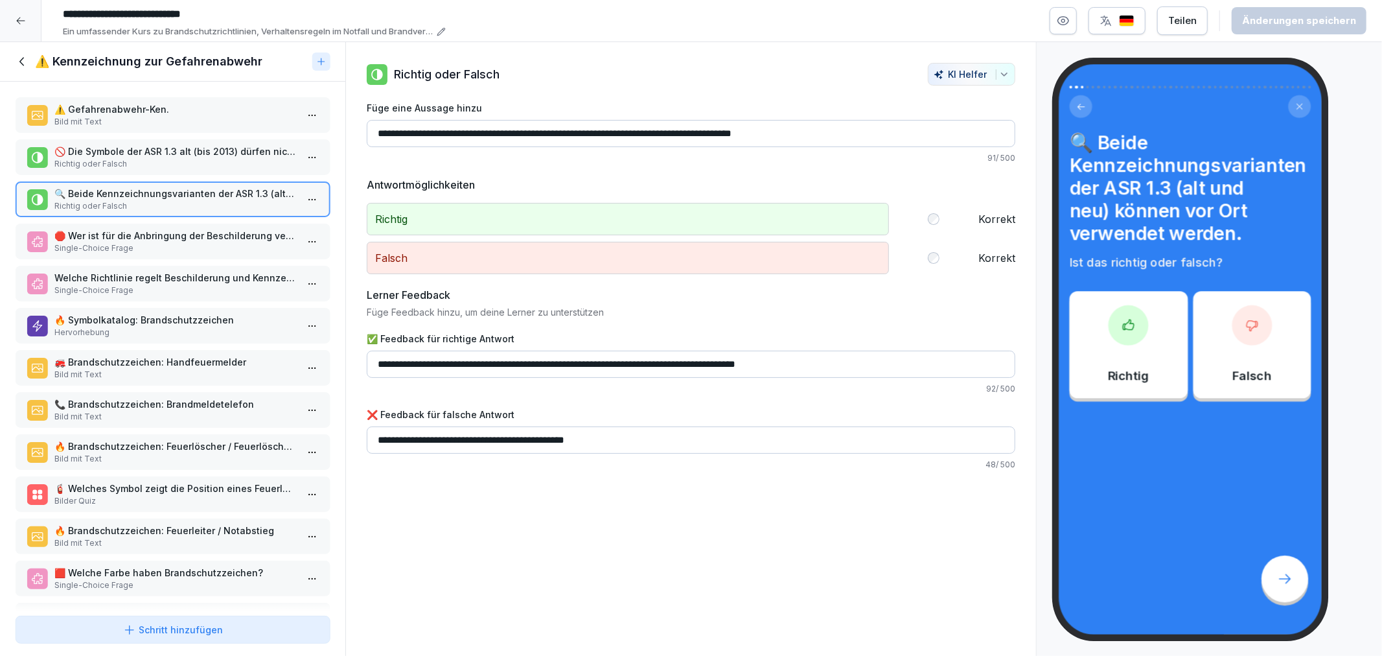
click at [1189, 235] on h4 "🔍 Beide Kennzeichnungsvarianten der ASR 1.3 (alt und neu) können vor Ort verwen…" at bounding box center [1190, 188] width 242 height 114
click at [159, 106] on p "⚠️ Gefahrenabwehr-Ken." at bounding box center [175, 109] width 242 height 14
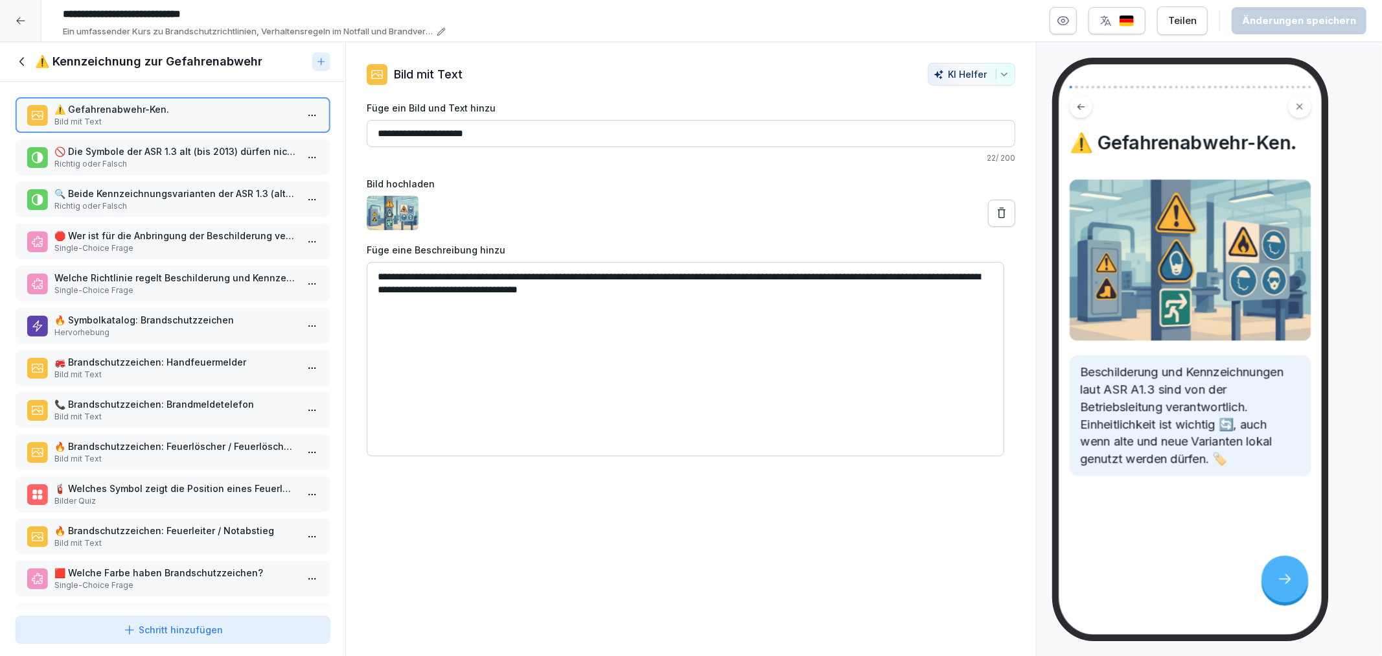
click at [109, 190] on p "🔍 Beide Kennzeichnungsvarianten der ASR 1.3 (alt und neu) können vor Ort verwen…" at bounding box center [175, 194] width 242 height 14
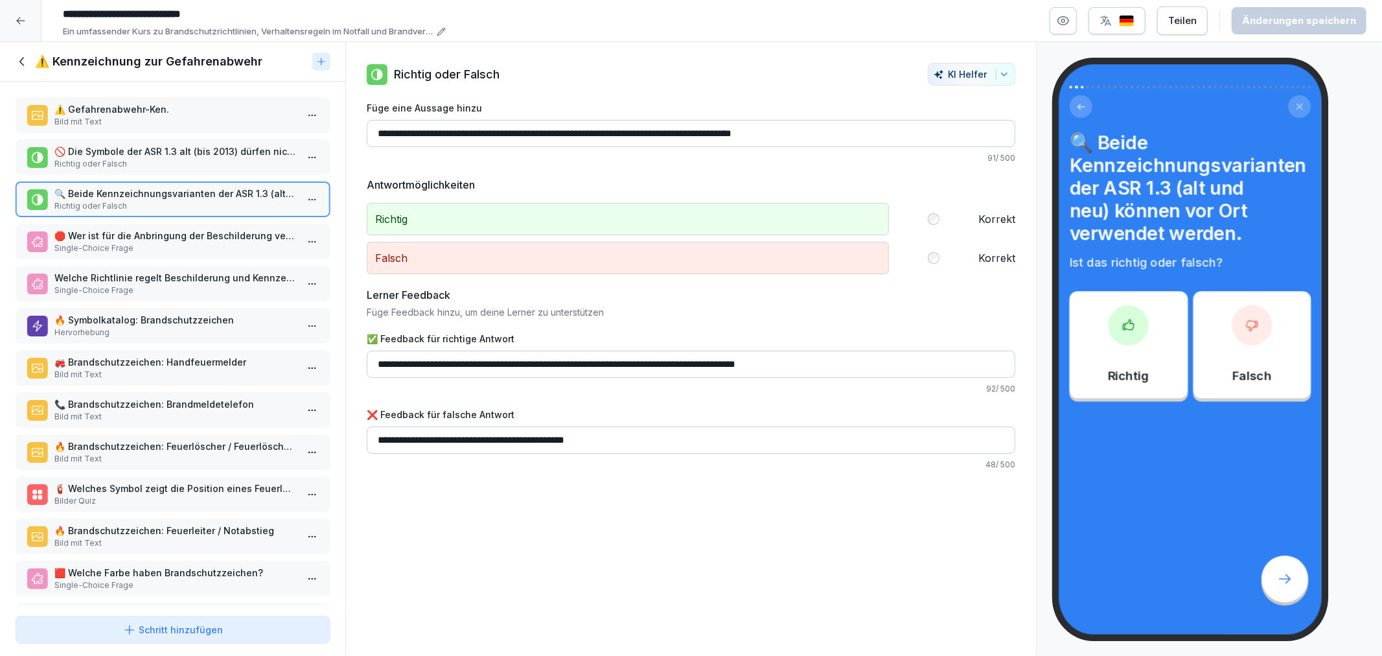
click at [151, 249] on p "Single-Choice Frage" at bounding box center [175, 248] width 242 height 12
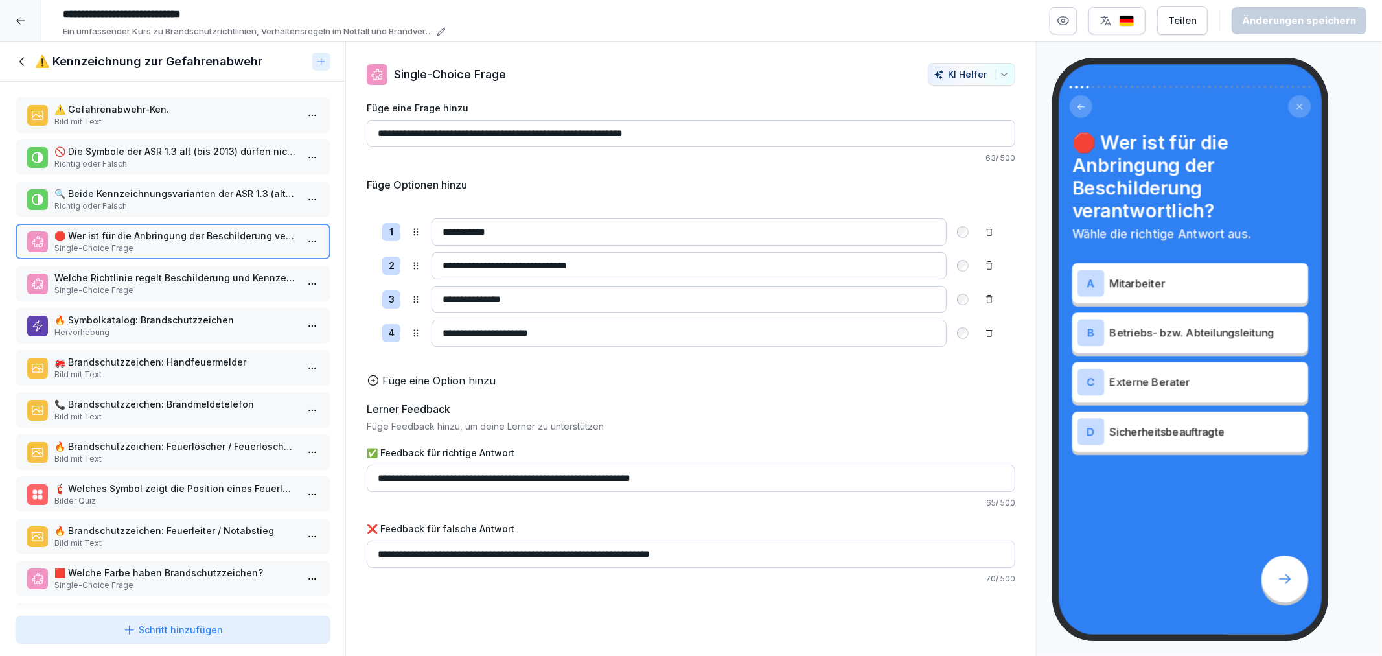
drag, startPoint x: 164, startPoint y: 275, endPoint x: 160, endPoint y: 214, distance: 61.0
click at [164, 275] on p "Welche Richtlinie regelt Beschilderung und Kennzeichnungen?" at bounding box center [175, 278] width 242 height 14
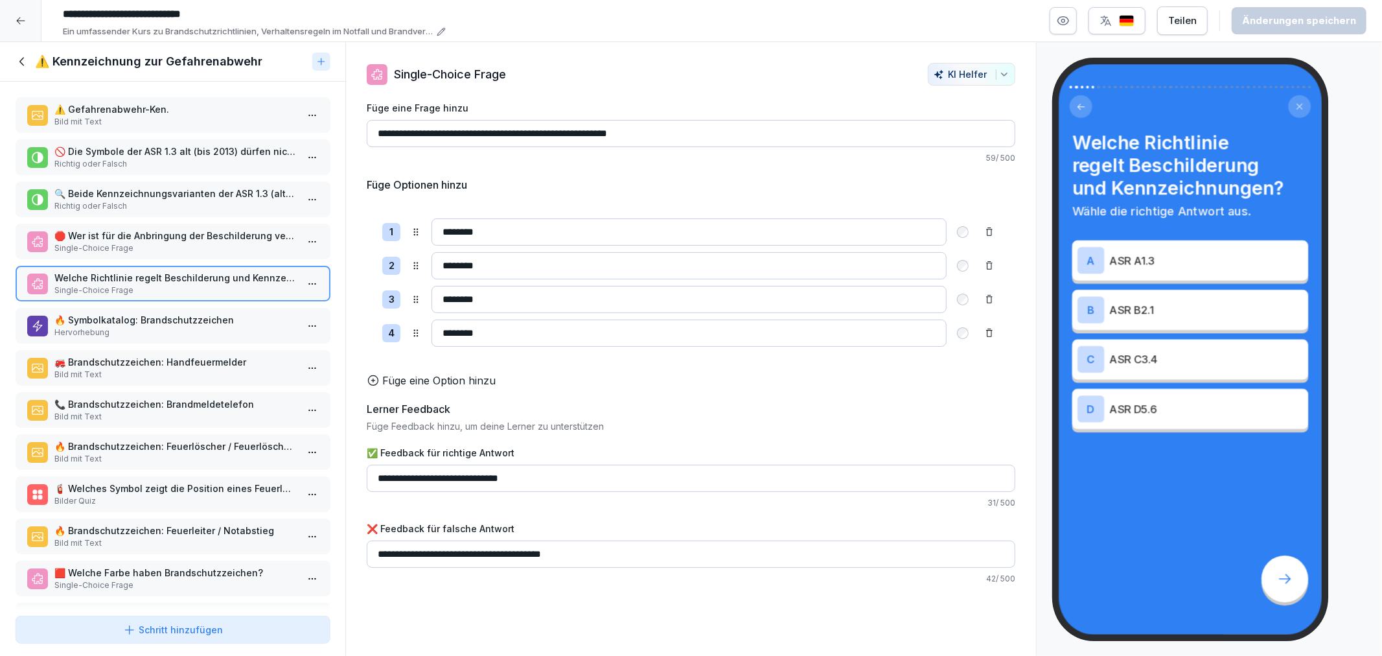
click at [117, 114] on p "⚠️ Gefahrenabwehr-Ken." at bounding box center [175, 109] width 242 height 14
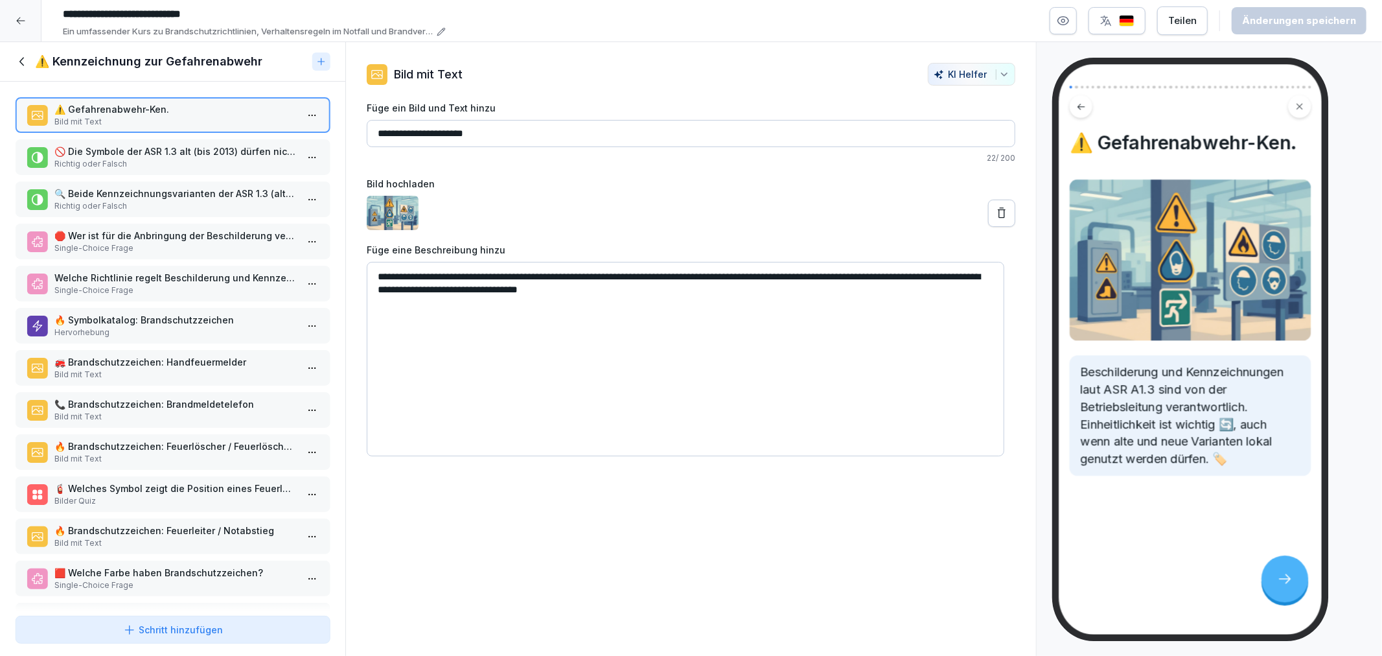
click at [569, 66] on div at bounding box center [695, 74] width 452 height 23
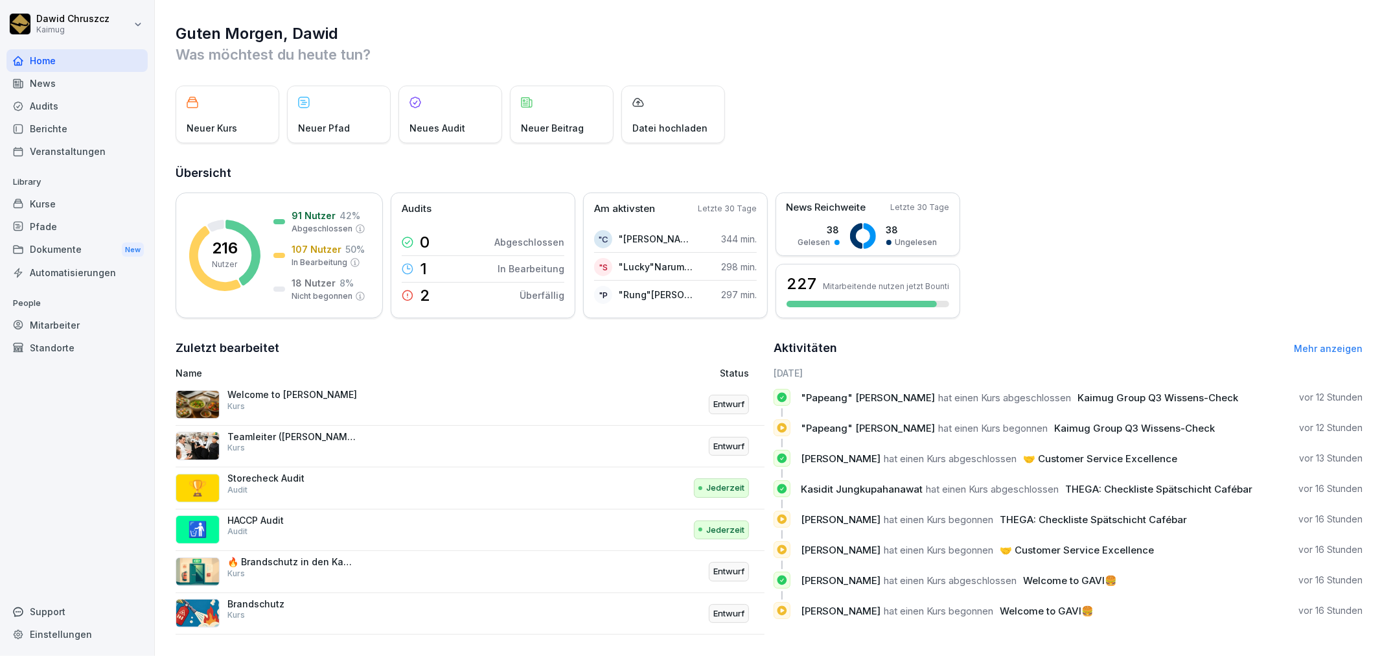
click at [45, 202] on div "Kurse" at bounding box center [76, 203] width 141 height 23
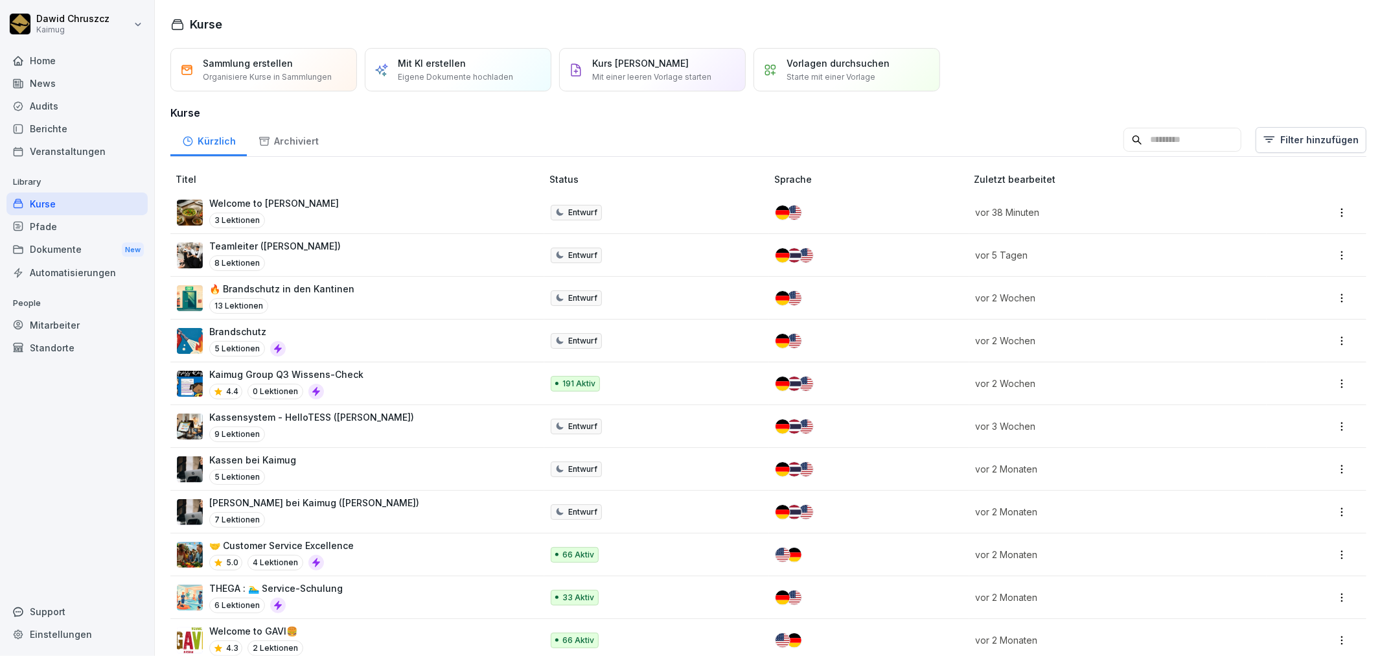
click at [270, 329] on p "Brandschutz" at bounding box center [247, 332] width 76 height 14
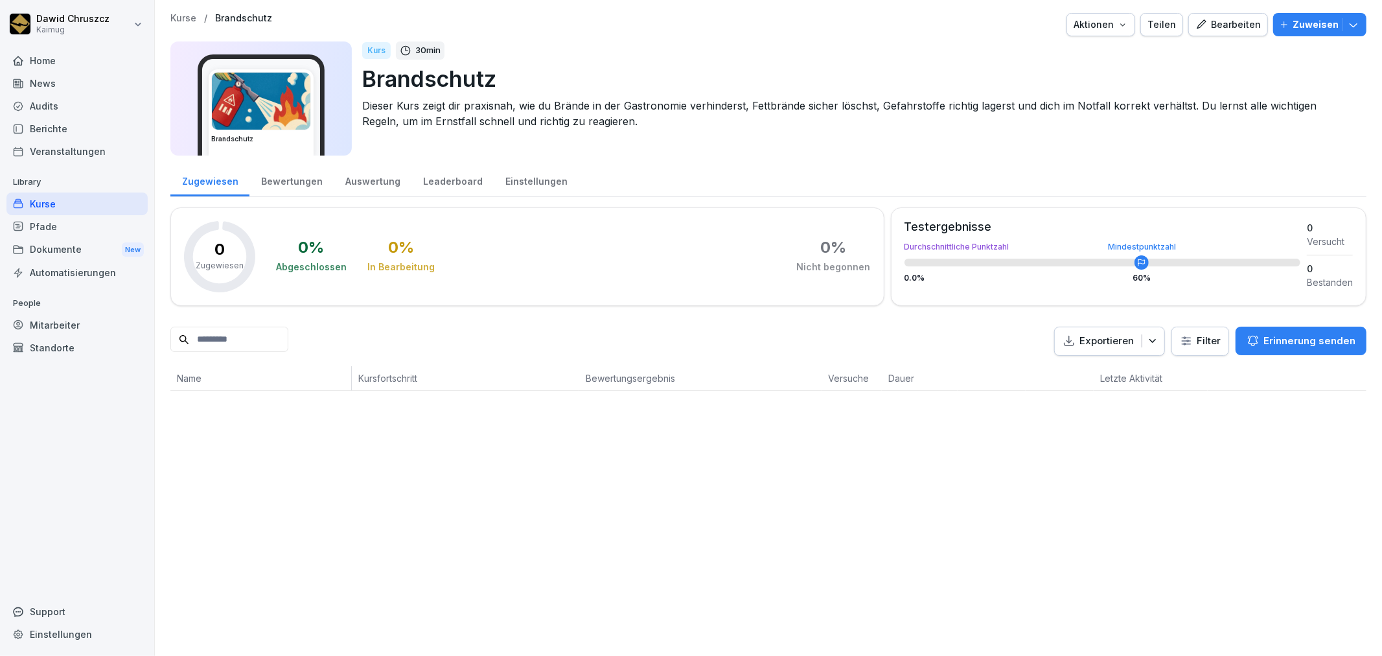
click at [1201, 23] on icon "button" at bounding box center [1201, 25] width 12 height 12
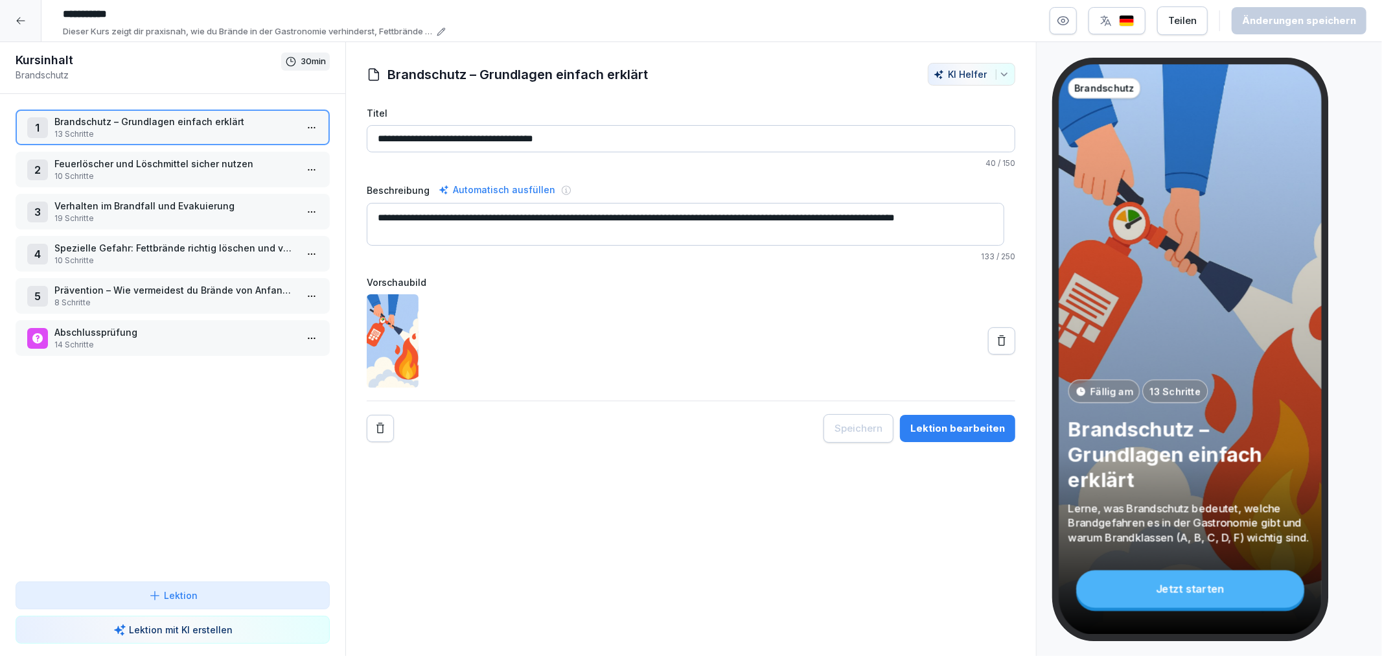
click at [970, 421] on div "Lektion bearbeiten" at bounding box center [957, 428] width 95 height 14
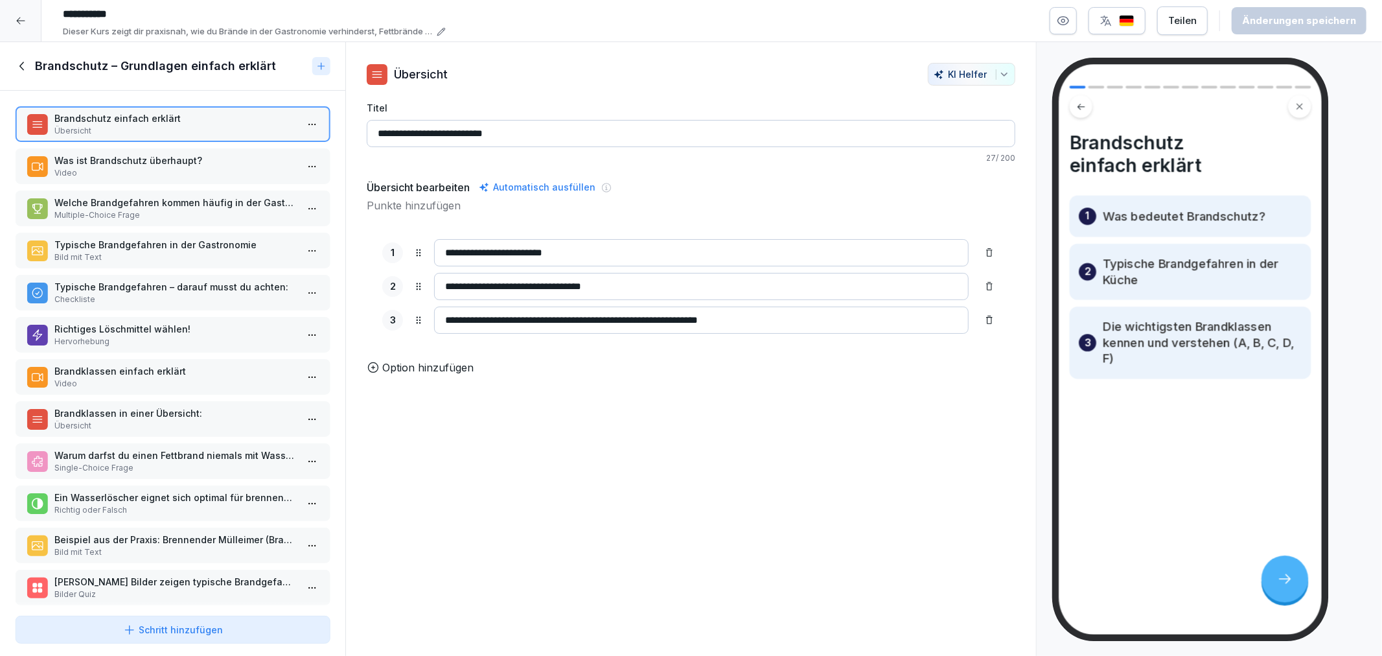
click at [205, 179] on div "Was ist Brandschutz überhaupt? Video" at bounding box center [173, 166] width 314 height 36
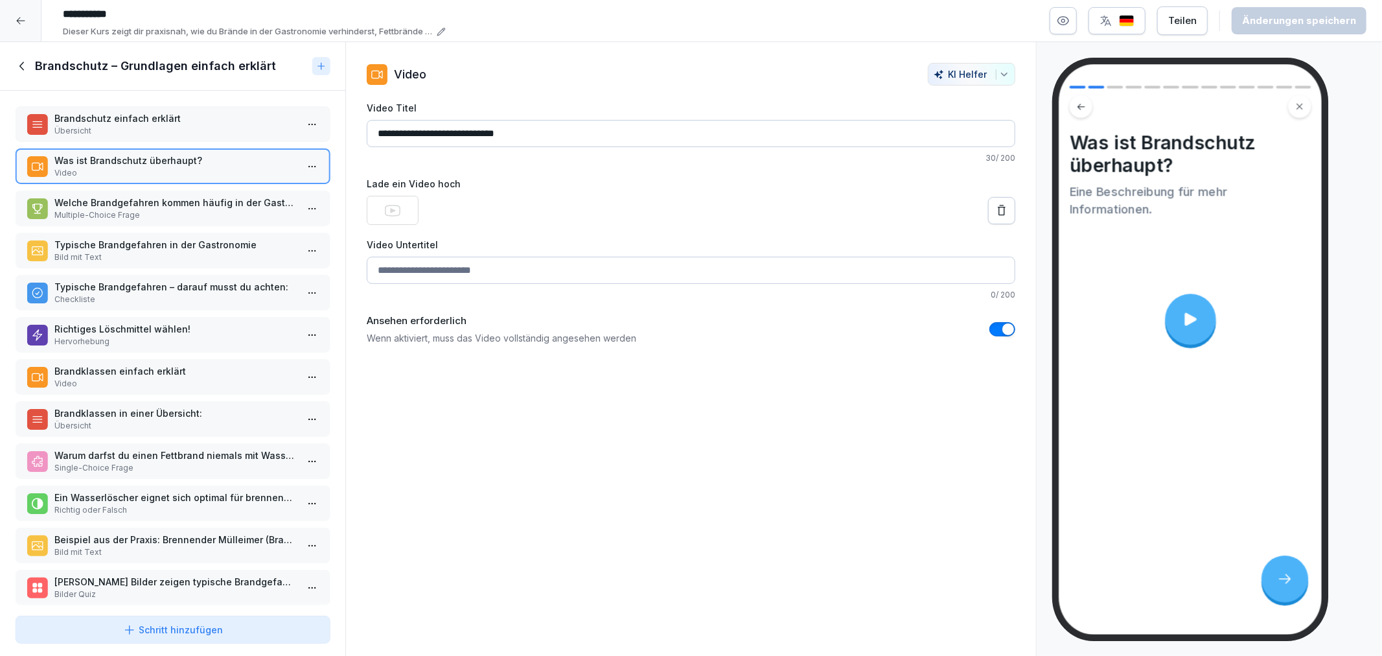
click at [180, 214] on p "Multiple-Choice Frage" at bounding box center [175, 215] width 242 height 12
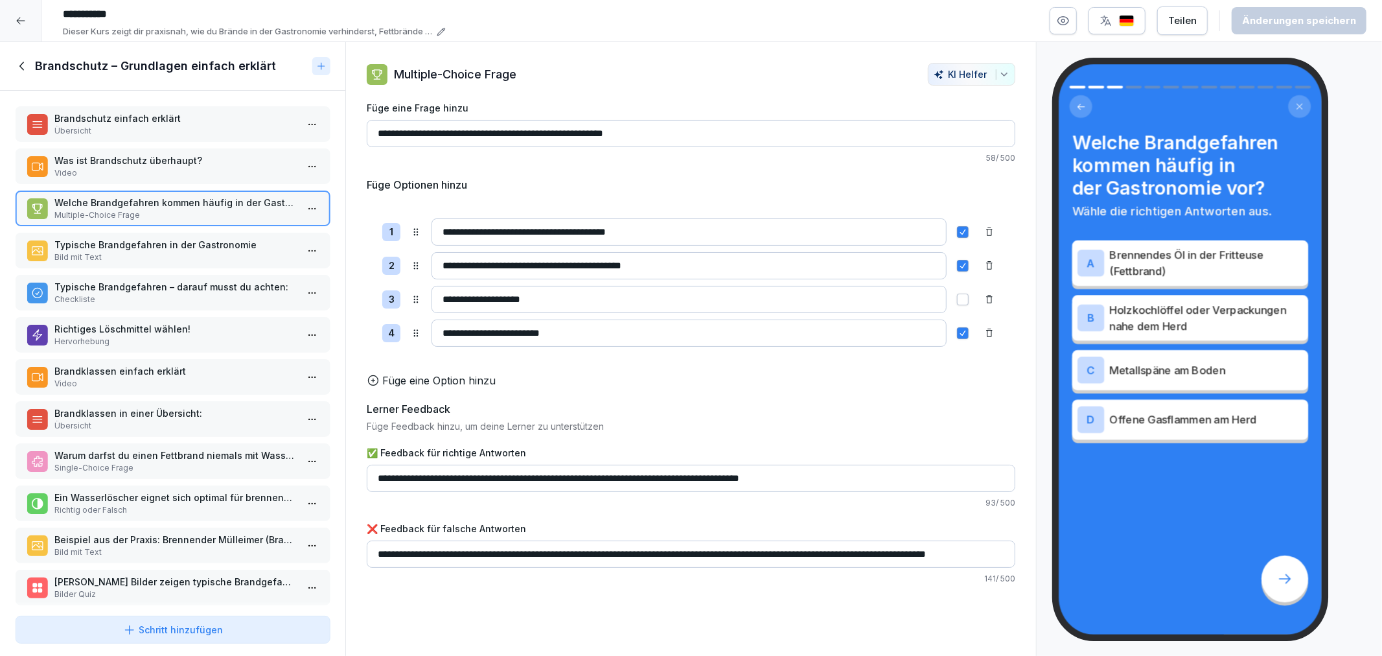
click at [164, 247] on p "Typische Brandgefahren in der Gastronomie" at bounding box center [175, 245] width 242 height 14
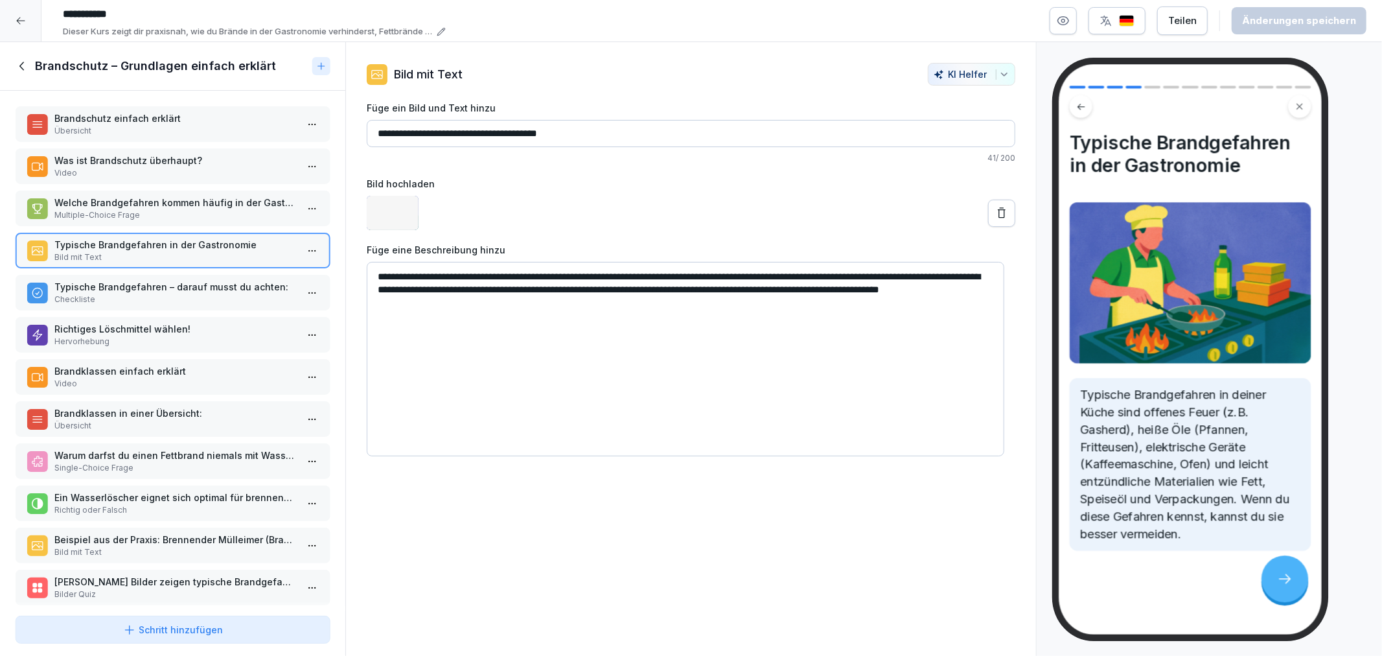
click at [155, 287] on p "Typische Brandgefahren – darauf musst du achten:" at bounding box center [175, 287] width 242 height 14
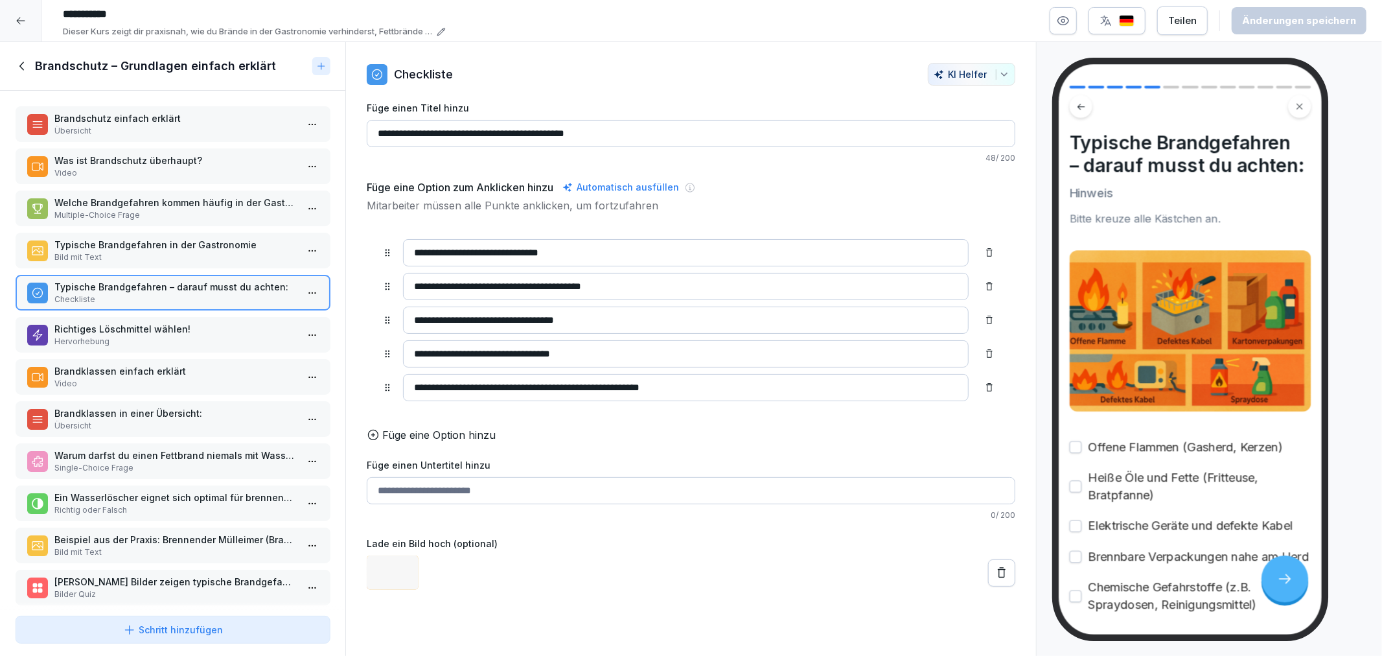
click at [135, 338] on p "Hervorhebung" at bounding box center [175, 342] width 242 height 12
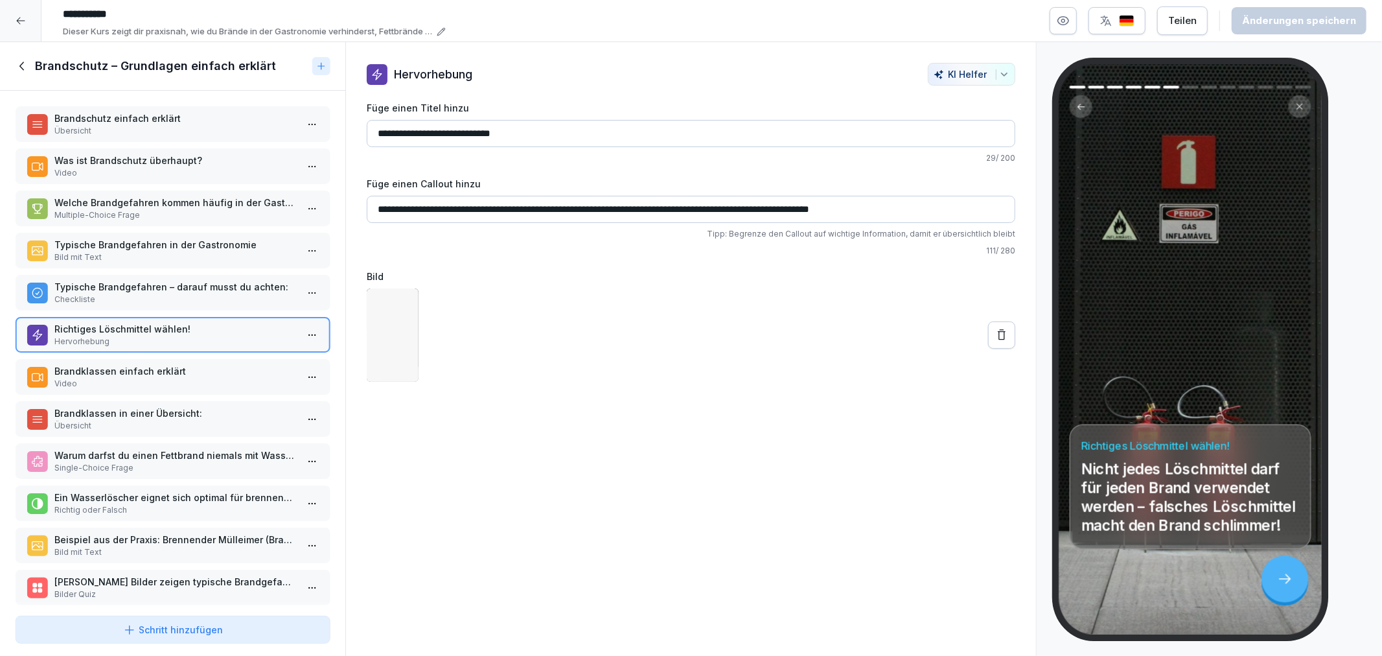
click at [137, 368] on p "Brandklassen einfach erklärt" at bounding box center [175, 371] width 242 height 14
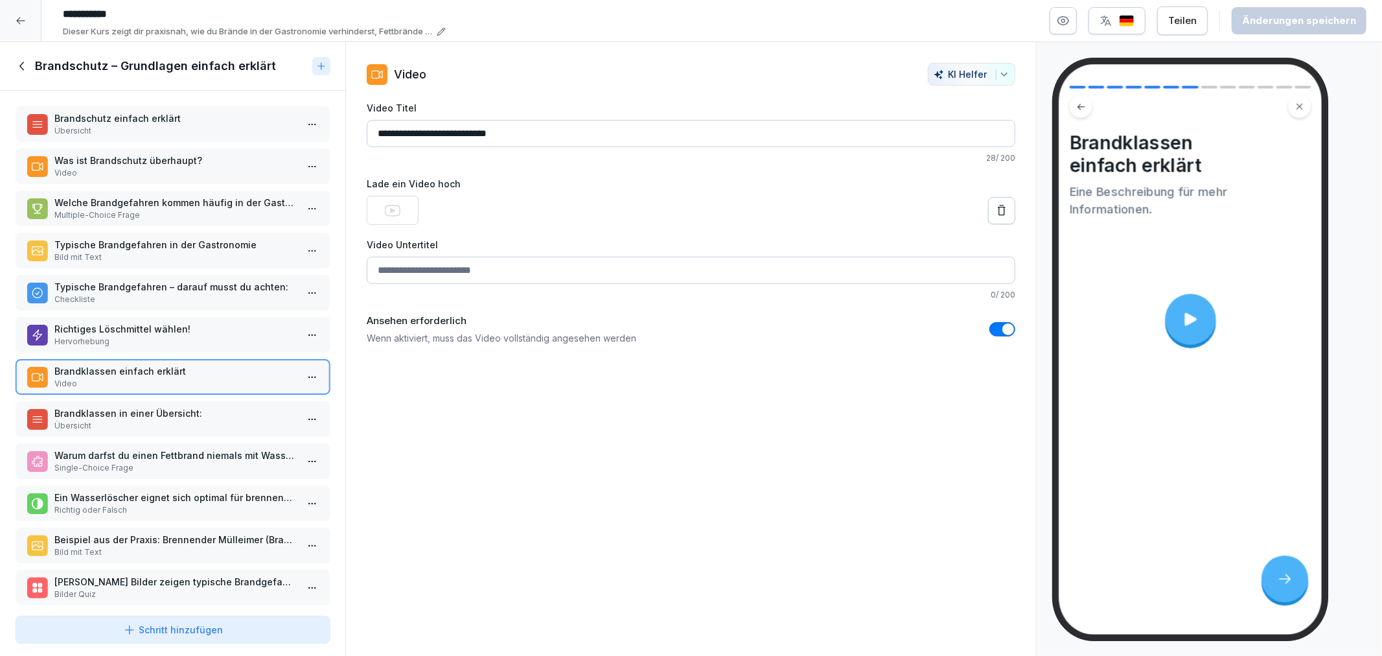
click at [126, 411] on p "Brandklassen in einer Übersicht:" at bounding box center [175, 413] width 242 height 14
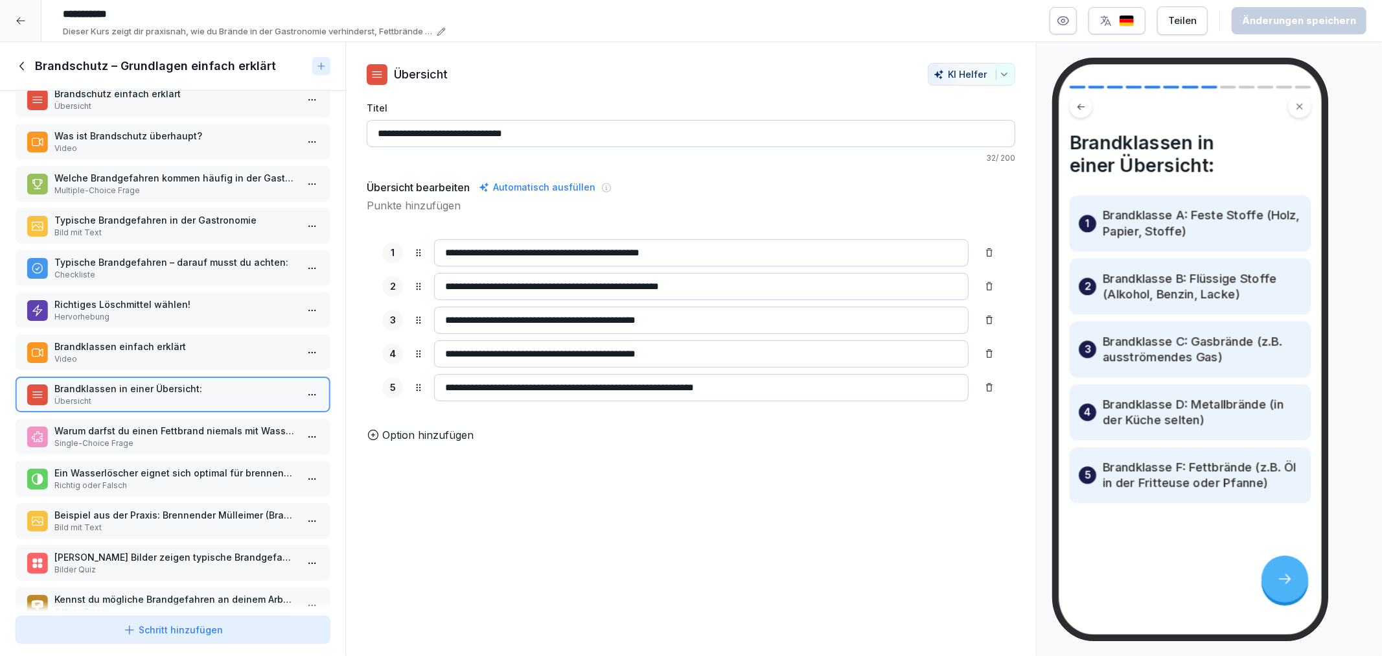
scroll to position [48, 0]
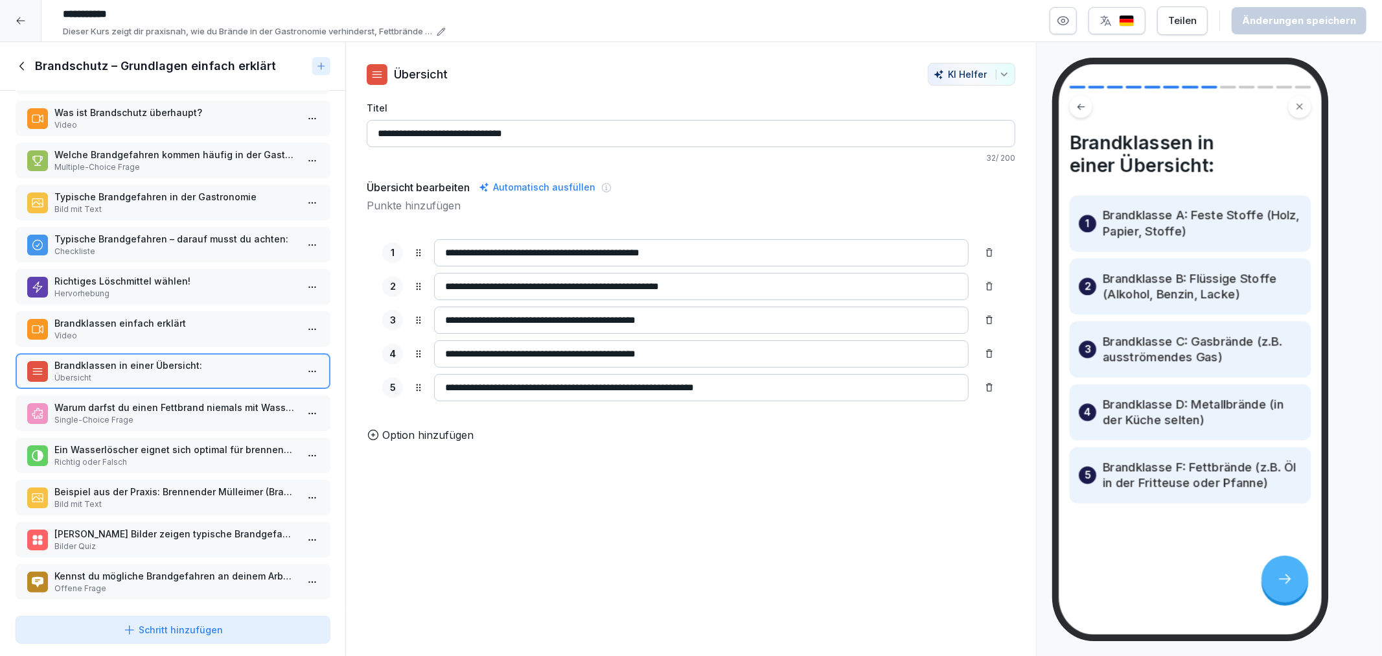
click at [234, 395] on div "Warum darfst du einen Fettbrand niemals mit Wasser löschen? Single-Choice Frage" at bounding box center [173, 413] width 314 height 36
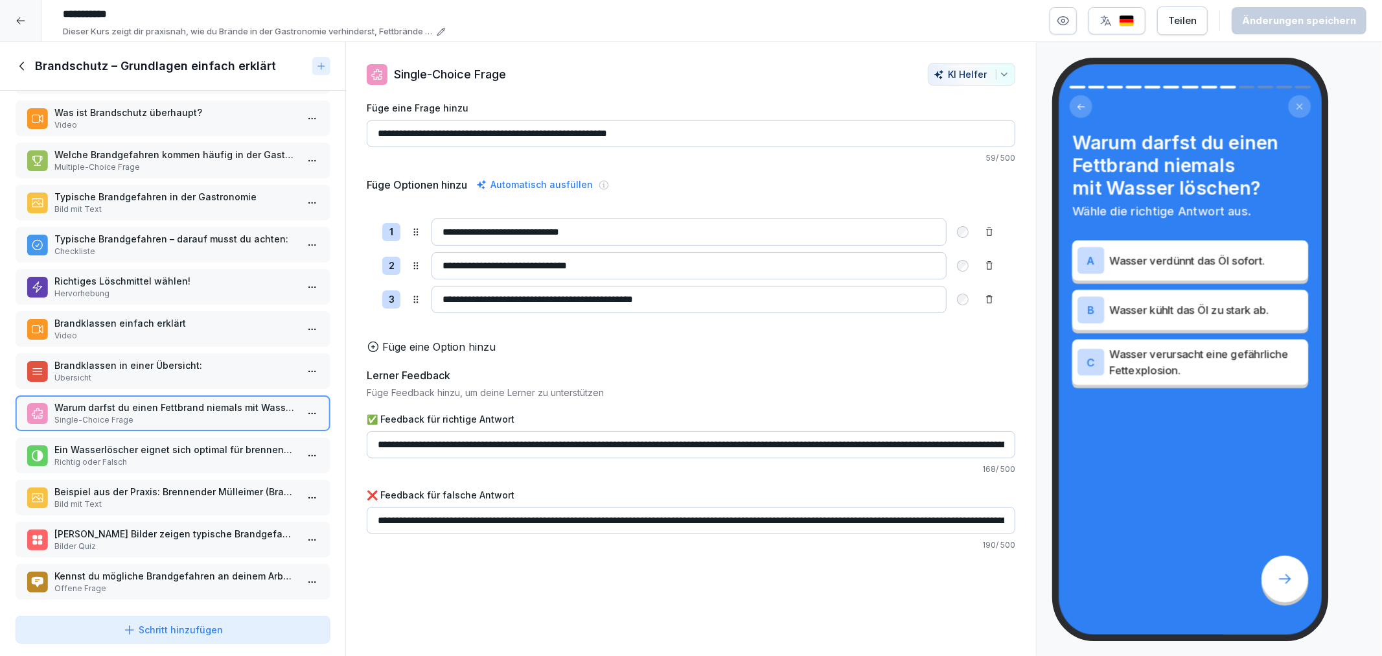
click at [23, 62] on icon at bounding box center [21, 66] width 5 height 8
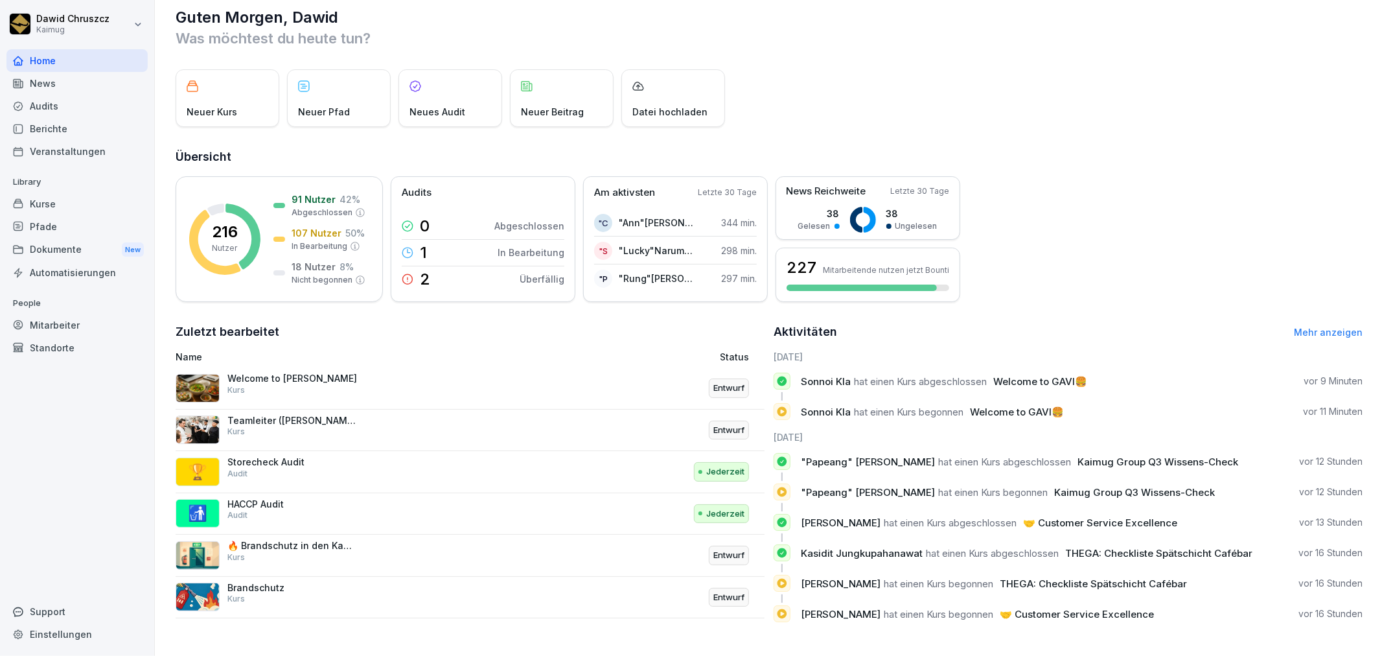
scroll to position [27, 0]
click at [67, 130] on div "Berichte" at bounding box center [76, 128] width 141 height 23
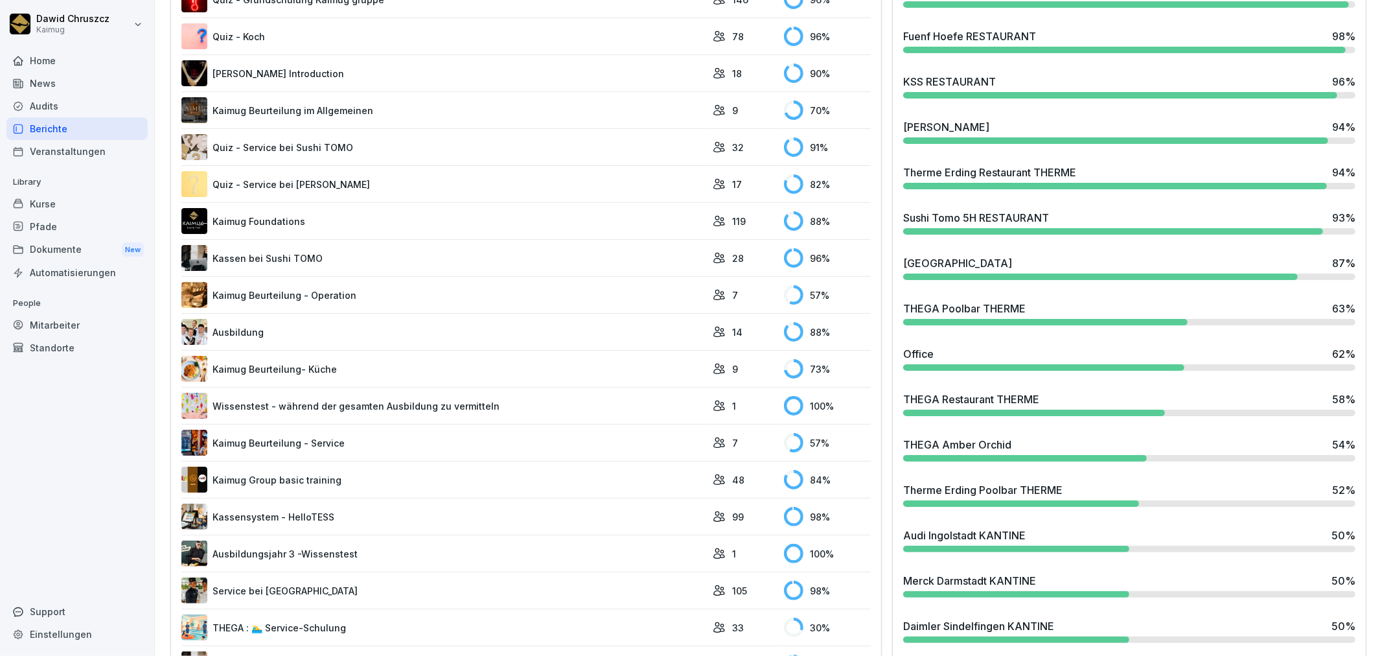
scroll to position [746, 0]
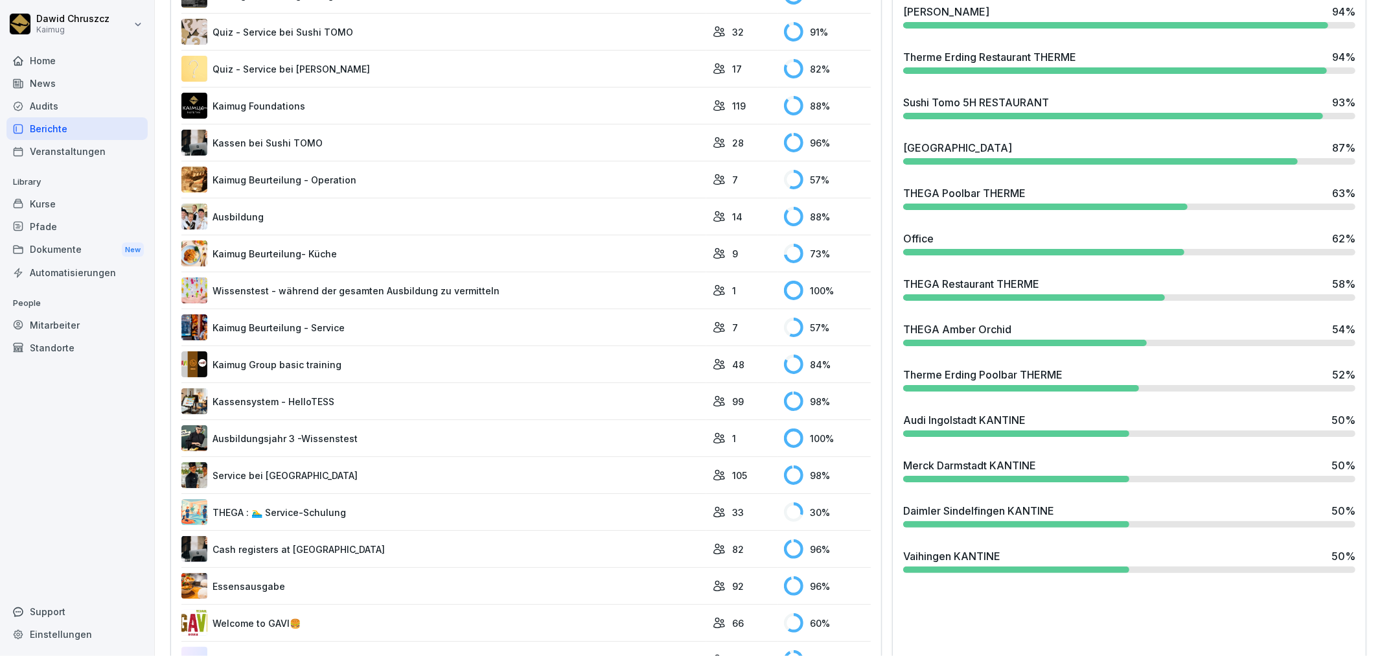
click at [545, 505] on div "Standortfortschritt Abschluss aller zugewiesenen Kurse pro Standort [GEOGRAPHIC…" at bounding box center [1129, 381] width 474 height 1503
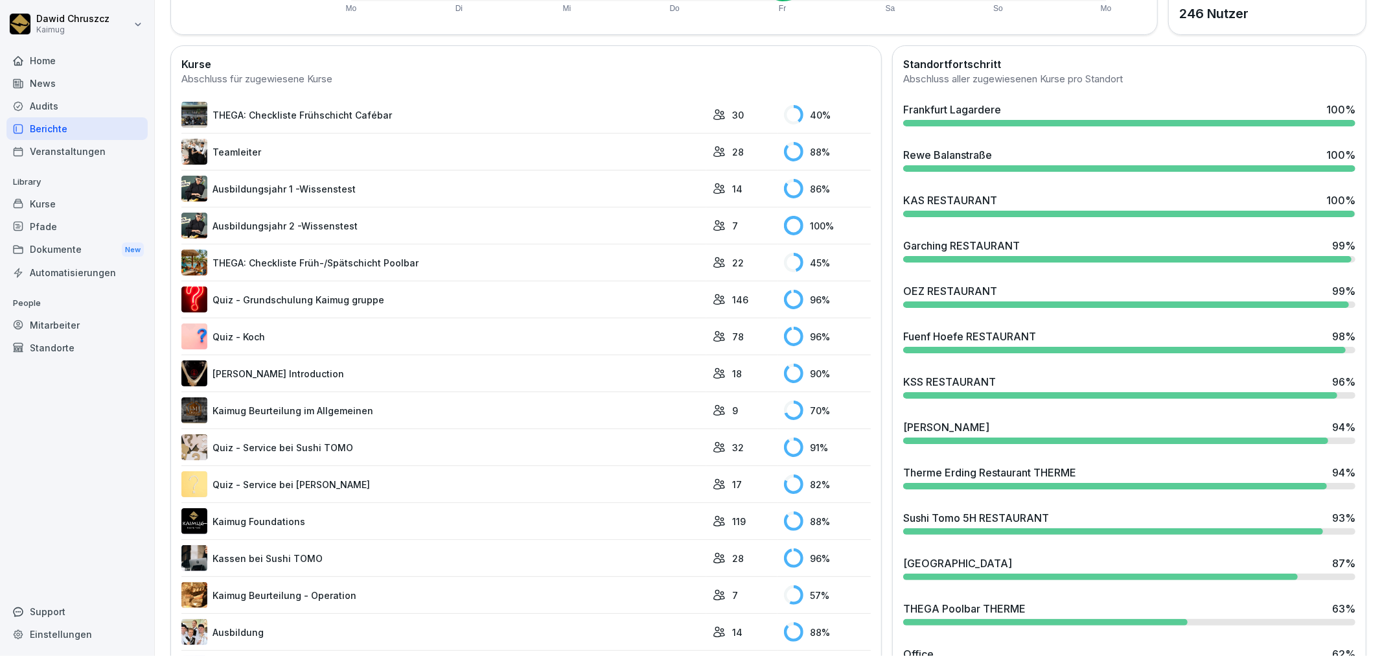
scroll to position [314, 0]
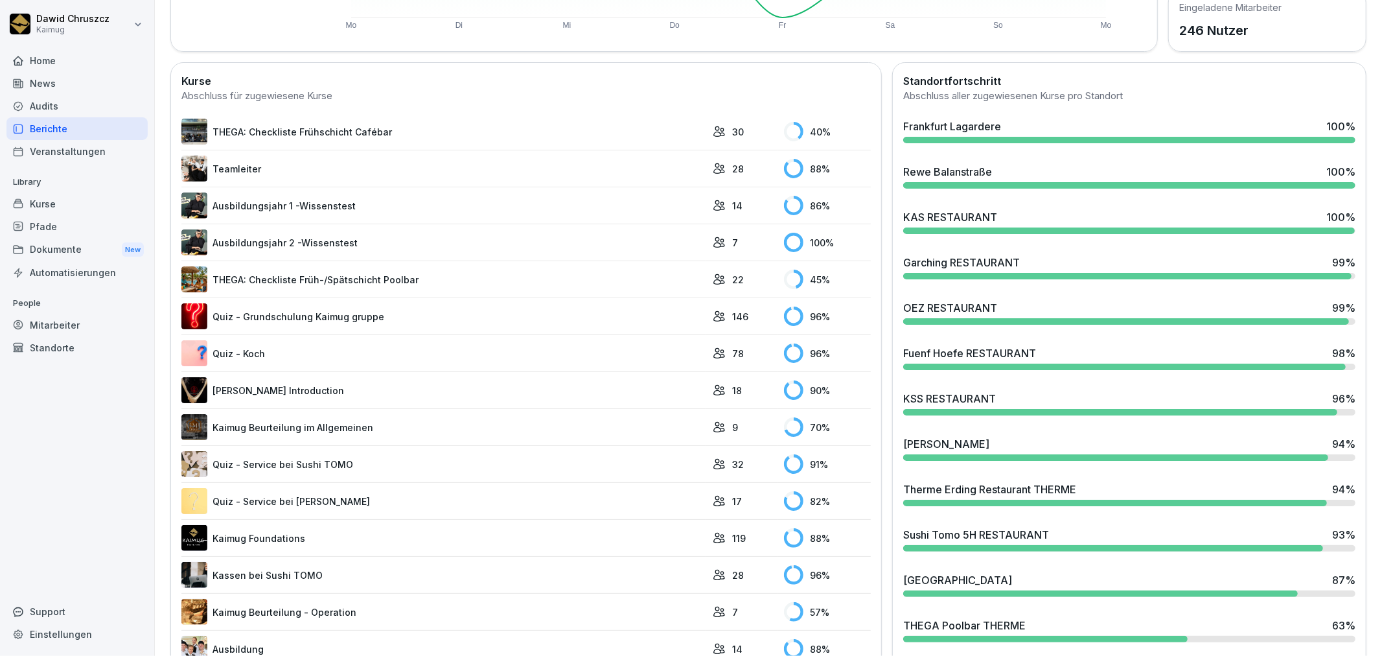
click at [165, 163] on div "Übersicht Kurse Mitarbeiter Aktive Mitarbeiter 22 137.50% vs [DATE] Gesamter Ze…" at bounding box center [768, 649] width 1227 height 1851
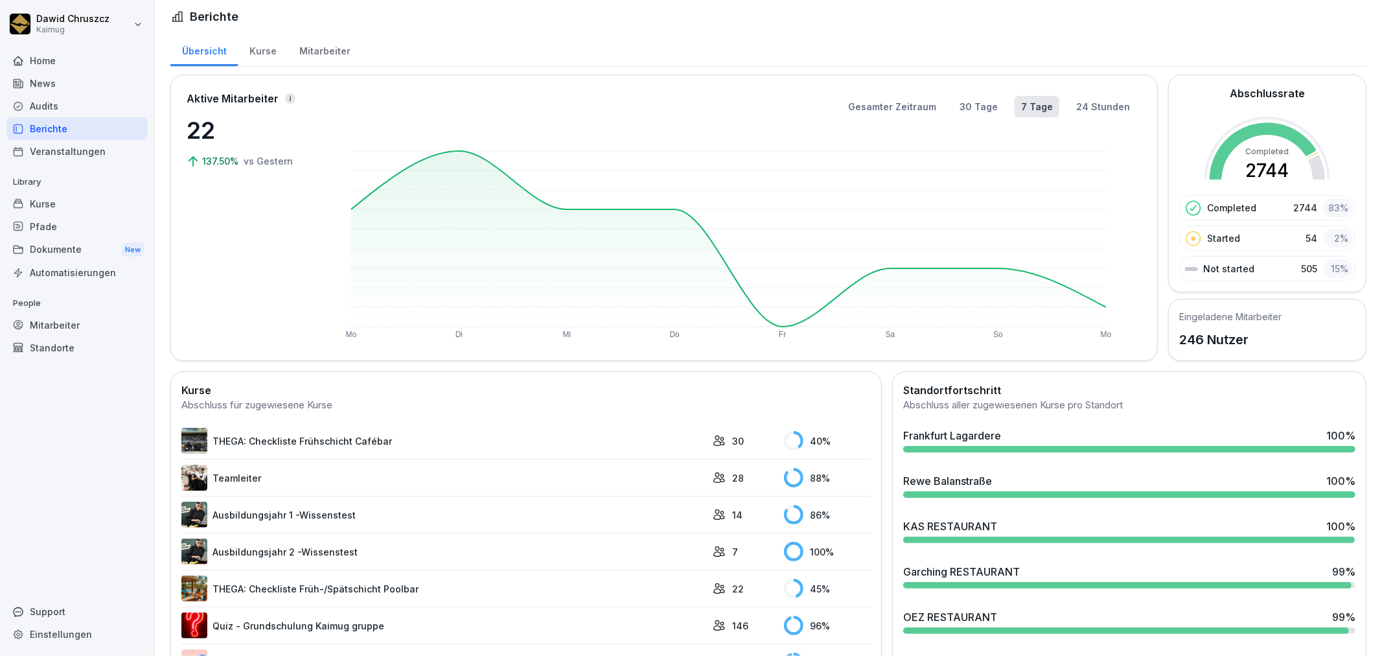
scroll to position [0, 0]
